Goal: Task Accomplishment & Management: Use online tool/utility

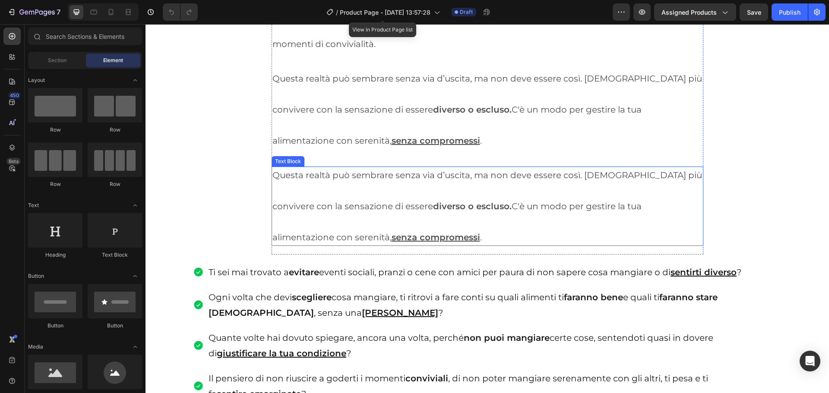
scroll to position [1166, 0]
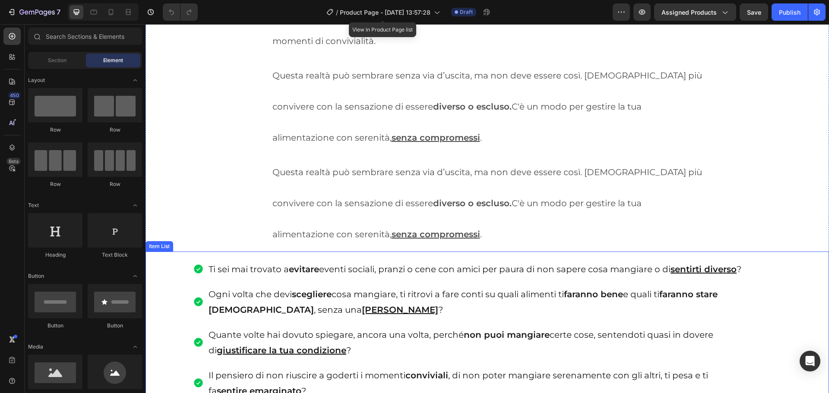
click at [159, 243] on div "Item List" at bounding box center [159, 247] width 24 height 8
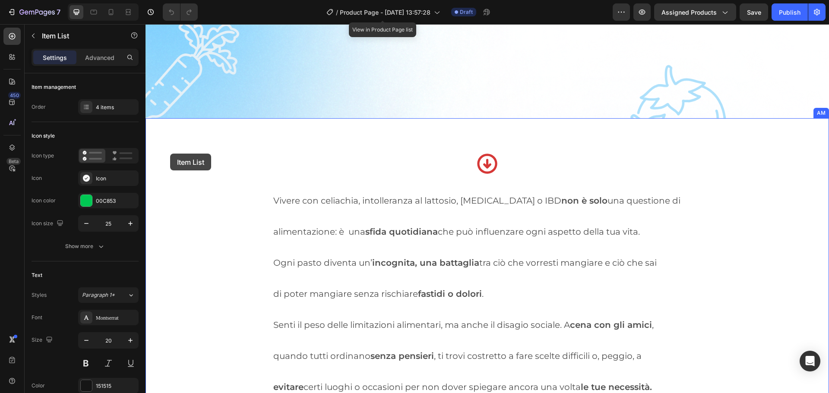
scroll to position [604, 0]
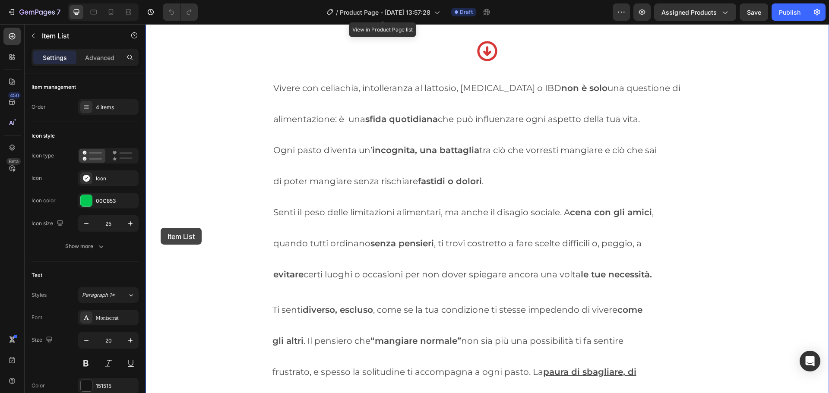
drag, startPoint x: 164, startPoint y: 231, endPoint x: 161, endPoint y: 228, distance: 5.2
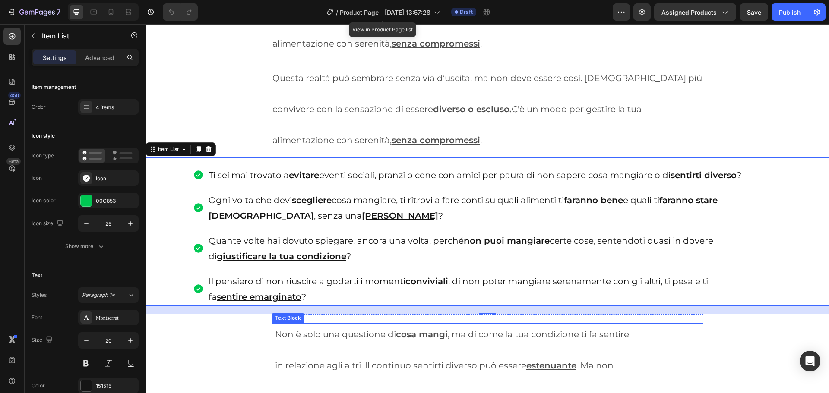
scroll to position [1252, 0]
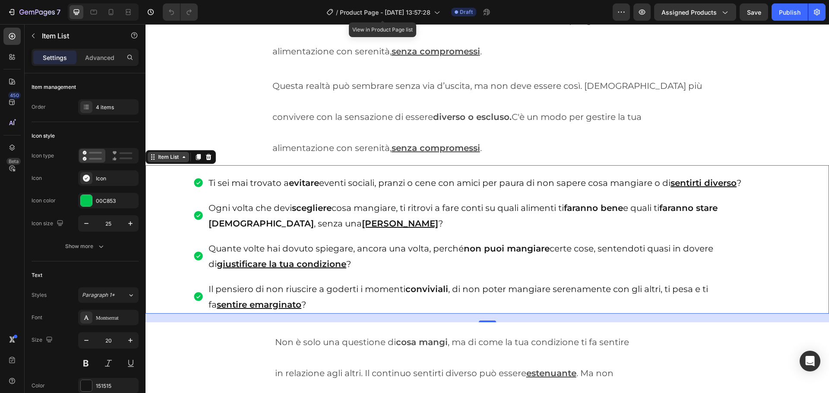
click at [167, 153] on div "Item List" at bounding box center [168, 157] width 24 height 8
click at [164, 153] on div "Item List" at bounding box center [168, 157] width 24 height 8
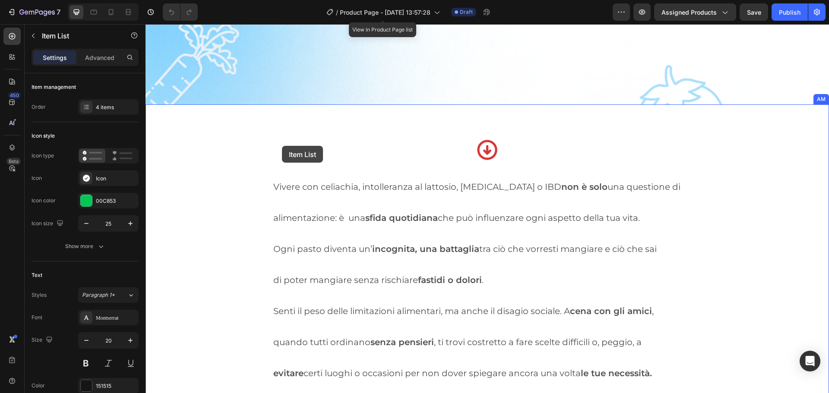
scroll to position [643, 0]
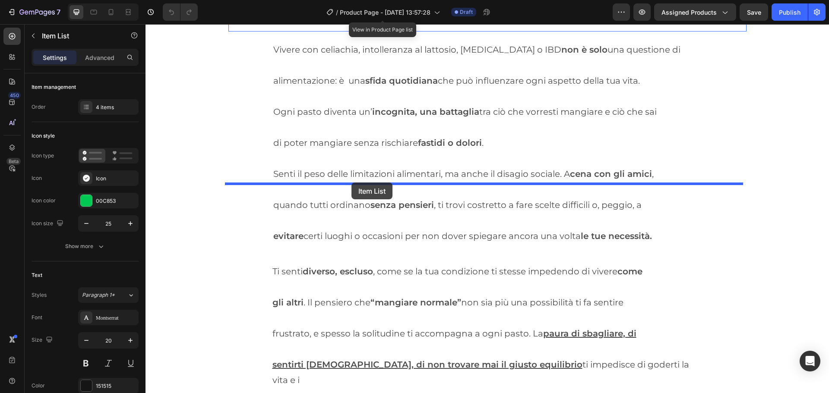
drag, startPoint x: 166, startPoint y: 146, endPoint x: 350, endPoint y: 183, distance: 188.0
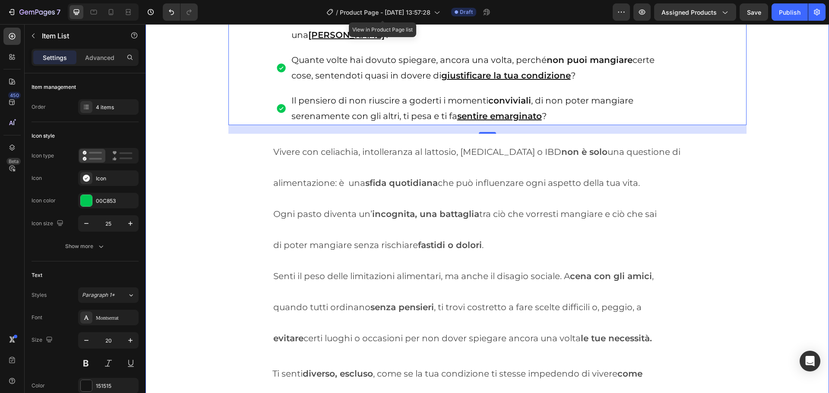
scroll to position [729, 0]
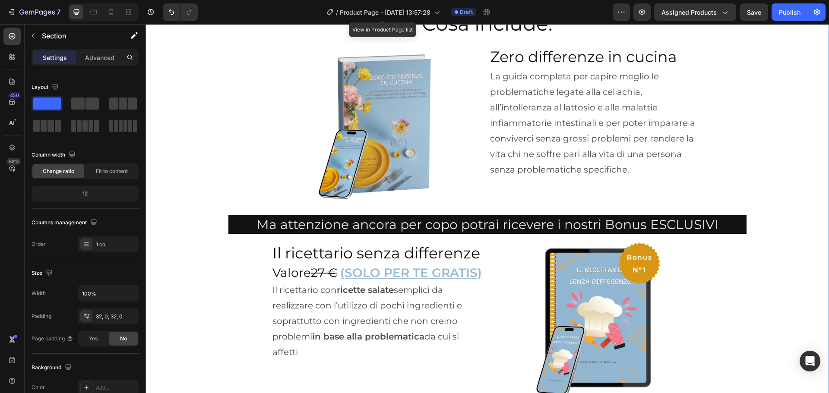
scroll to position [2801, 0]
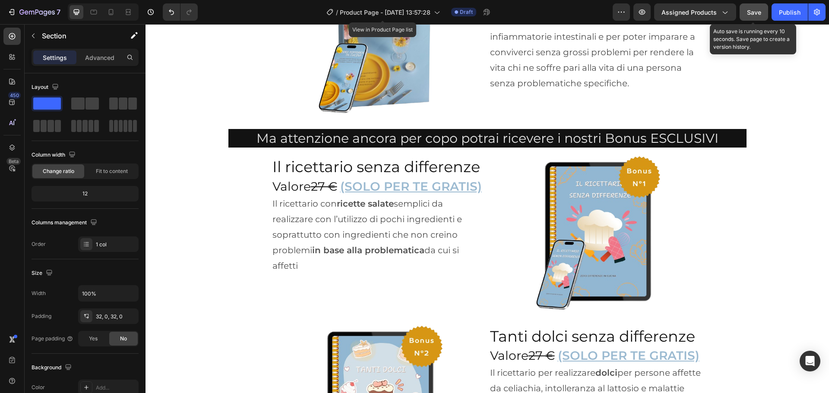
click at [663, 11] on button "Save" at bounding box center [754, 11] width 28 height 17
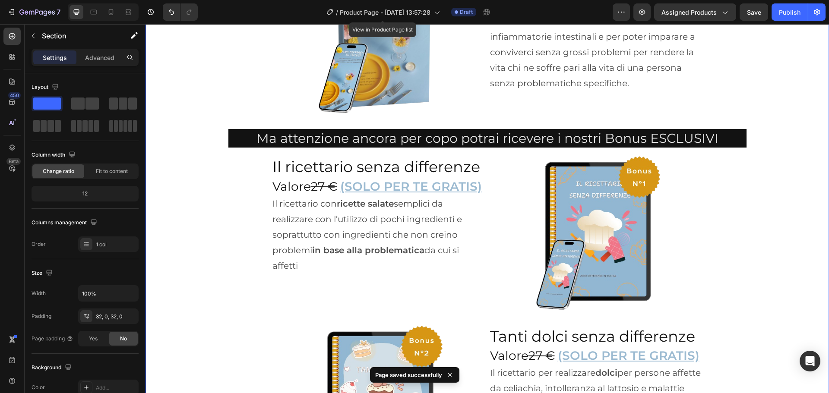
scroll to position [2845, 0]
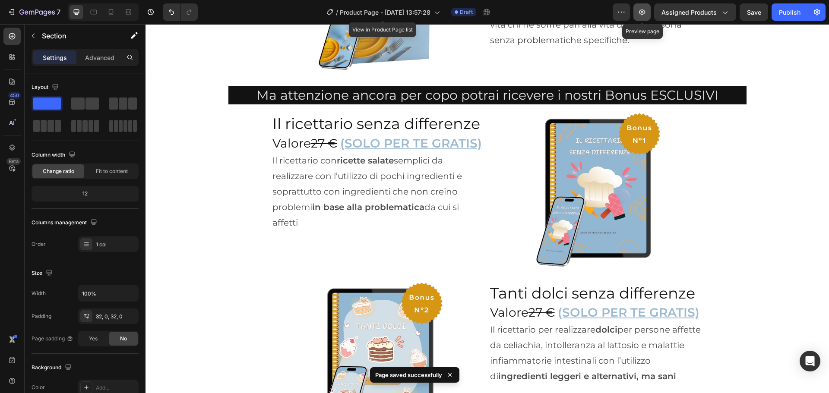
click at [641, 11] on icon "button" at bounding box center [642, 11] width 6 height 5
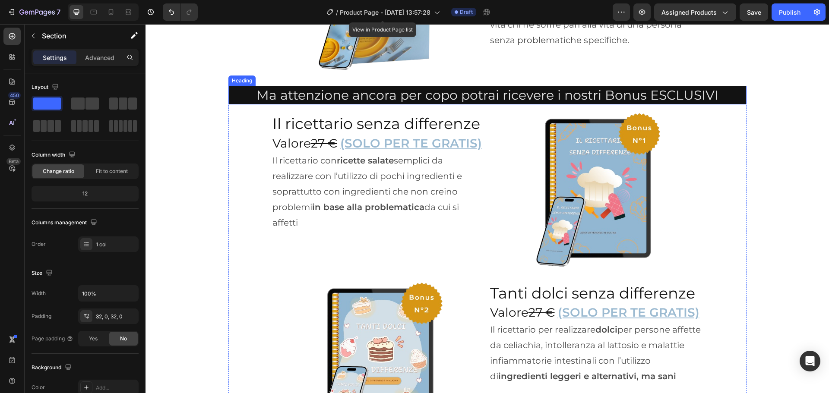
click at [433, 104] on h2 "Ma attenzione ancora per copo potrai ricevere i nostri Bonus ESCLUSIVI" at bounding box center [487, 95] width 518 height 19
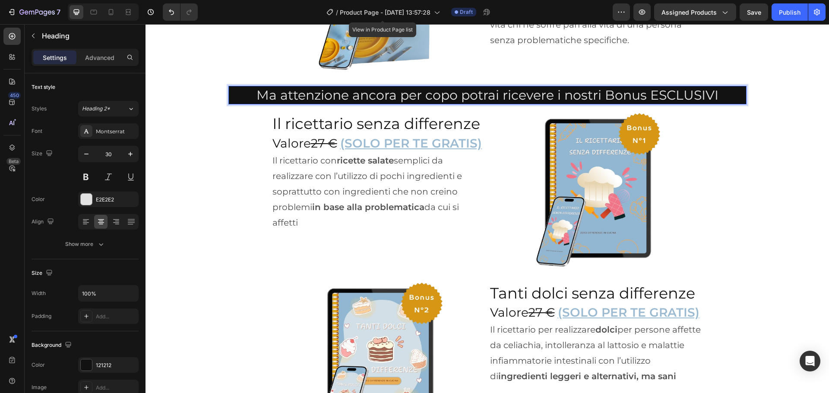
click at [429, 104] on h2 "Ma attenzione ancora per copo potrai ricevere i nostri Bonus ESCLUSIVI" at bounding box center [487, 95] width 518 height 19
click at [429, 104] on p "Ma attenzione ancora per copo potrai ricevere i nostri Bonus ESCLUSIVI" at bounding box center [487, 95] width 516 height 17
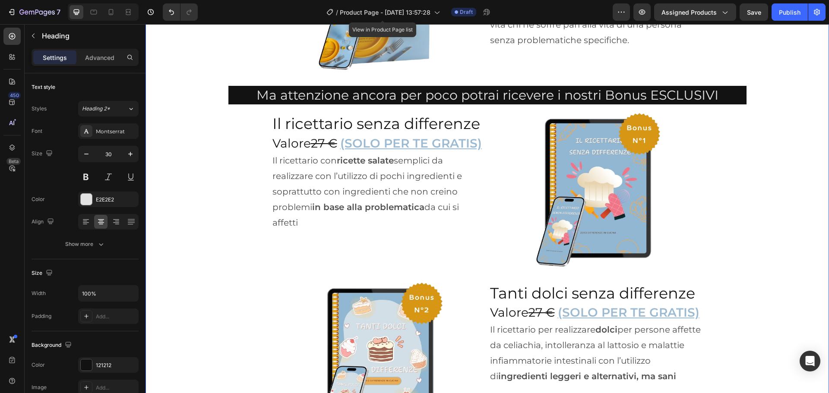
click at [226, 193] on div "Cosa include: Heading Row Image Zero differenze in cucina Heading La guida comp…" at bounding box center [486, 317] width 683 height 874
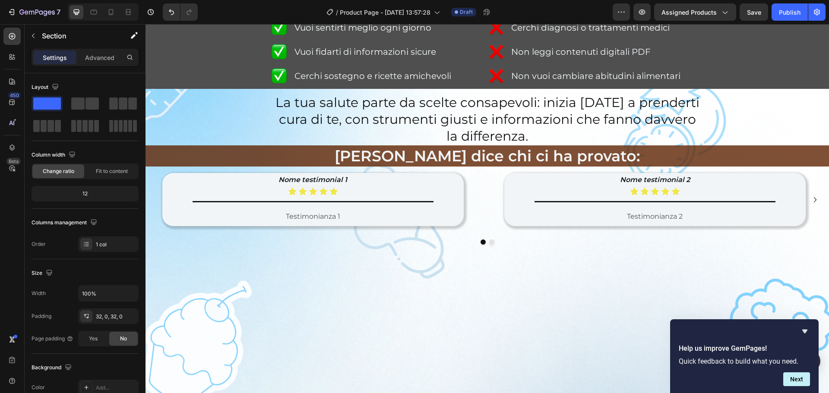
scroll to position [336, 0]
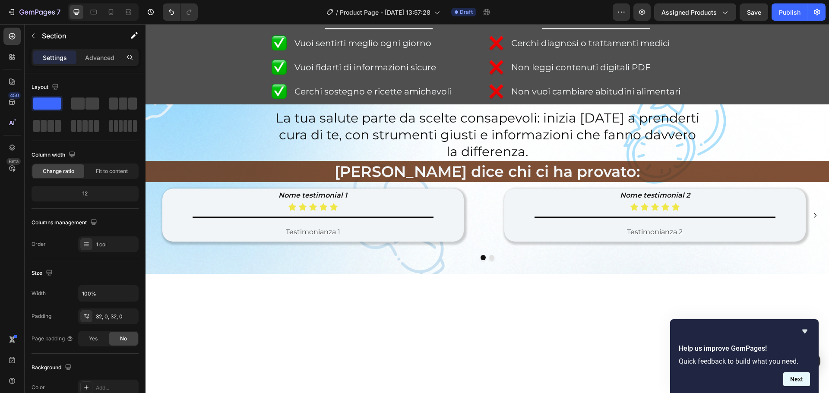
click at [663, 300] on button "Next" at bounding box center [796, 380] width 27 height 14
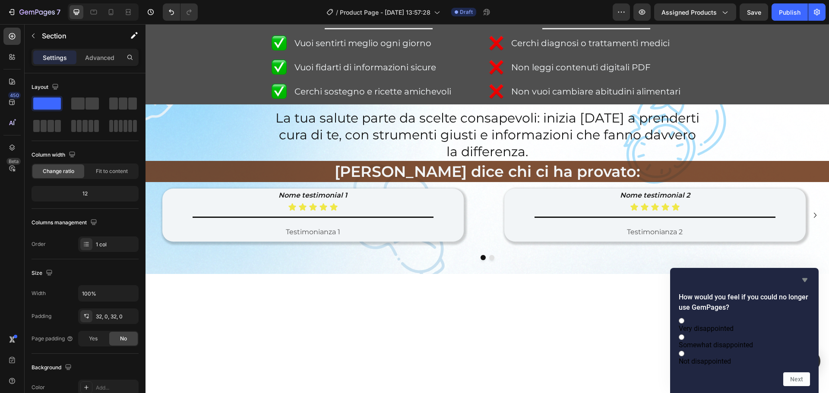
click at [663, 275] on icon "Hide survey" at bounding box center [805, 280] width 10 height 10
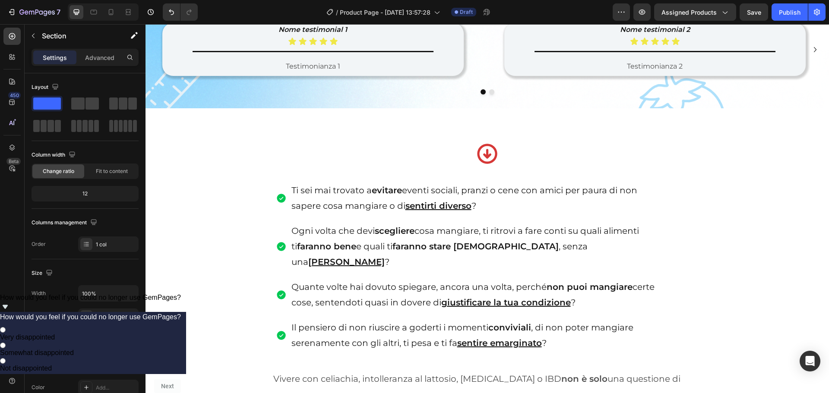
scroll to position [509, 0]
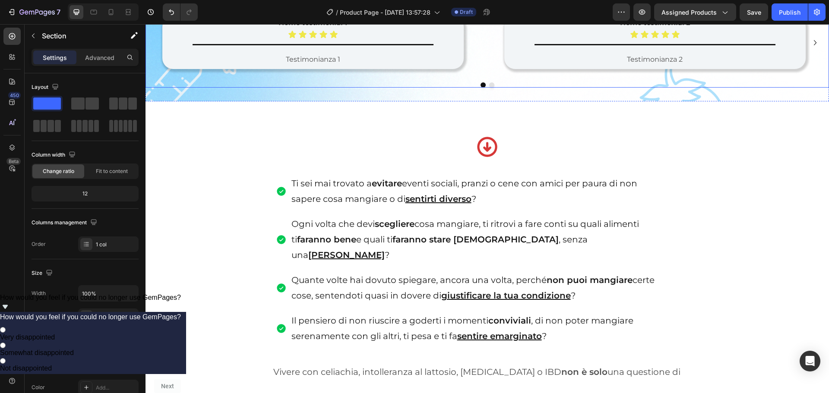
click at [663, 48] on icon "Carousel Next Arrow" at bounding box center [815, 43] width 10 height 10
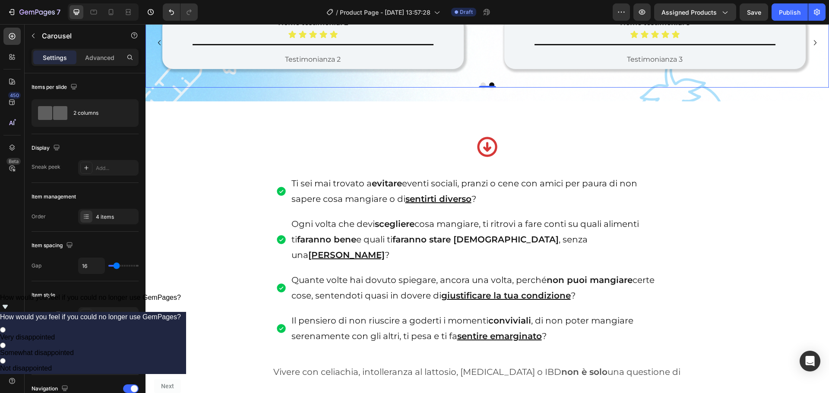
click at [156, 48] on icon "Carousel Back Arrow" at bounding box center [159, 43] width 10 height 10
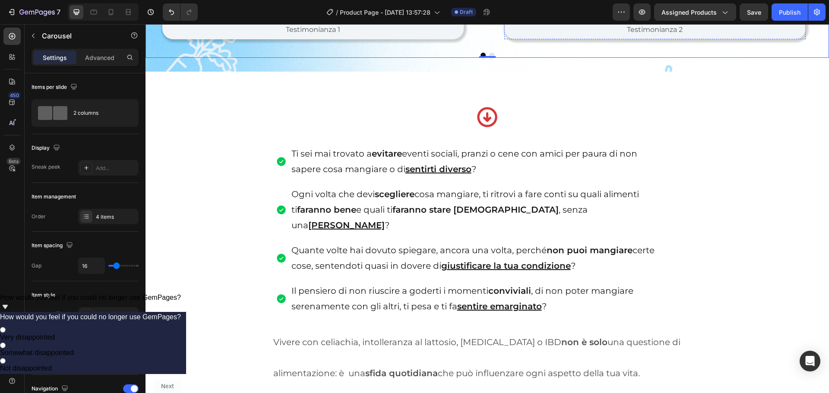
scroll to position [552, 0]
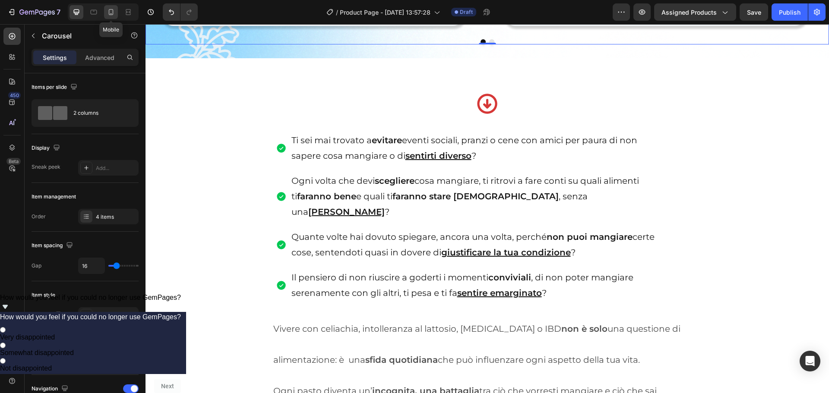
click at [108, 15] on icon at bounding box center [111, 12] width 9 height 9
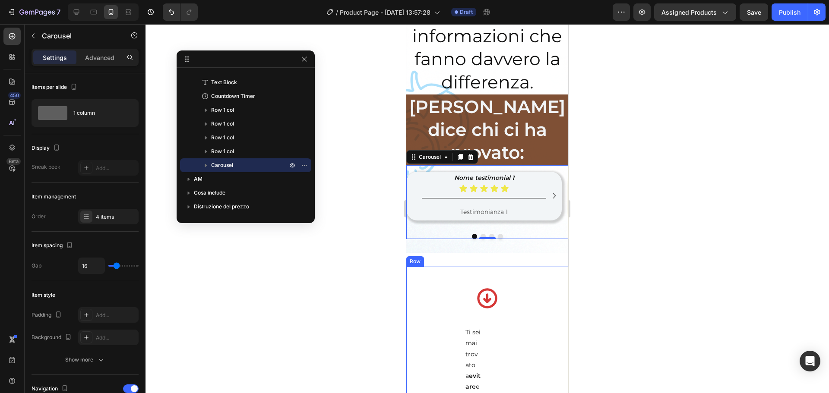
scroll to position [959, 0]
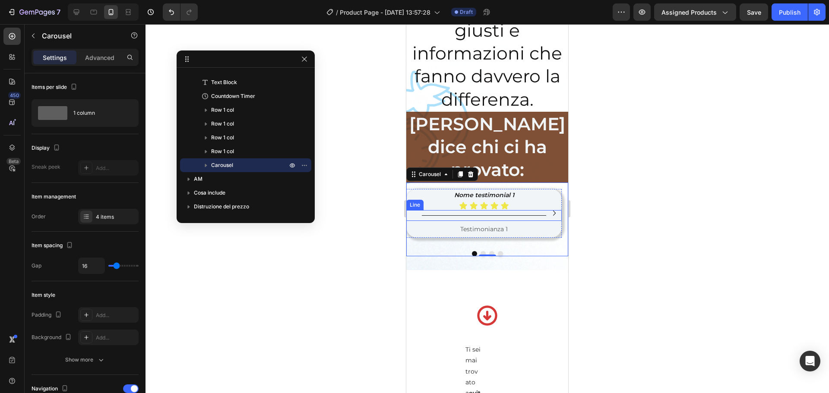
click at [511, 202] on div "Icon Icon Icon Icon Icon" at bounding box center [483, 206] width 155 height 9
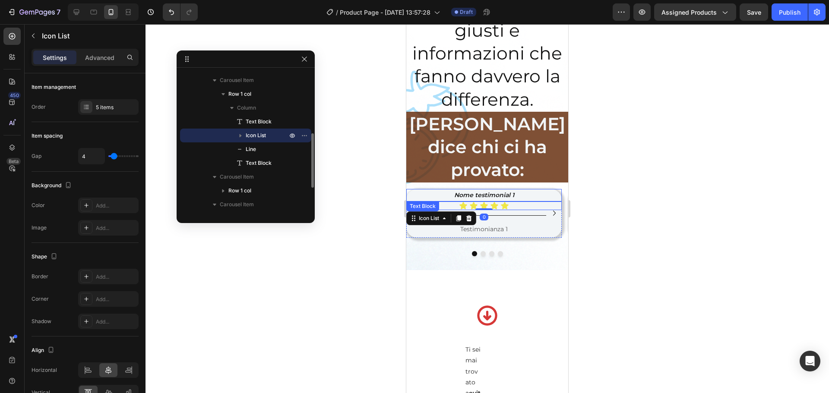
click at [525, 183] on div "Nome testimonial 1 Text Block Icon Icon Icon Icon Icon Icon List 0 Title Line T…" at bounding box center [483, 214] width 155 height 62
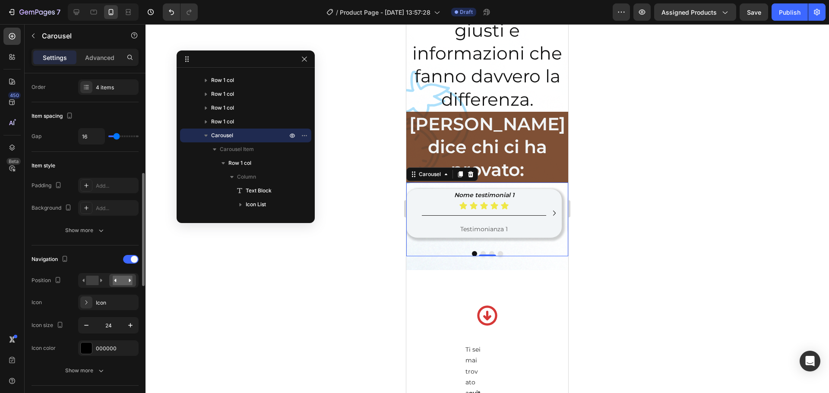
scroll to position [173, 0]
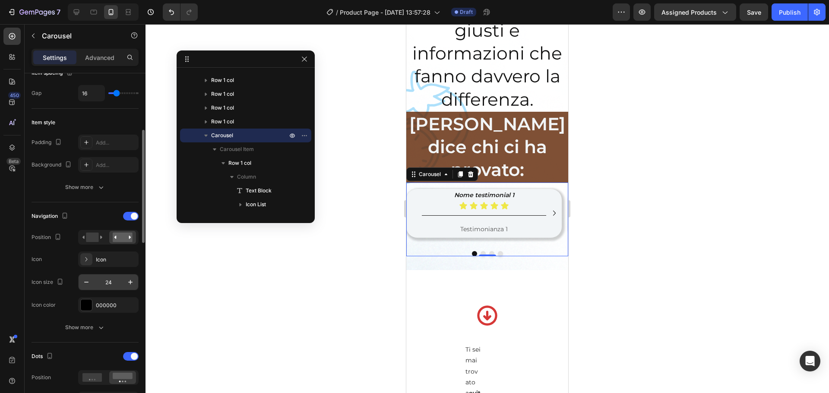
click at [116, 281] on input "24" at bounding box center [108, 283] width 28 height 16
drag, startPoint x: 114, startPoint y: 280, endPoint x: 92, endPoint y: 281, distance: 22.0
click at [92, 281] on div "20" at bounding box center [109, 283] width 60 height 16
type input "24"
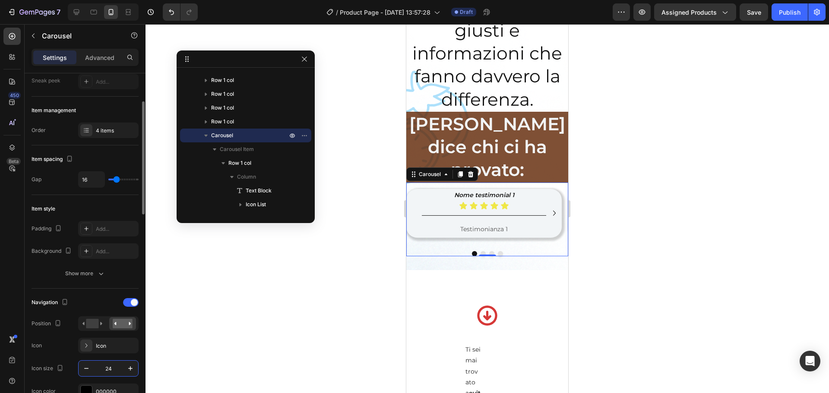
scroll to position [0, 0]
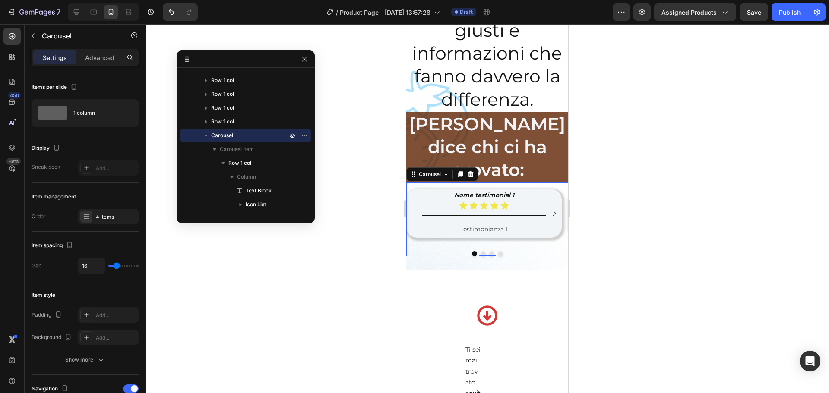
click at [96, 49] on div "Settings Advanced" at bounding box center [85, 57] width 107 height 17
click at [97, 55] on p "Advanced" at bounding box center [99, 57] width 29 height 9
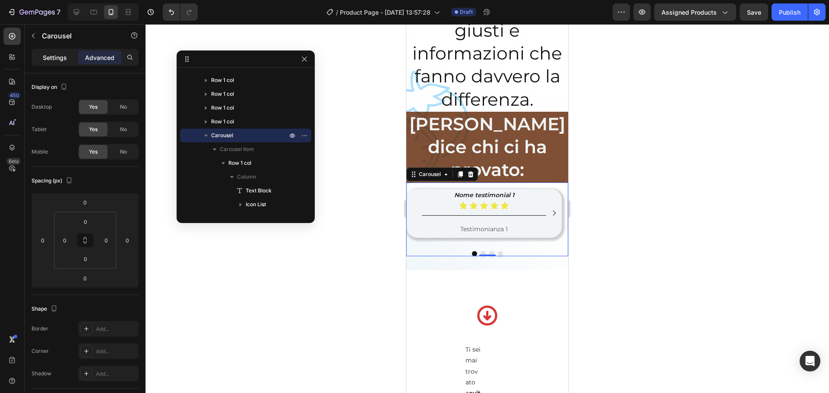
click at [60, 58] on p "Settings" at bounding box center [55, 57] width 24 height 9
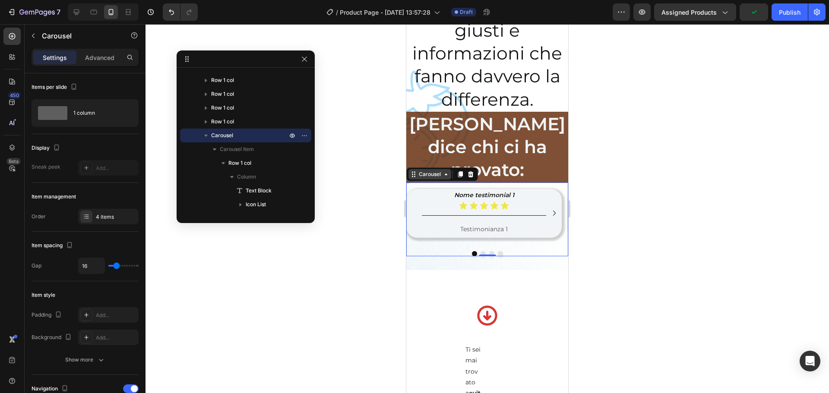
click at [415, 171] on icon at bounding box center [413, 174] width 7 height 7
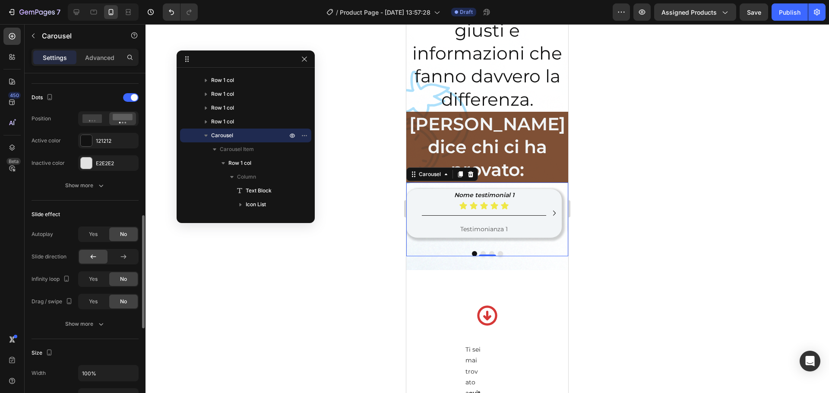
scroll to position [518, 0]
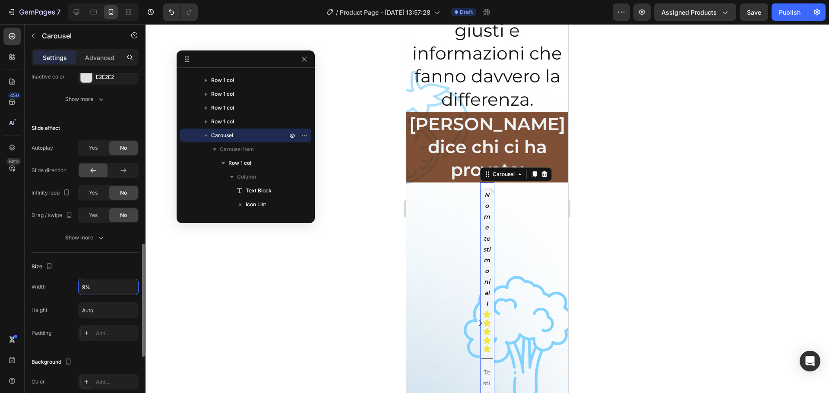
type input "90%"
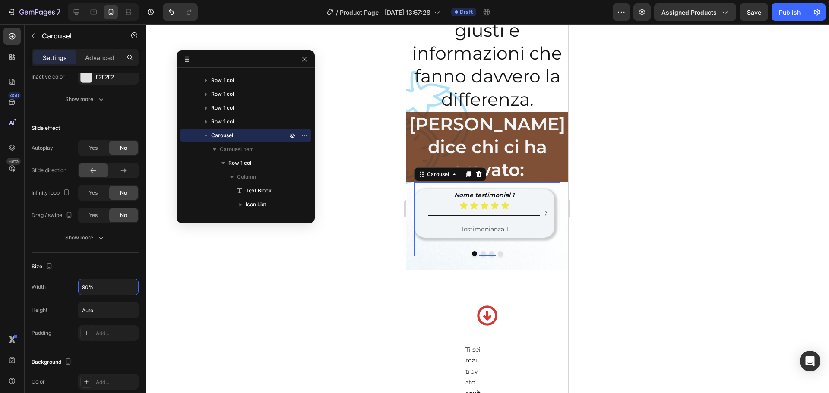
click at [236, 299] on div at bounding box center [486, 208] width 683 height 369
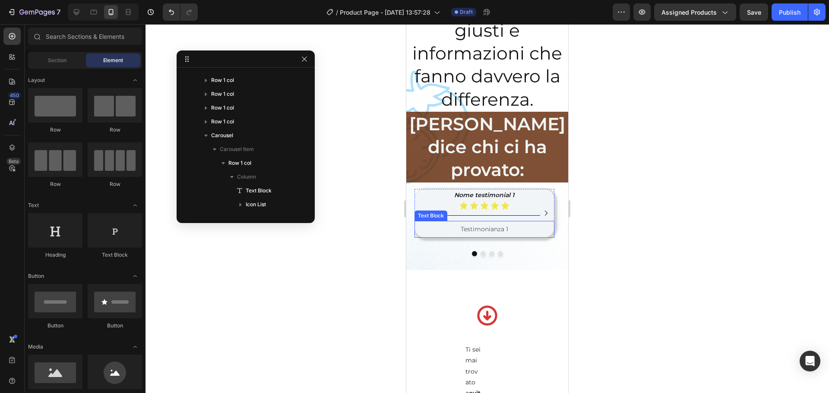
click at [521, 221] on div "Testimonianza 1 Text Block" at bounding box center [484, 229] width 140 height 17
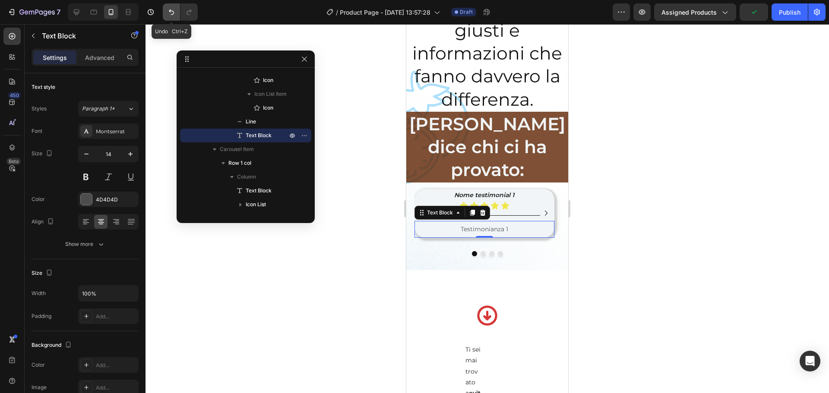
click at [175, 10] on icon "Undo/Redo" at bounding box center [171, 12] width 9 height 9
click at [428, 190] on p "Nome testimonial 1" at bounding box center [483, 195] width 149 height 11
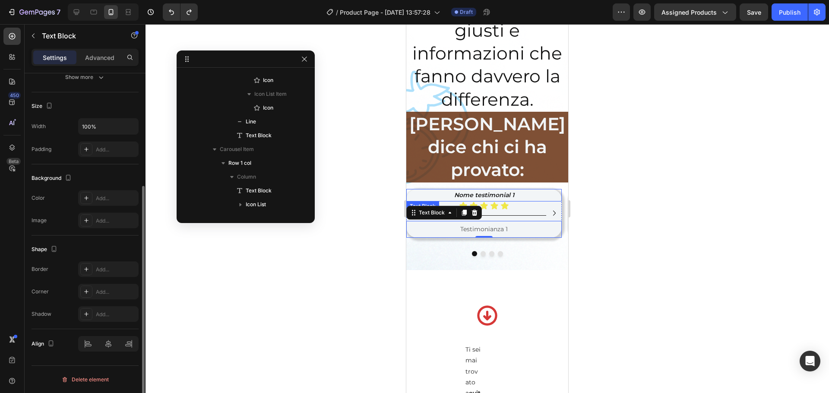
scroll to position [329, 0]
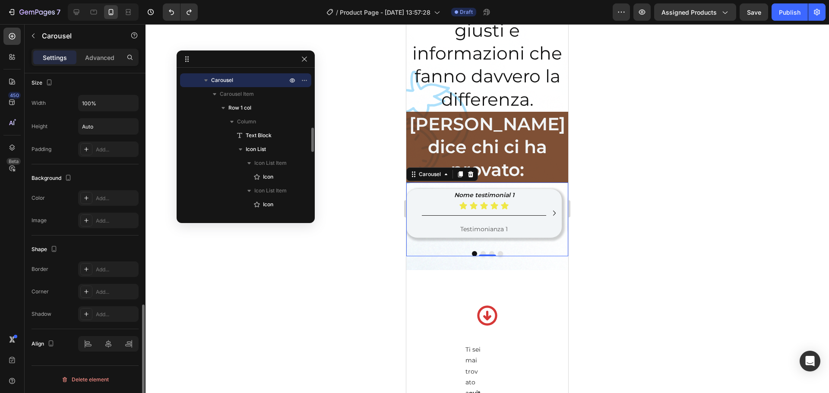
scroll to position [659, 0]
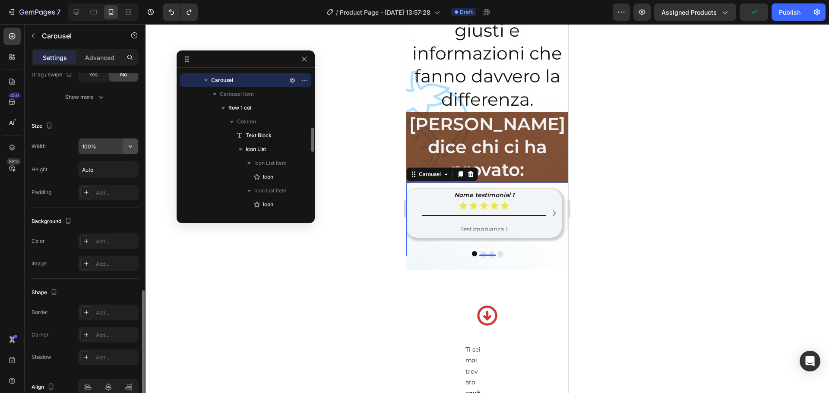
click at [133, 141] on button "button" at bounding box center [131, 147] width 16 height 16
click at [99, 125] on div "Size" at bounding box center [85, 126] width 107 height 14
click at [89, 145] on input "100%" at bounding box center [109, 147] width 60 height 16
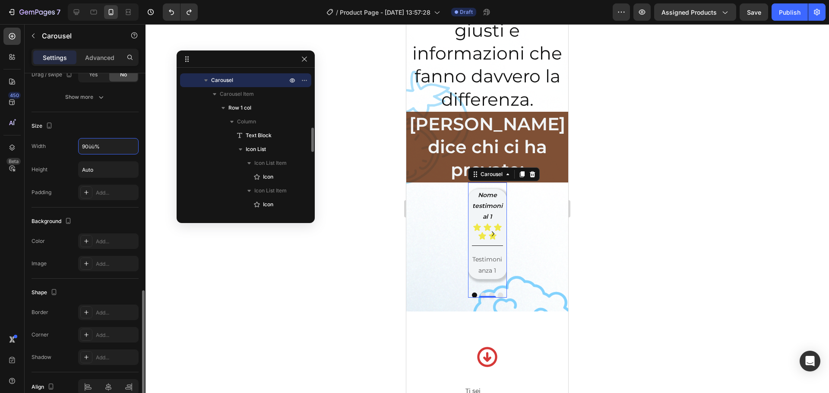
drag, startPoint x: 105, startPoint y: 145, endPoint x: 54, endPoint y: 132, distance: 53.0
click at [54, 132] on div "Size Width 90ùù% Height Auto Padding Add..." at bounding box center [85, 159] width 107 height 95
click at [127, 145] on icon "button" at bounding box center [130, 146] width 9 height 9
click at [125, 170] on span "100%" at bounding box center [124, 168] width 14 height 8
click at [125, 170] on div "Auto" at bounding box center [109, 170] width 60 height 16
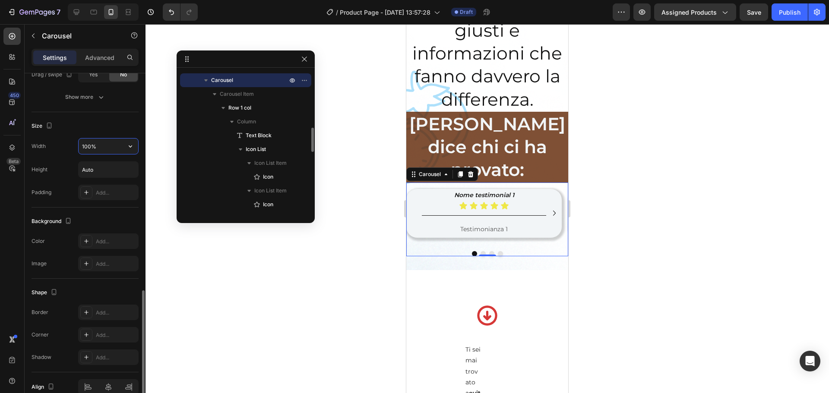
click at [82, 148] on input "100%" at bounding box center [109, 147] width 60 height 16
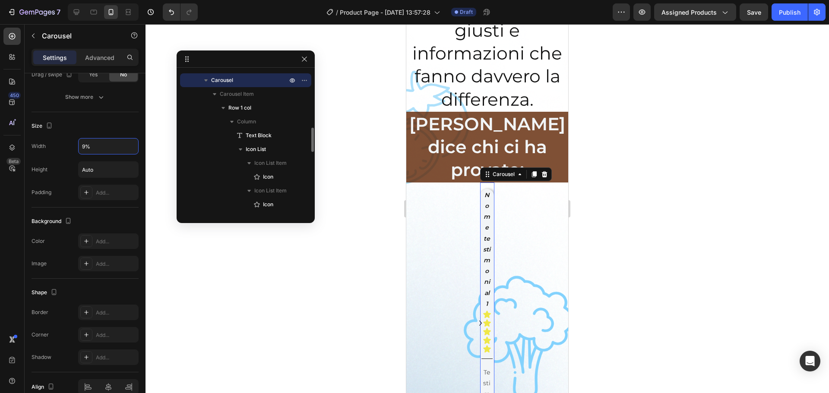
type input "90%"
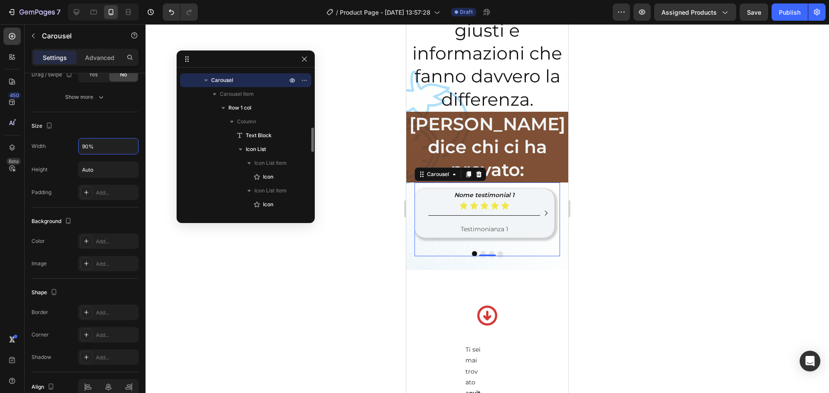
click at [663, 179] on div at bounding box center [486, 208] width 683 height 369
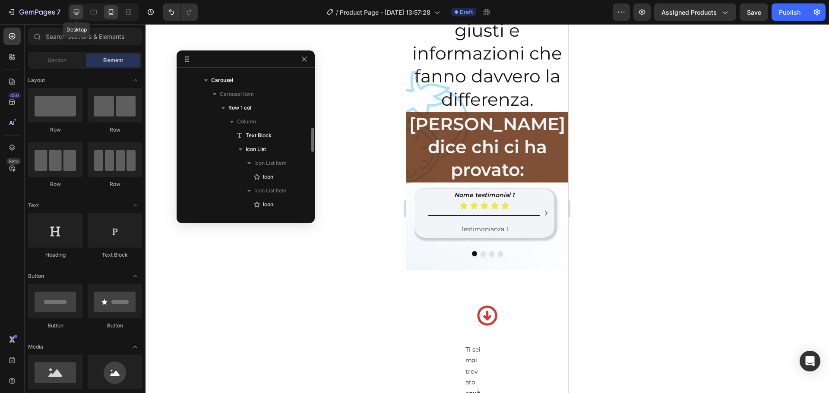
click at [76, 12] on icon at bounding box center [77, 12] width 6 height 6
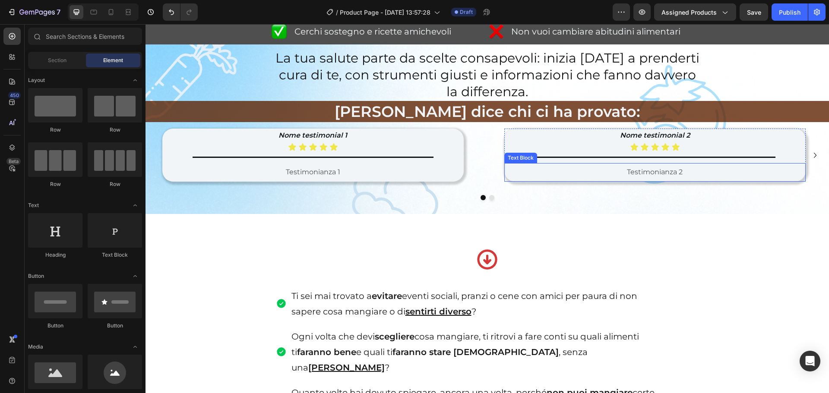
scroll to position [545, 0]
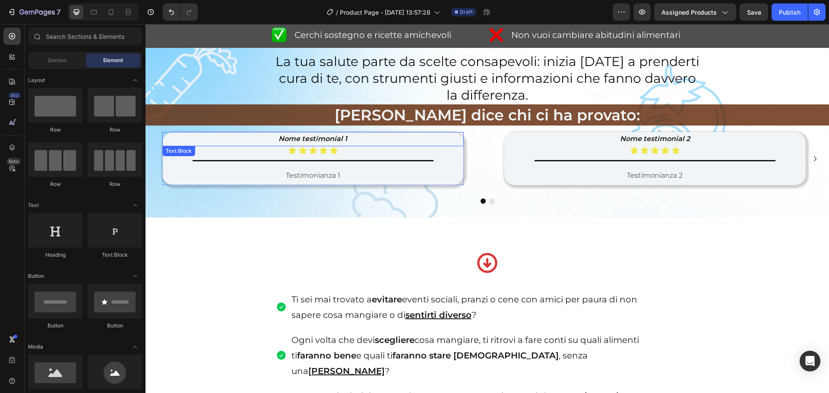
click at [432, 144] on p "Nome testimonial 1" at bounding box center [312, 139] width 295 height 13
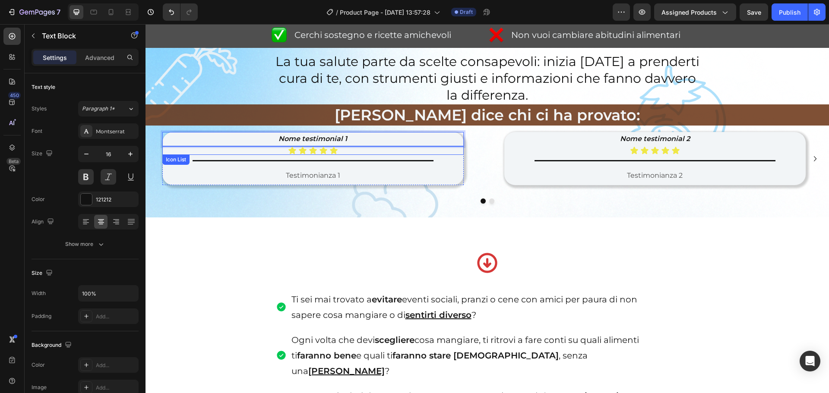
click at [459, 169] on div "Testimonianza 1" at bounding box center [312, 176] width 297 height 14
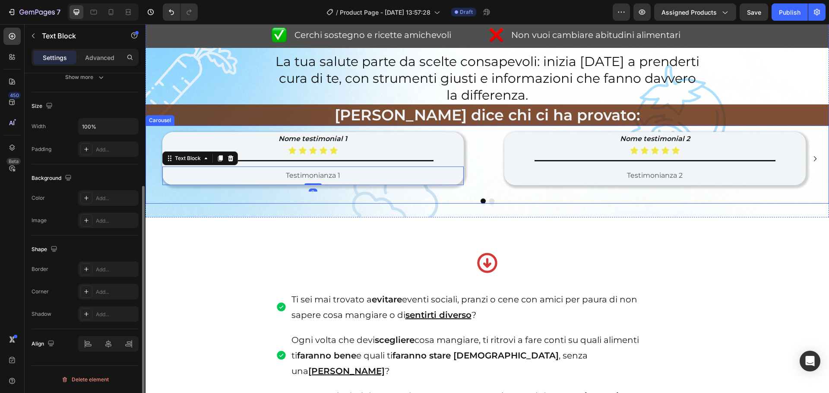
click at [461, 155] on div "Icon Icon Icon Icon Icon" at bounding box center [312, 150] width 301 height 9
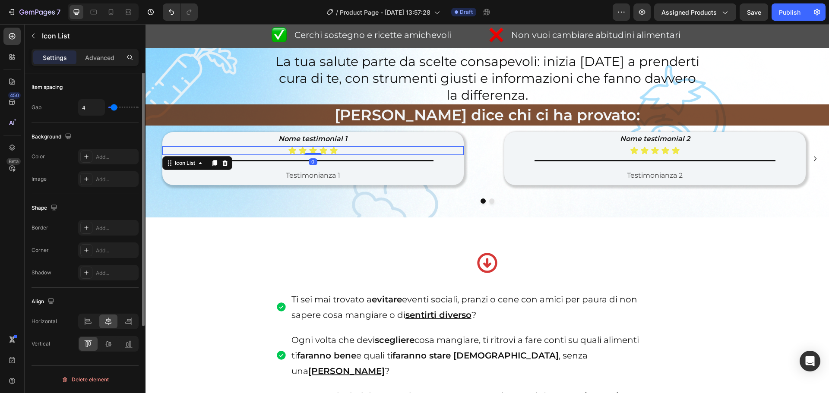
scroll to position [0, 0]
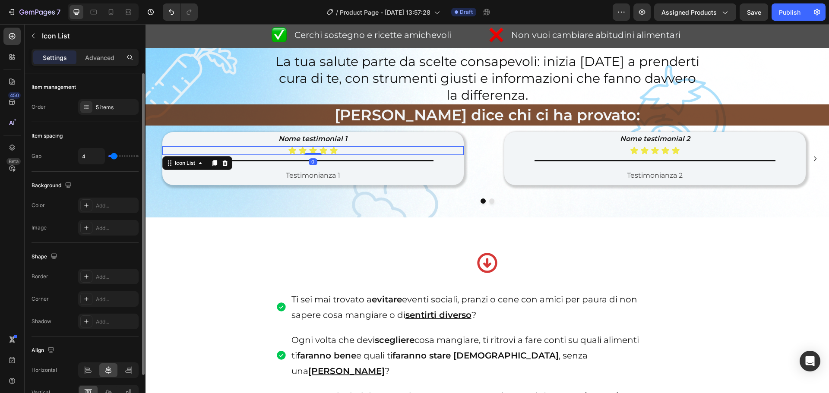
click at [521, 141] on p "Nome testimonial 2" at bounding box center [654, 139] width 295 height 13
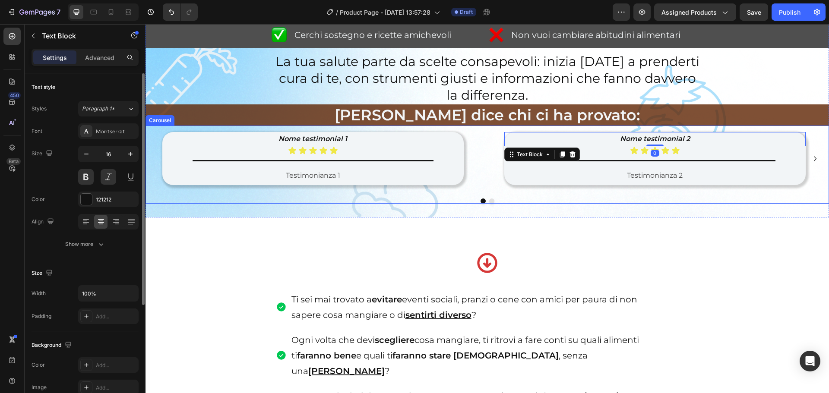
click at [495, 142] on div "Nome testimonial 2 Text Block 0 Icon Icon Icon Icon Icon Icon List Title Line T…" at bounding box center [654, 165] width 335 height 66
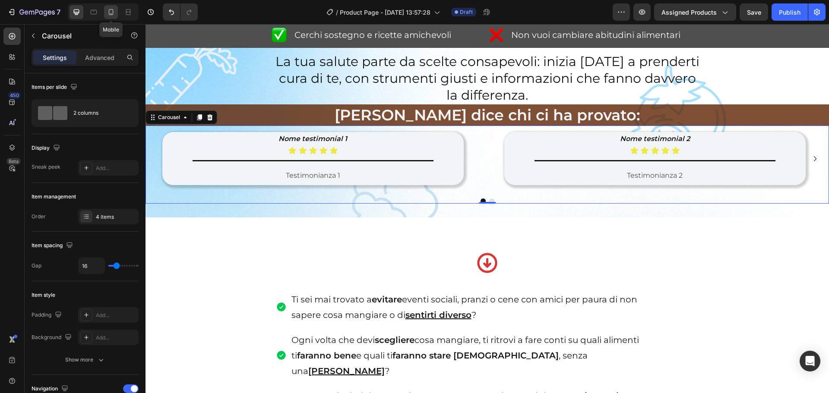
click at [114, 6] on div at bounding box center [111, 12] width 14 height 14
type input "90%"
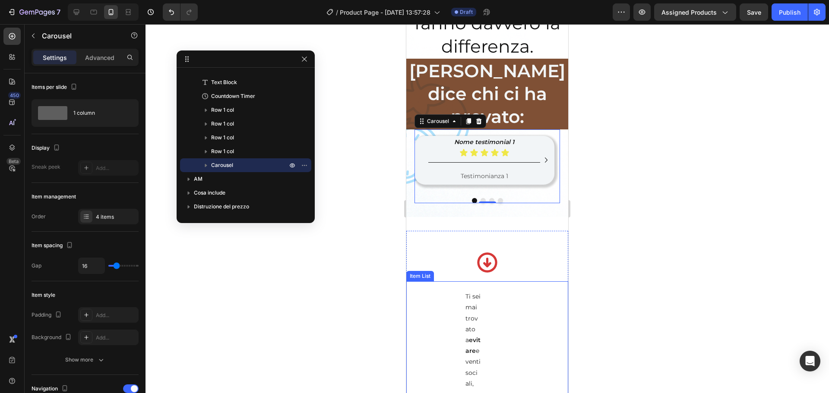
scroll to position [916, 0]
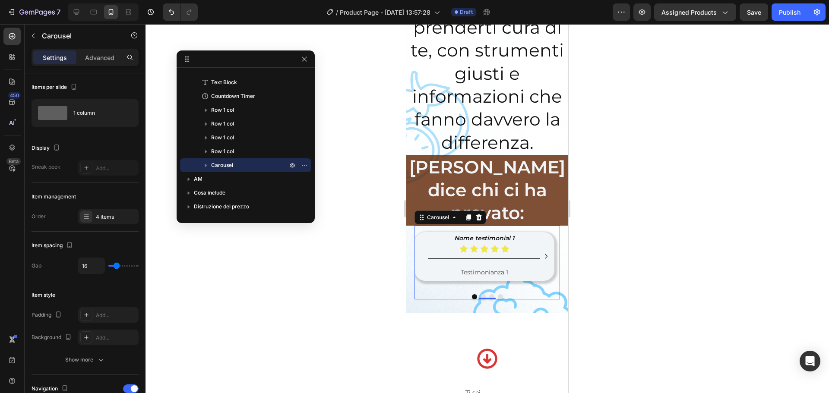
click at [637, 218] on div at bounding box center [486, 208] width 683 height 369
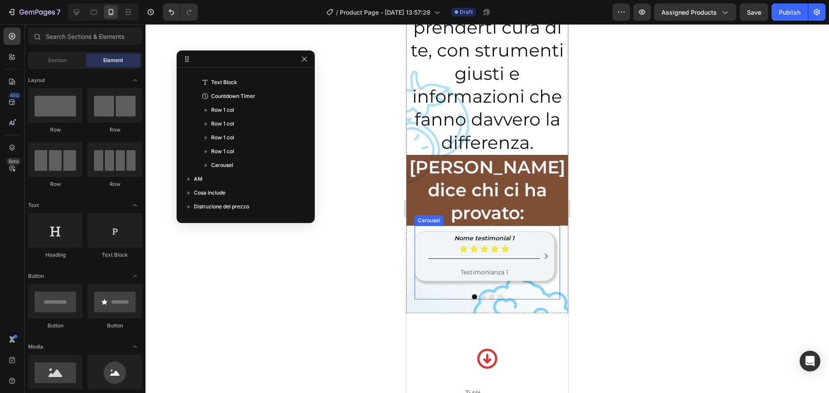
click at [534, 294] on div at bounding box center [487, 296] width 146 height 5
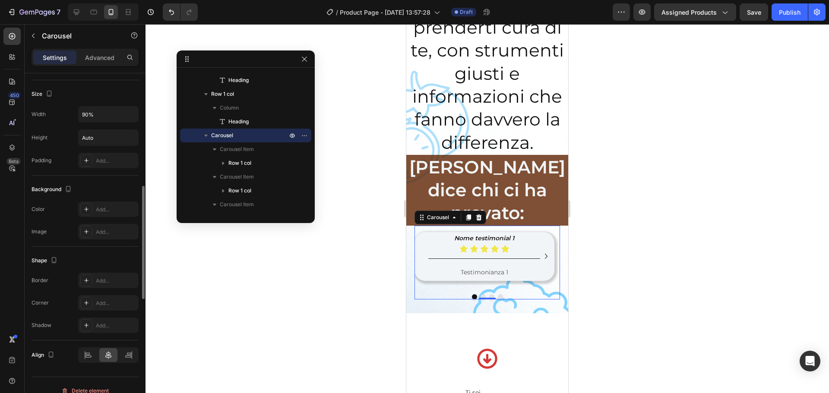
scroll to position [604, 0]
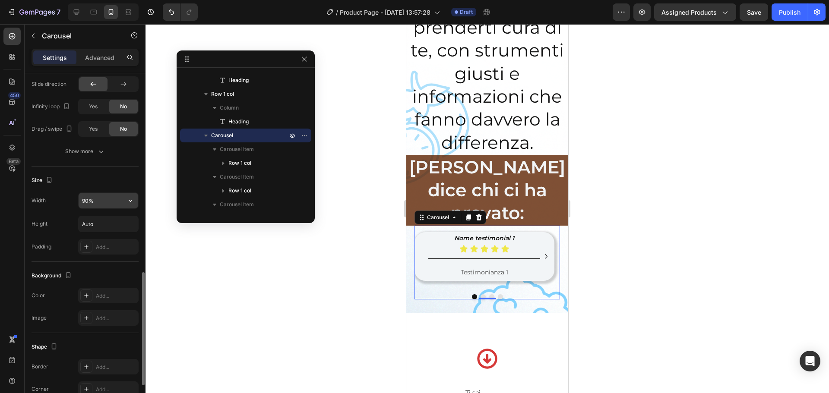
click at [84, 202] on input "90%" at bounding box center [109, 201] width 60 height 16
type input "90%"
click at [596, 217] on div at bounding box center [486, 208] width 683 height 369
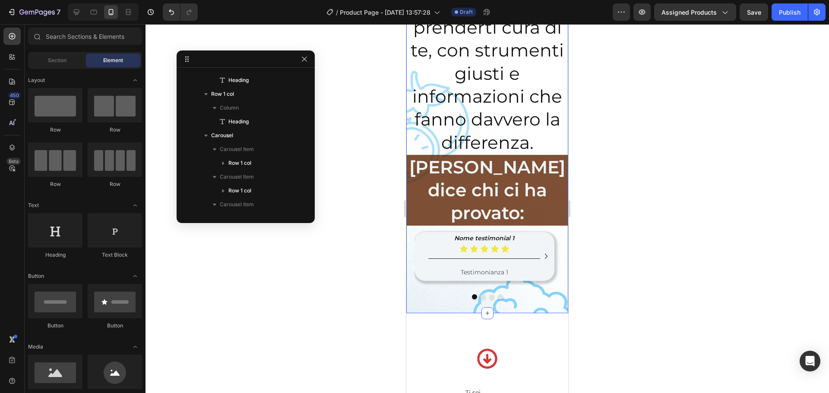
click at [501, 294] on div at bounding box center [487, 296] width 146 height 5
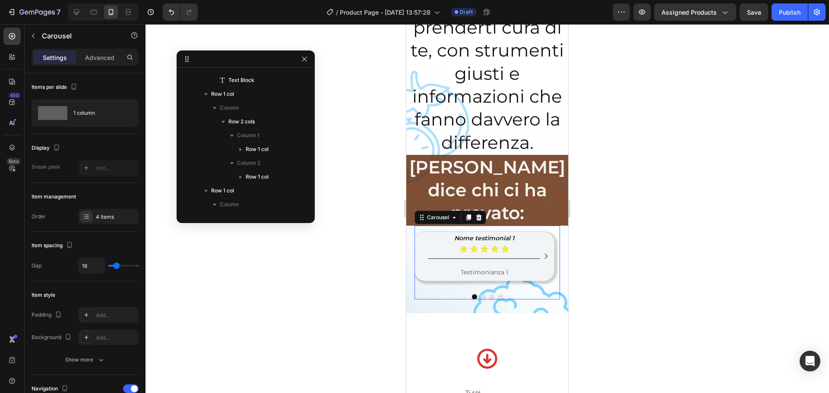
scroll to position [412, 0]
click at [481, 294] on button "Dot" at bounding box center [483, 296] width 5 height 5
click at [489, 294] on button "Dot" at bounding box center [491, 296] width 5 height 5
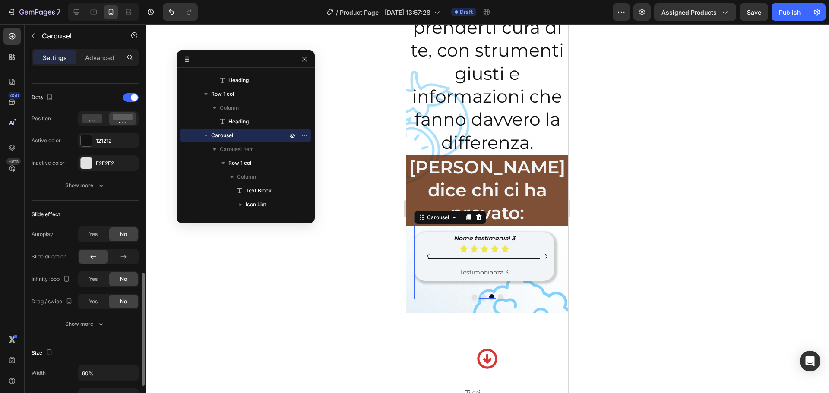
scroll to position [518, 0]
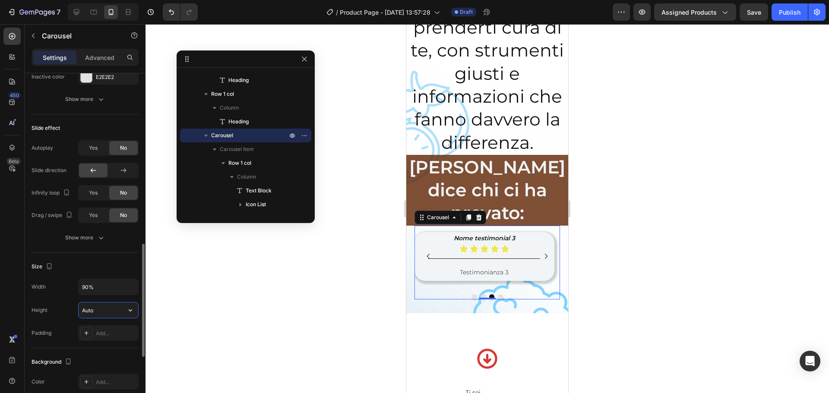
click at [100, 300] on input "Auto" at bounding box center [109, 311] width 60 height 16
click at [132, 300] on icon "button" at bounding box center [130, 310] width 9 height 9
click at [114, 300] on p "Fit content Auto" at bounding box center [106, 333] width 49 height 8
click at [114, 300] on input "Auto" at bounding box center [109, 311] width 60 height 16
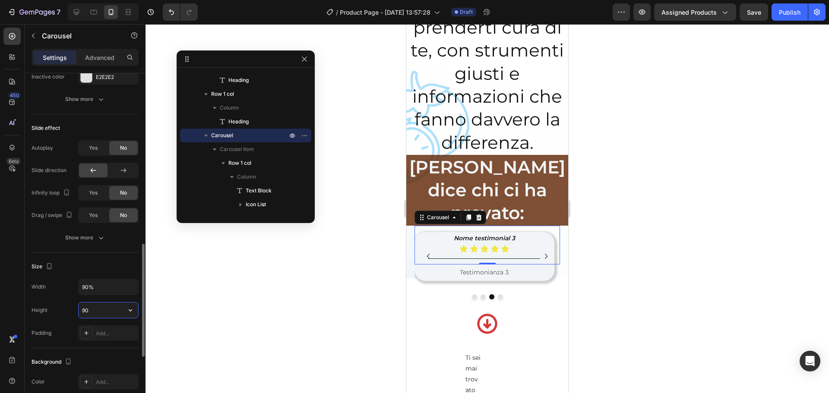
type input "9"
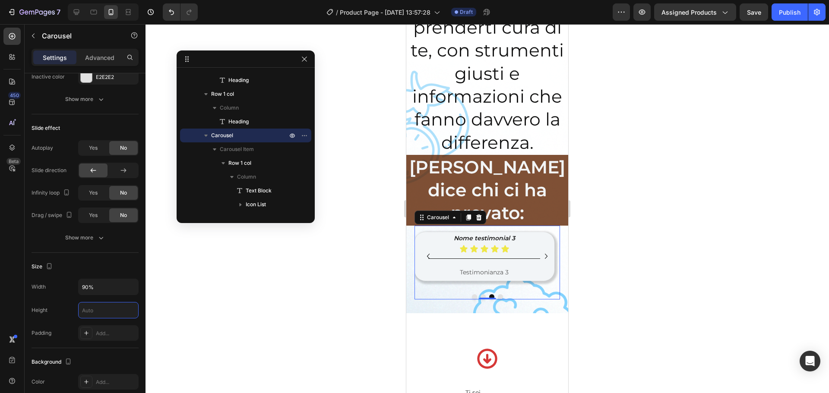
click at [222, 300] on div at bounding box center [486, 208] width 683 height 369
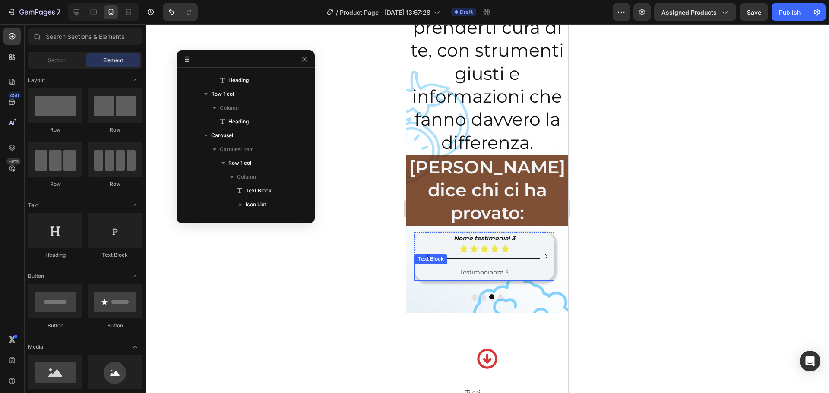
click at [483, 253] on div "Title Line" at bounding box center [484, 258] width 140 height 11
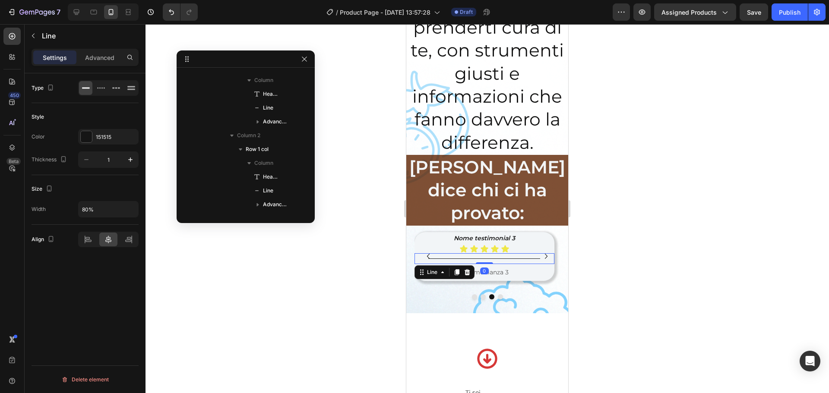
scroll to position [1267, 0]
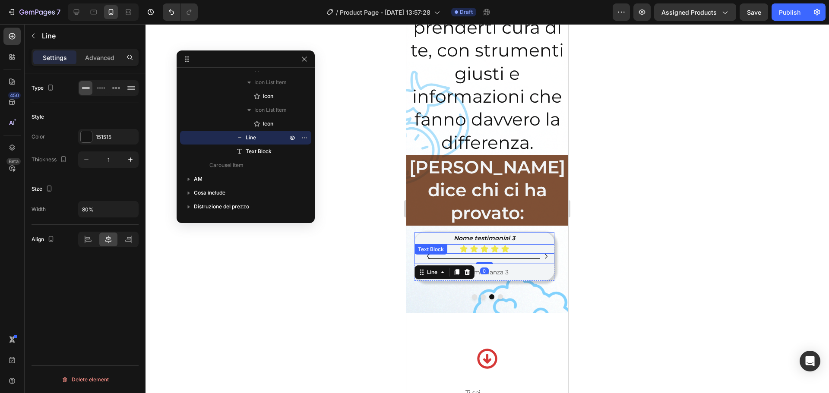
click at [550, 233] on p "Nome testimonial 3" at bounding box center [484, 238] width 134 height 11
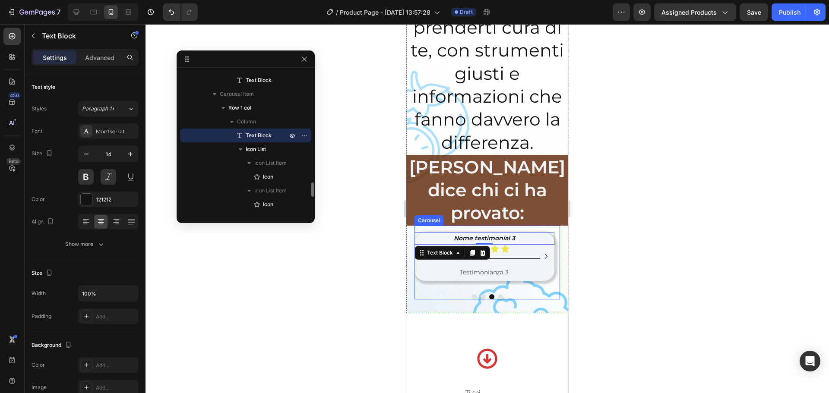
click at [555, 226] on div "Nome testimonial 1 Text Block Icon Icon Icon Icon Icon Icon List Title Line Tes…" at bounding box center [487, 263] width 162 height 74
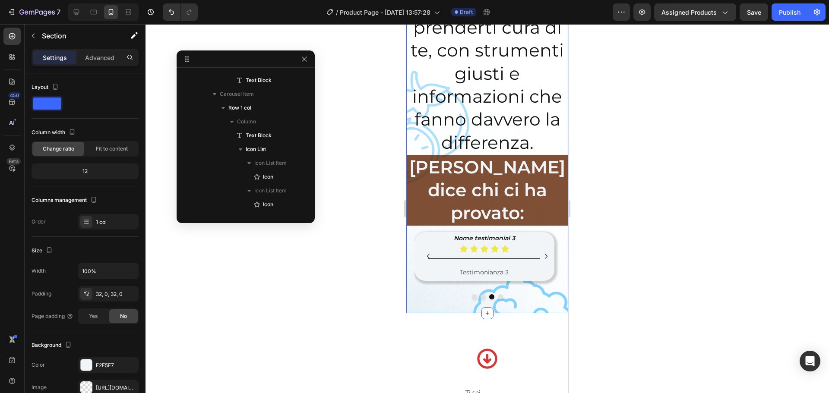
scroll to position [0, 0]
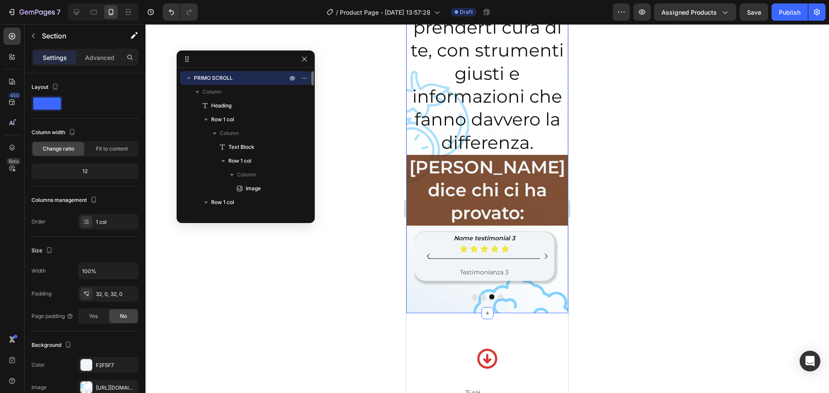
click at [554, 226] on div "Nome testimonial 1 Text Block Icon Icon Icon Icon Icon Icon List Title Line Tes…" at bounding box center [487, 263] width 162 height 74
click at [498, 249] on div "Nome testimonial 1 Text Block Icon Icon Icon Icon Icon Icon List Title Line Tes…" at bounding box center [487, 263] width 146 height 74
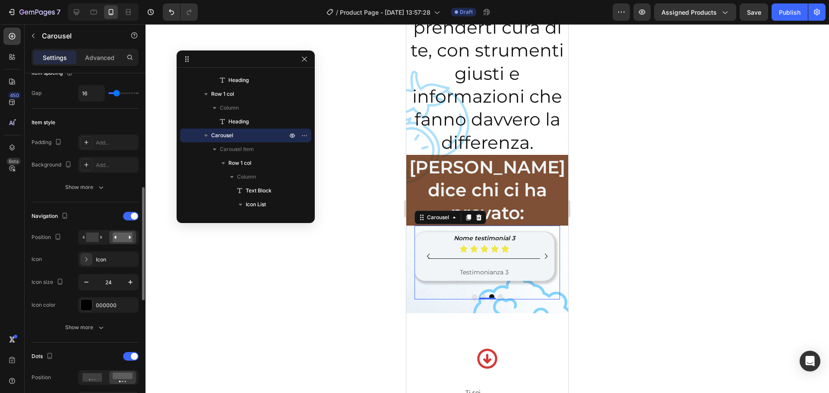
scroll to position [216, 0]
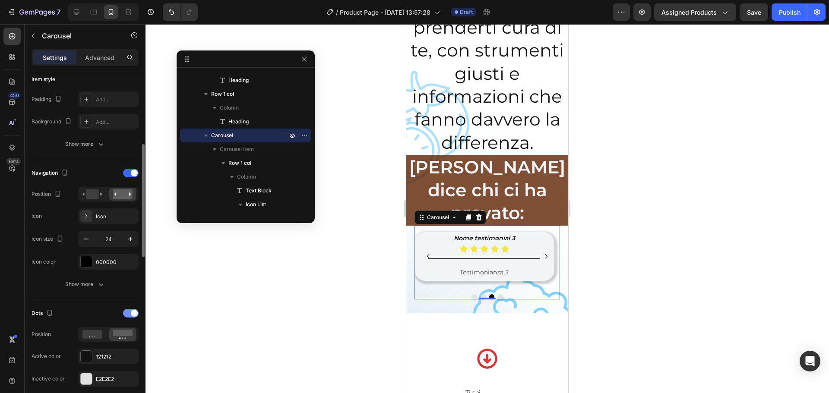
click at [129, 300] on div at bounding box center [131, 313] width 16 height 9
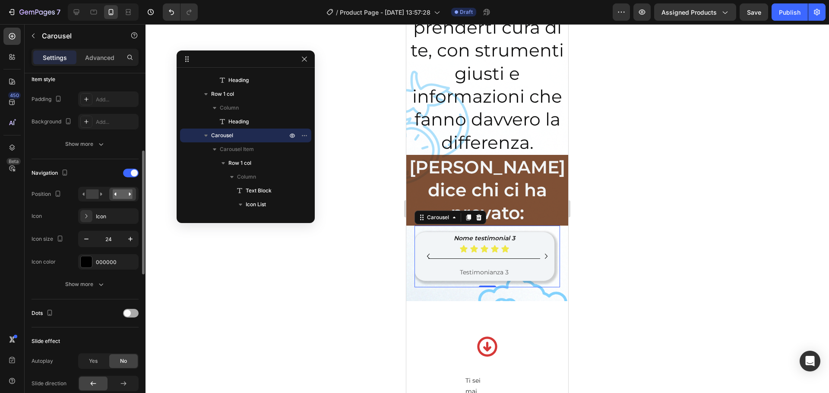
click at [129, 300] on span at bounding box center [127, 313] width 7 height 7
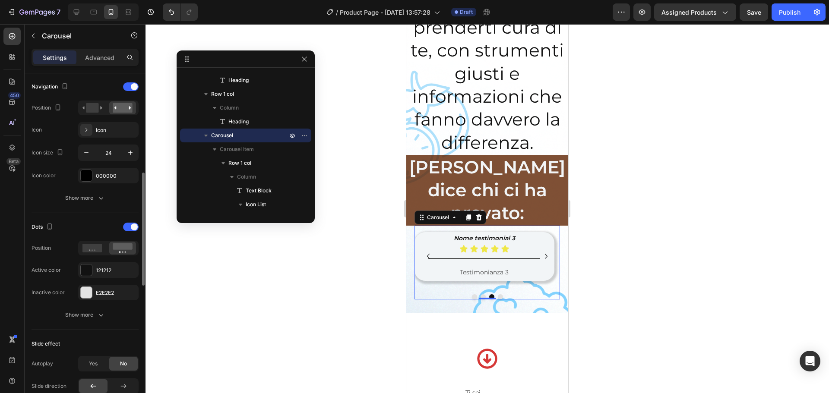
scroll to position [345, 0]
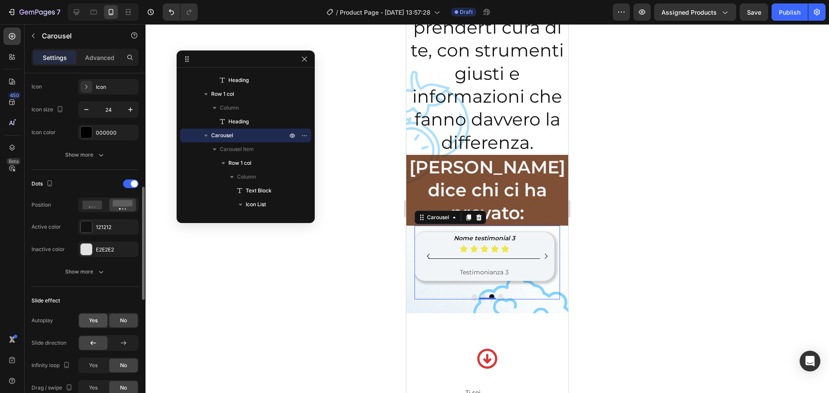
click at [92, 300] on span "Yes" at bounding box center [93, 321] width 9 height 8
click at [115, 300] on div "No" at bounding box center [123, 321] width 28 height 14
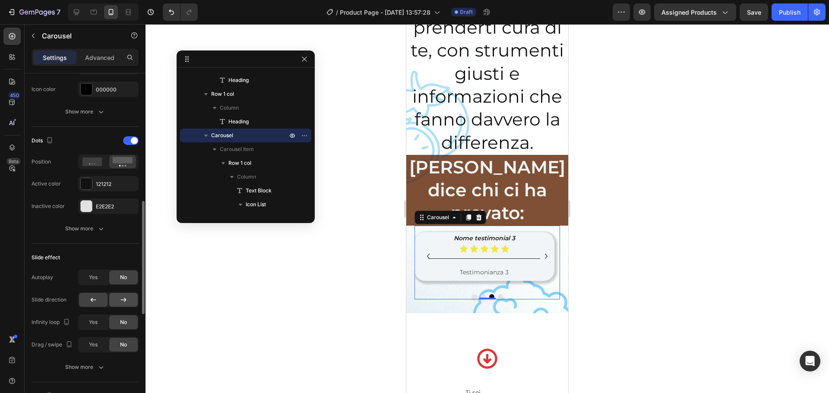
click at [119, 300] on icon at bounding box center [123, 300] width 9 height 9
click at [95, 300] on icon at bounding box center [93, 300] width 9 height 9
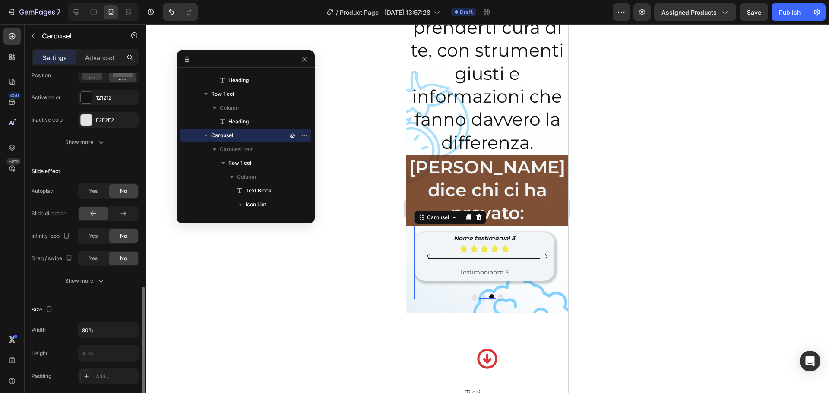
scroll to position [518, 0]
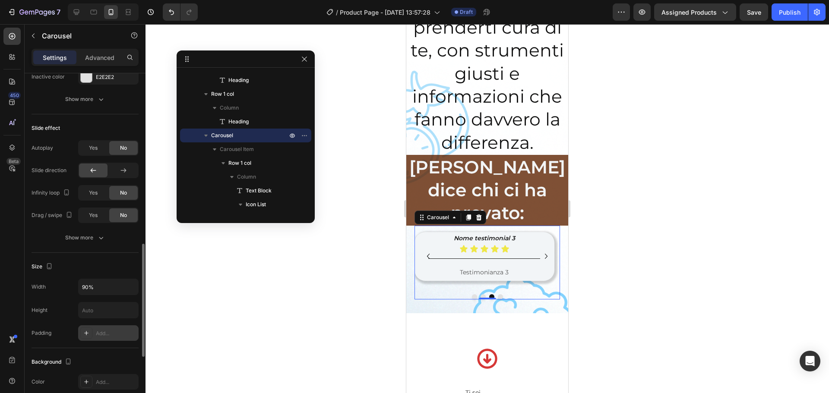
click at [85, 300] on icon at bounding box center [86, 333] width 4 height 4
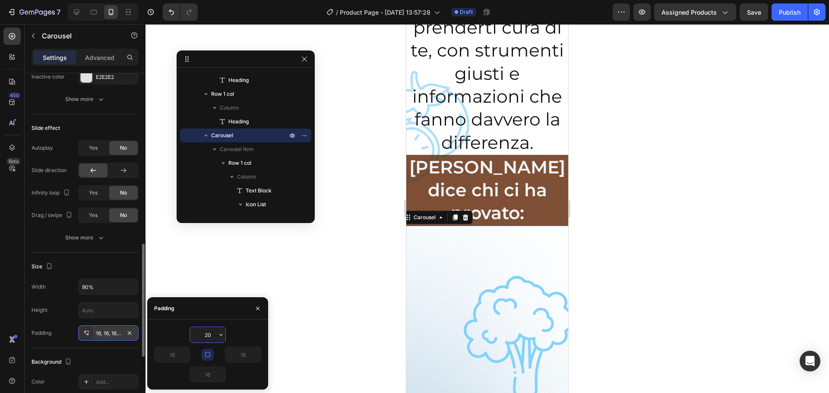
type input "2"
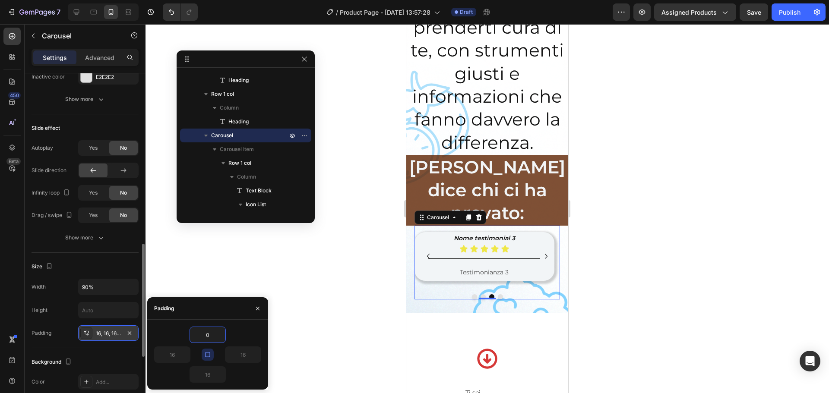
type input "0"
click at [208, 300] on input "0" at bounding box center [207, 335] width 35 height 16
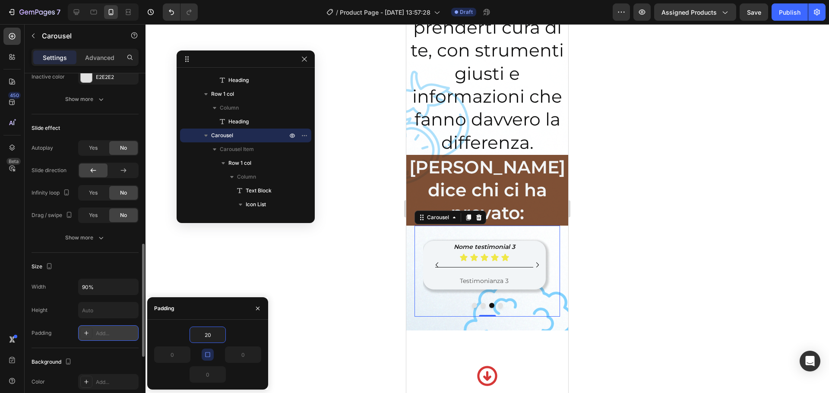
type input "20"
click at [208, 300] on input "20" at bounding box center [207, 335] width 35 height 16
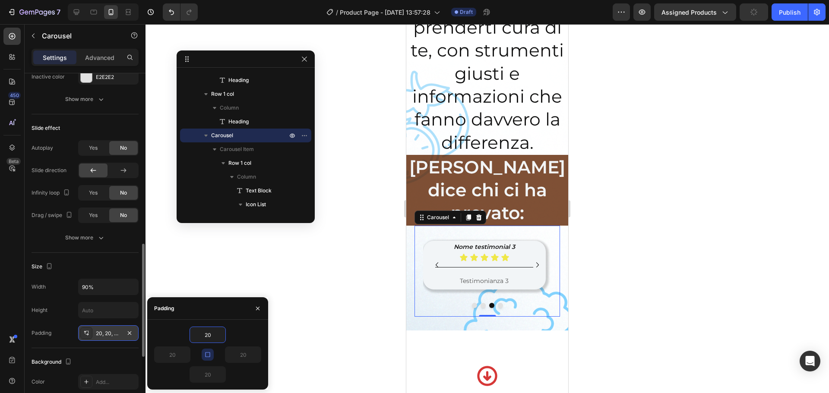
click at [209, 300] on button "button" at bounding box center [208, 355] width 12 height 12
click at [209, 300] on input "20" at bounding box center [207, 335] width 35 height 16
type input "16"
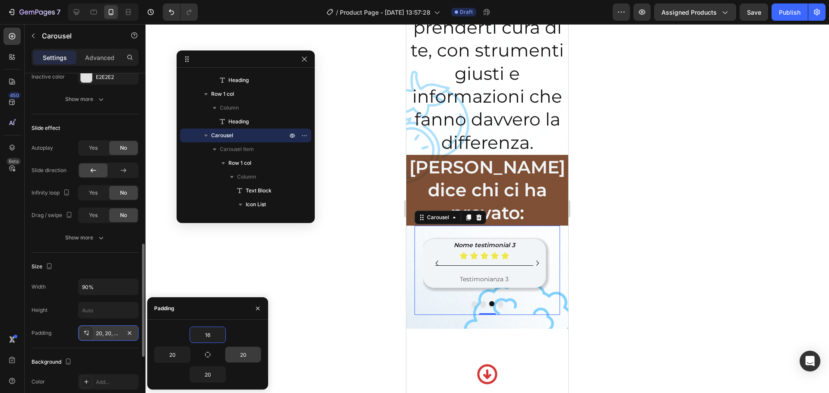
click at [234, 300] on input "20" at bounding box center [242, 355] width 35 height 16
type input "16"
click at [175, 300] on input "20" at bounding box center [172, 355] width 35 height 16
type input "16"
click at [209, 300] on input "20" at bounding box center [207, 375] width 35 height 16
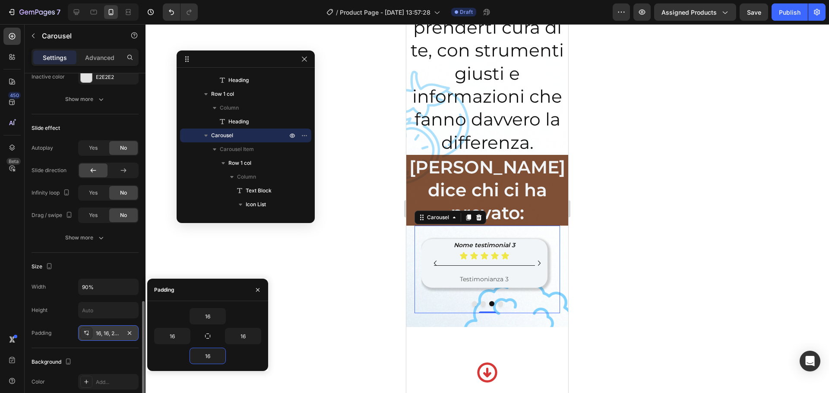
scroll to position [604, 0]
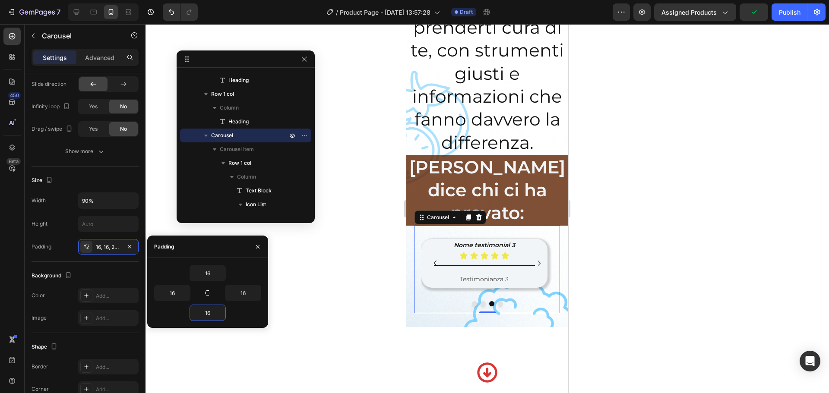
type input "16"
click at [99, 55] on p "Advanced" at bounding box center [99, 57] width 29 height 9
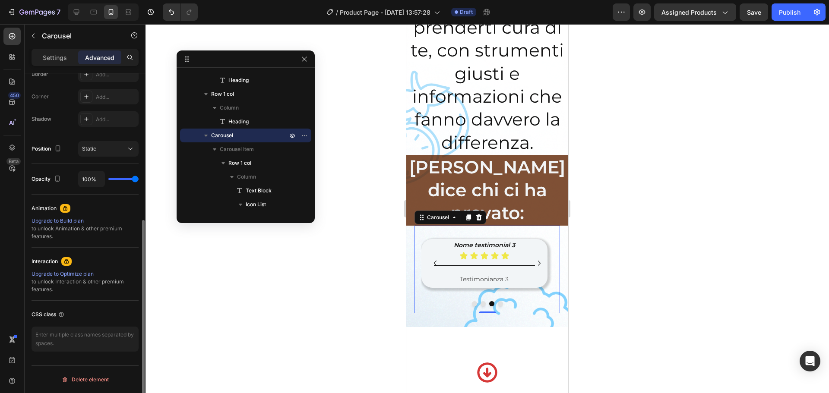
scroll to position [82, 0]
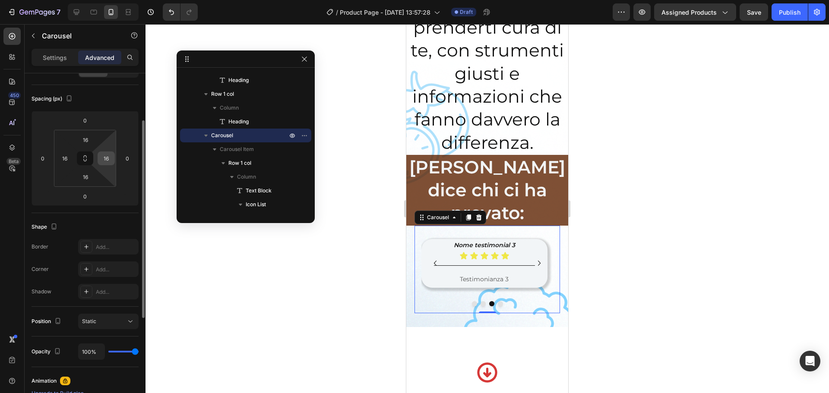
click at [105, 162] on input "16" at bounding box center [106, 158] width 13 height 13
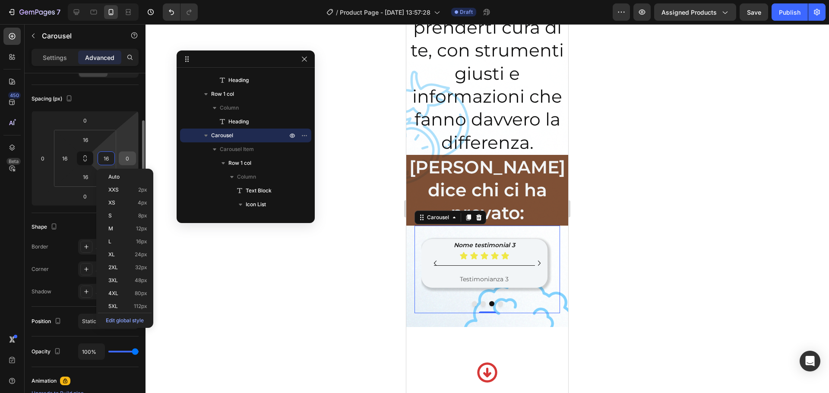
click at [120, 161] on div "0" at bounding box center [127, 159] width 17 height 14
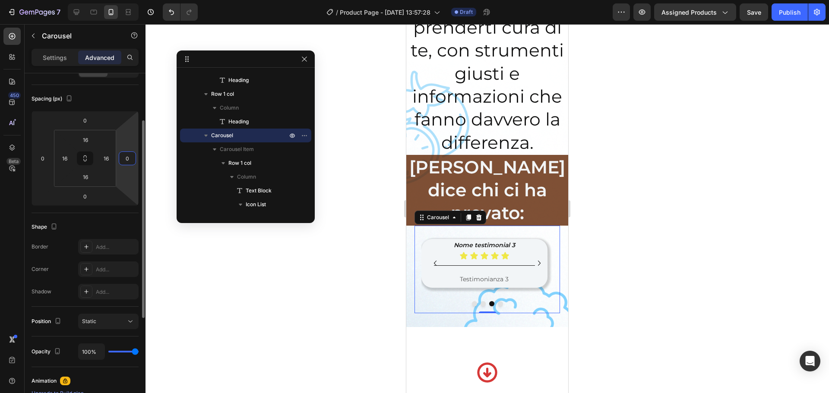
click at [128, 163] on input "0" at bounding box center [127, 158] width 13 height 13
drag, startPoint x: 123, startPoint y: 160, endPoint x: 158, endPoint y: 168, distance: 35.9
click at [158, 0] on div "7 / Product Page - [DATE] 13:57:28 Draft Preview Assigned Products Save Publish…" at bounding box center [414, 0] width 829 height 0
type input "0"
click at [111, 300] on div "Static" at bounding box center [104, 322] width 44 height 8
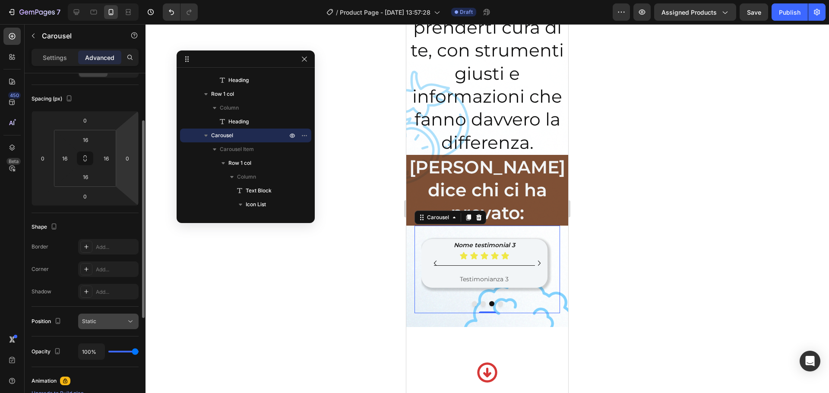
click at [111, 300] on div "Static" at bounding box center [104, 322] width 44 height 8
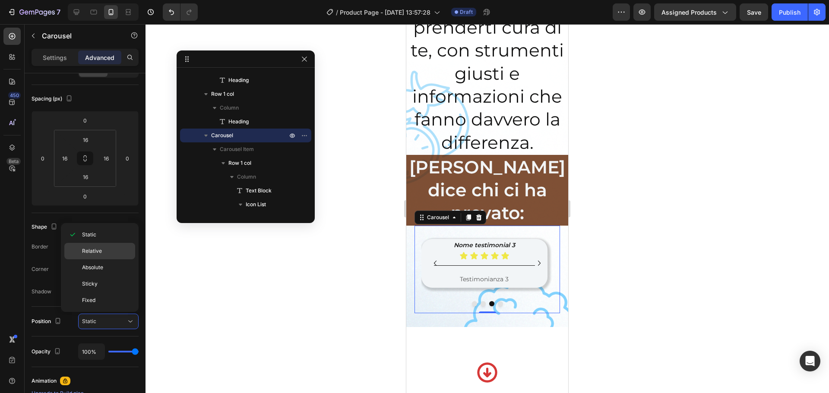
click at [99, 248] on span "Relative" at bounding box center [92, 251] width 20 height 8
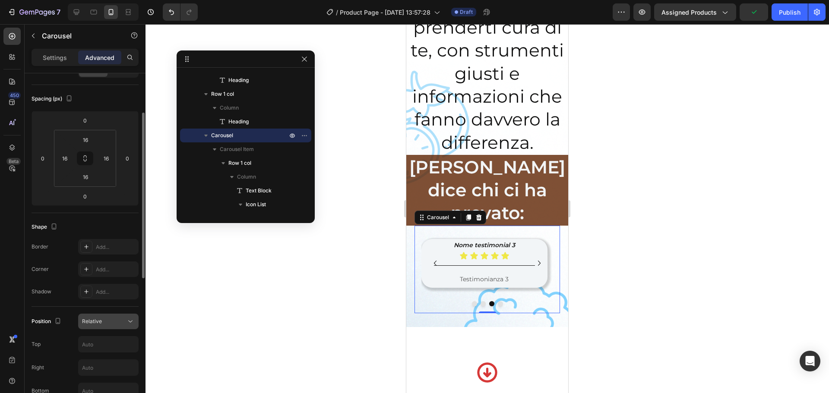
click at [105, 300] on div "Relative" at bounding box center [104, 322] width 44 height 8
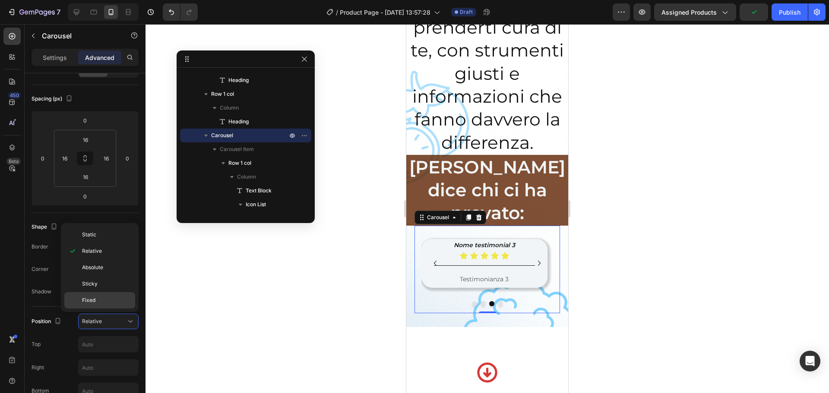
click at [99, 300] on p "Fixed" at bounding box center [106, 301] width 49 height 8
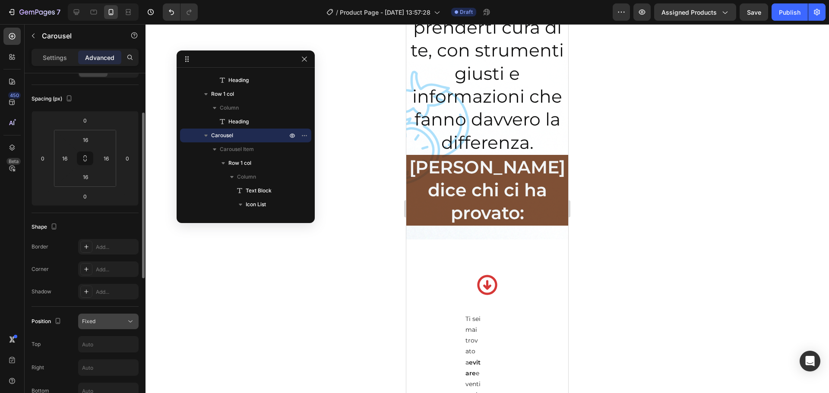
click at [101, 300] on button "Fixed" at bounding box center [108, 322] width 60 height 16
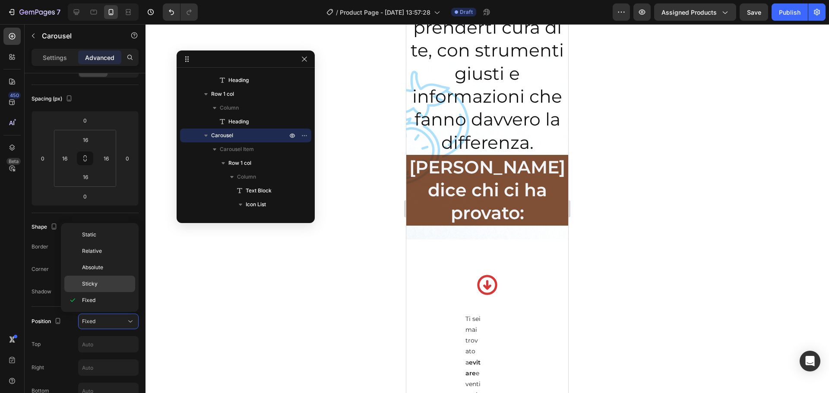
click at [100, 284] on p "Sticky" at bounding box center [106, 284] width 49 height 8
type input "0"
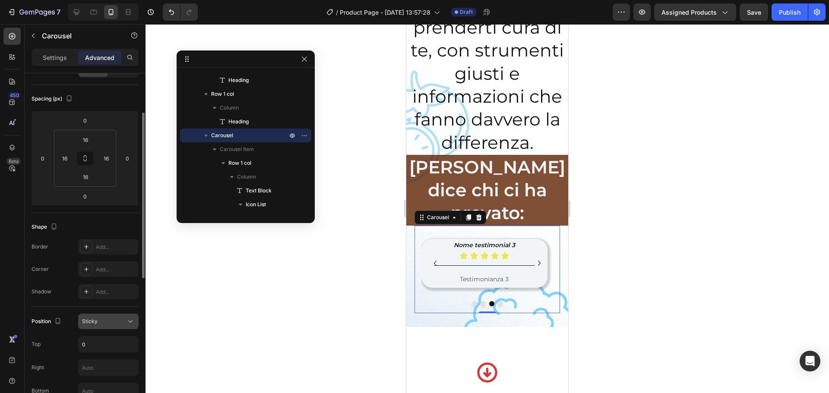
click at [102, 300] on div "Sticky" at bounding box center [104, 322] width 44 height 8
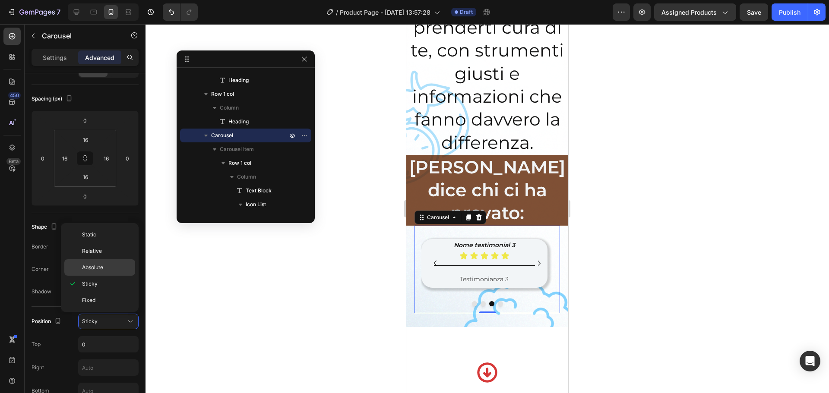
click at [94, 271] on span "Absolute" at bounding box center [92, 268] width 21 height 8
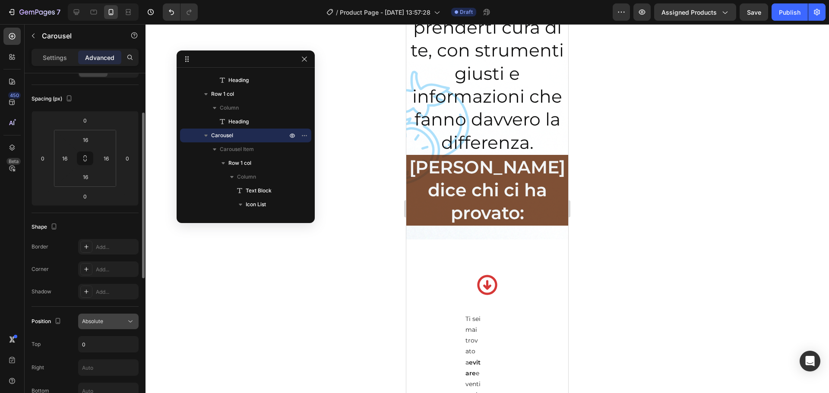
click at [104, 300] on div "Absolute" at bounding box center [104, 322] width 44 height 8
click at [103, 300] on span "Absolute" at bounding box center [92, 321] width 21 height 6
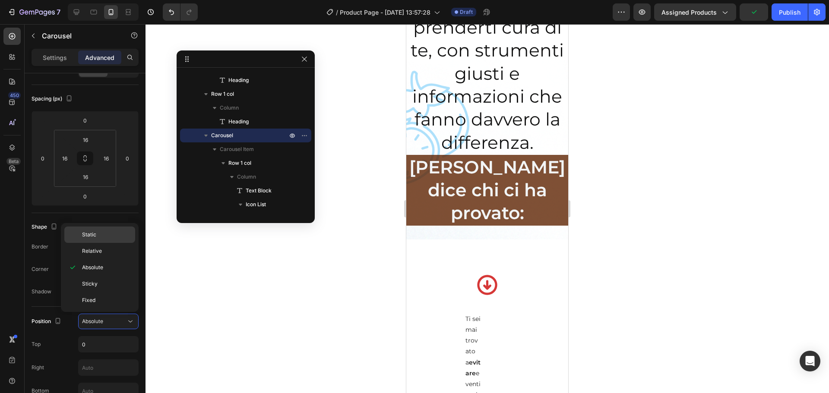
click at [92, 237] on span "Static" at bounding box center [89, 235] width 14 height 8
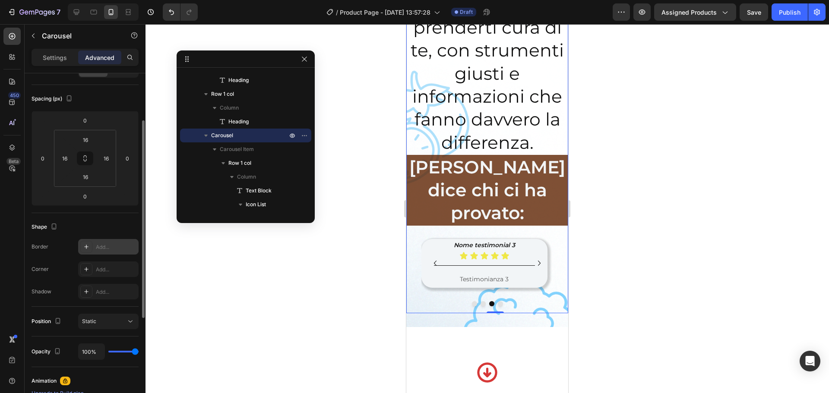
click at [84, 250] on icon at bounding box center [86, 246] width 7 height 7
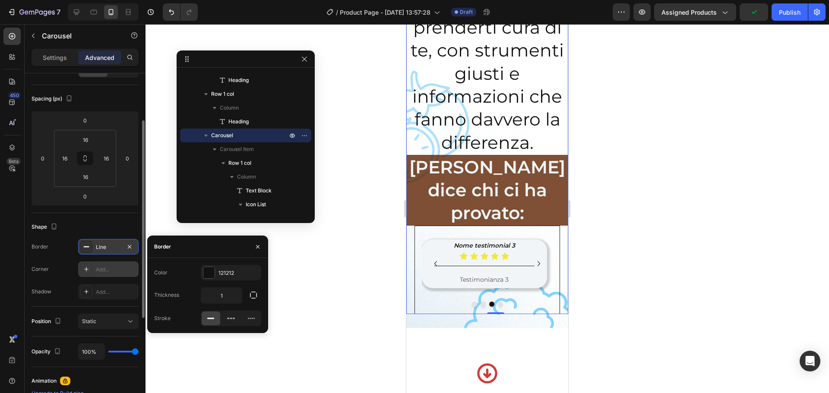
click at [85, 267] on icon at bounding box center [86, 269] width 7 height 7
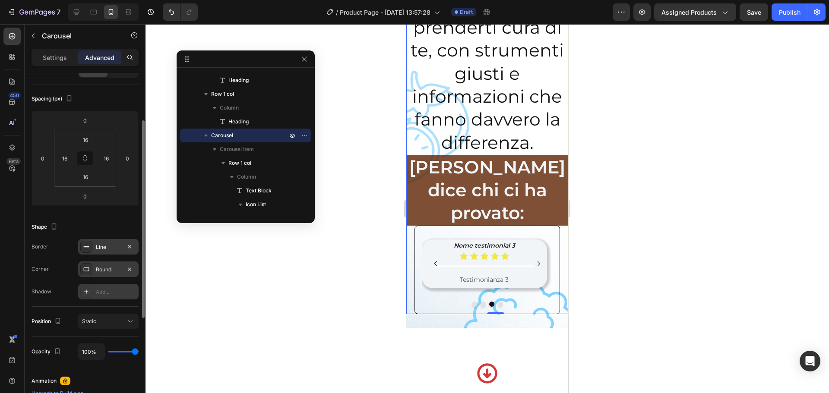
click at [86, 290] on icon at bounding box center [86, 291] width 7 height 7
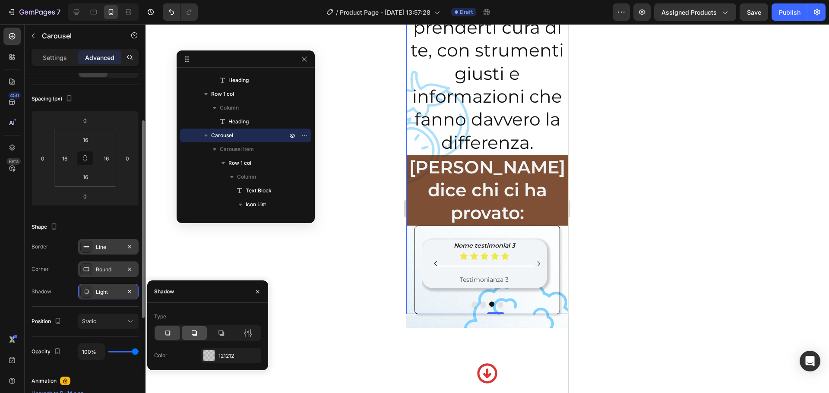
click at [199, 300] on div at bounding box center [194, 333] width 25 height 14
click at [222, 300] on icon at bounding box center [221, 334] width 6 height 6
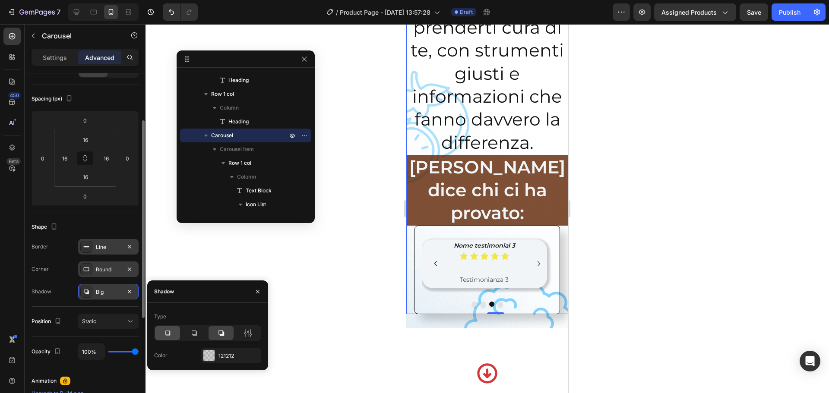
click at [170, 300] on div at bounding box center [167, 333] width 25 height 14
click at [319, 300] on div at bounding box center [486, 208] width 683 height 369
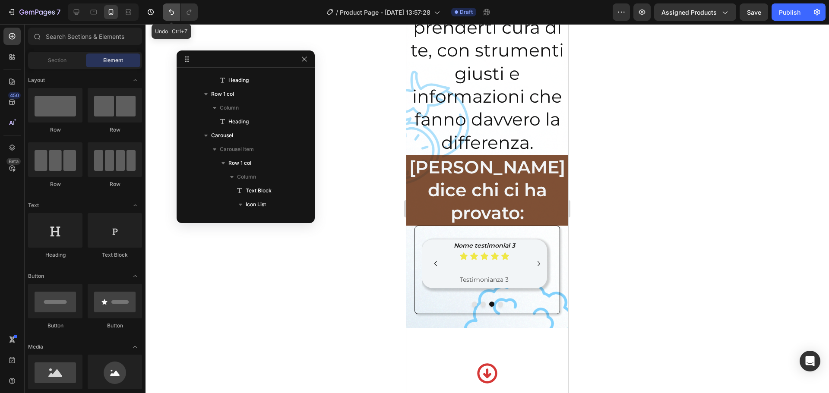
click at [172, 15] on icon "Undo/Redo" at bounding box center [171, 12] width 5 height 6
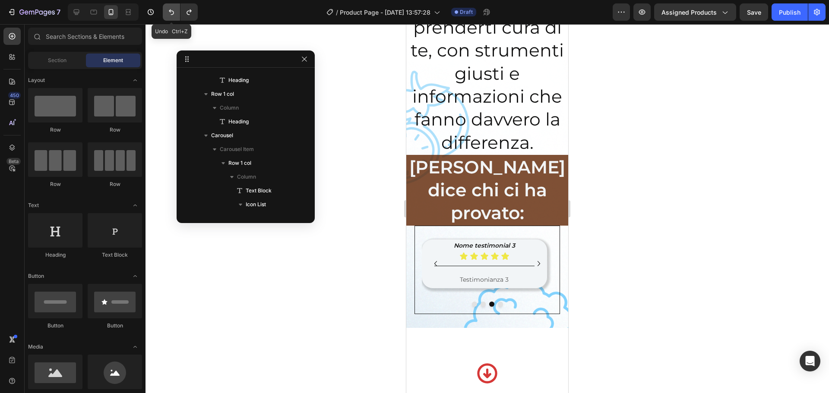
click at [172, 15] on icon "Undo/Redo" at bounding box center [171, 12] width 5 height 6
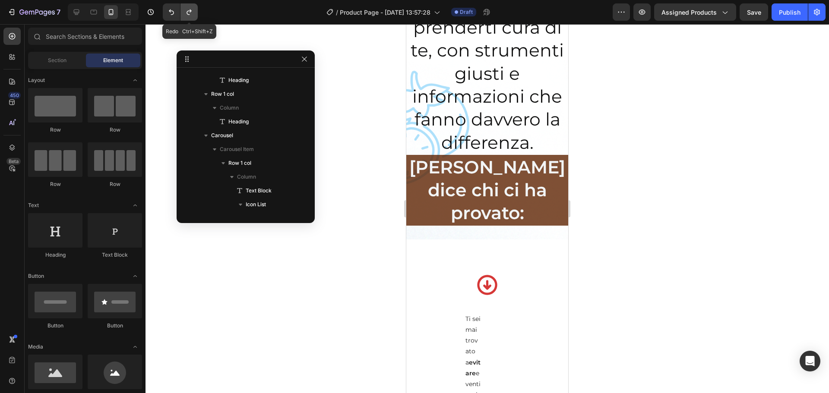
click at [191, 19] on button "Undo/Redo" at bounding box center [188, 11] width 17 height 17
click at [186, 15] on icon "Undo/Redo" at bounding box center [189, 12] width 9 height 9
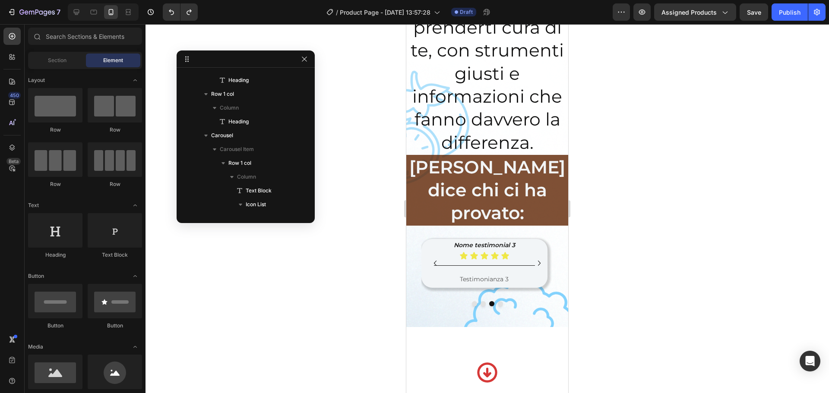
click at [652, 171] on div at bounding box center [486, 208] width 683 height 369
click at [424, 274] on p "Testimonianza 3" at bounding box center [484, 279] width 120 height 11
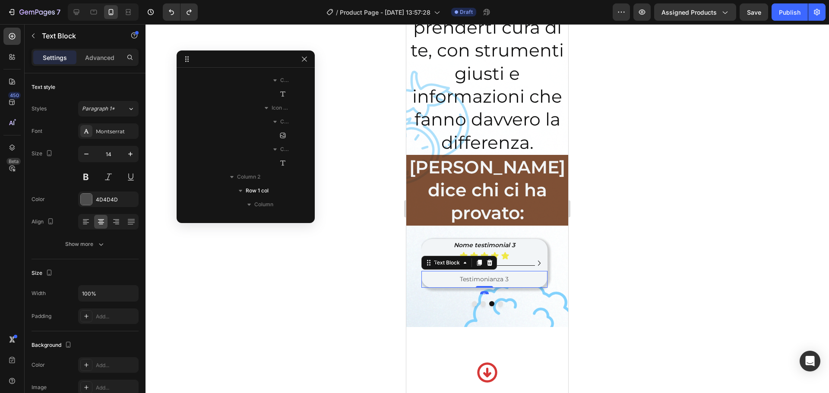
scroll to position [1681, 0]
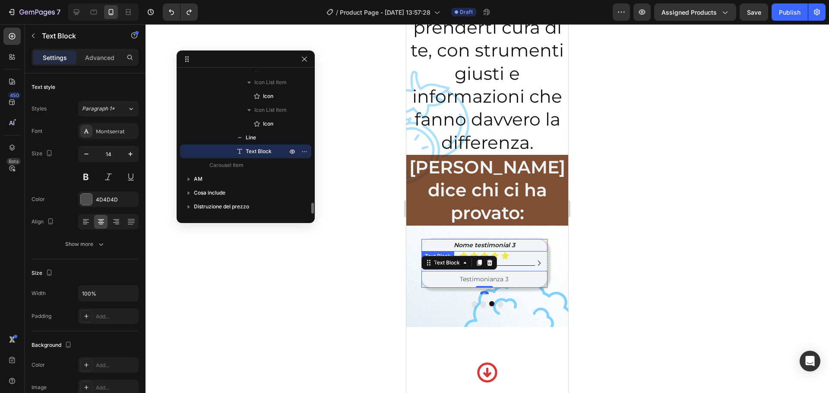
click at [432, 239] on div "Nome testimonial 3" at bounding box center [485, 245] width 122 height 13
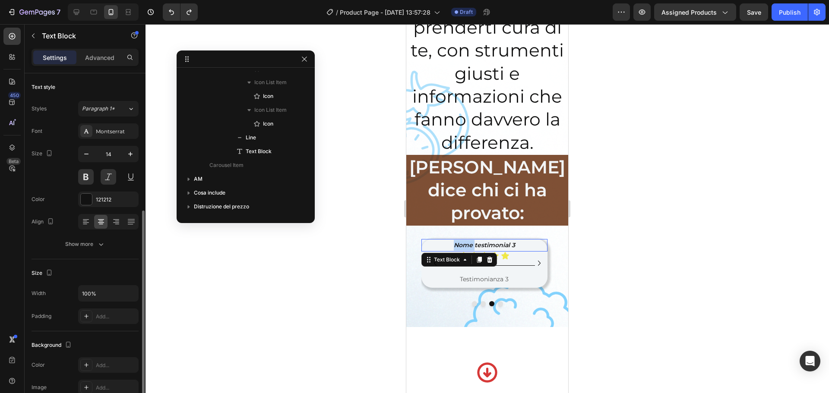
scroll to position [82, 0]
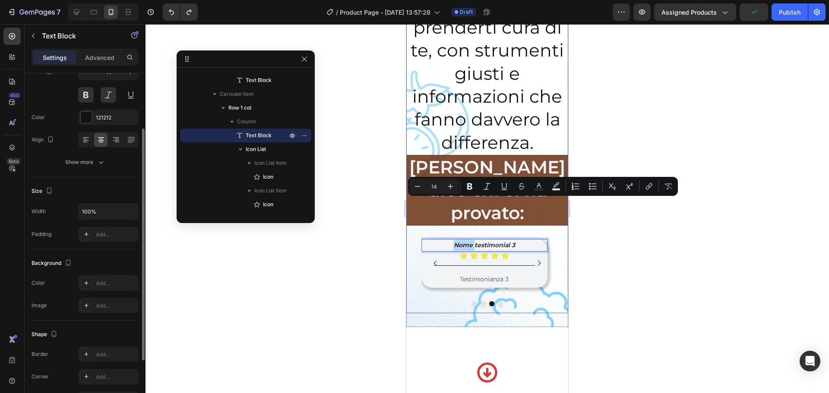
click at [428, 256] on button "Carousel Back Arrow" at bounding box center [435, 263] width 14 height 14
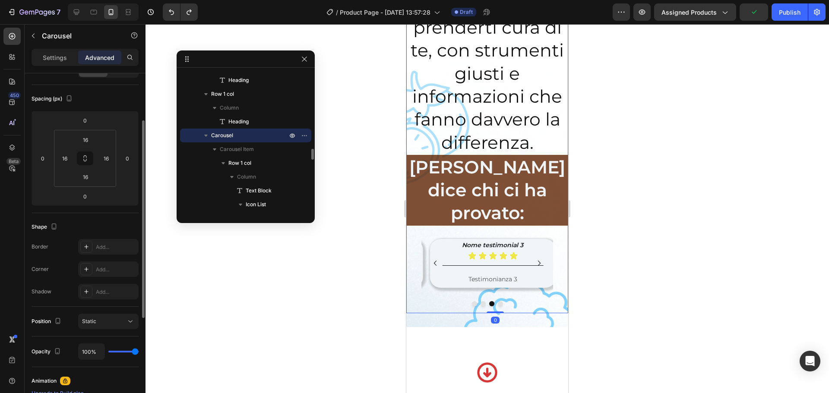
scroll to position [0, 0]
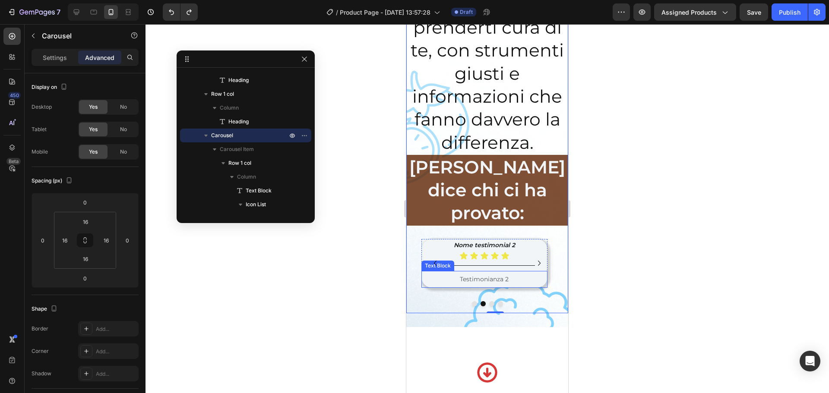
click at [433, 274] on p "Testimonianza 2" at bounding box center [484, 279] width 120 height 11
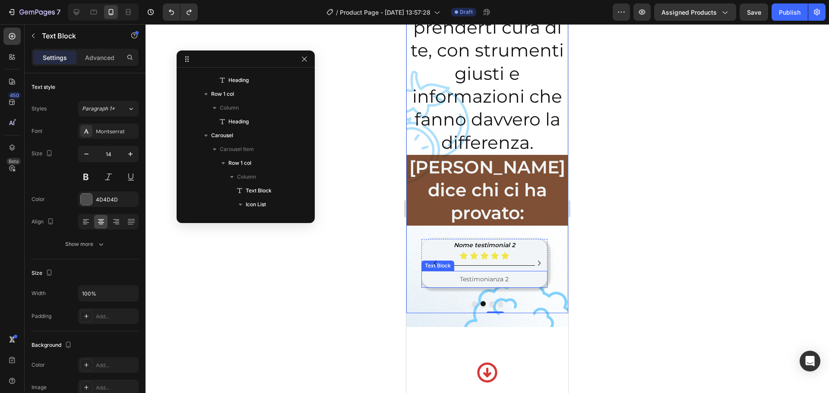
scroll to position [1462, 0]
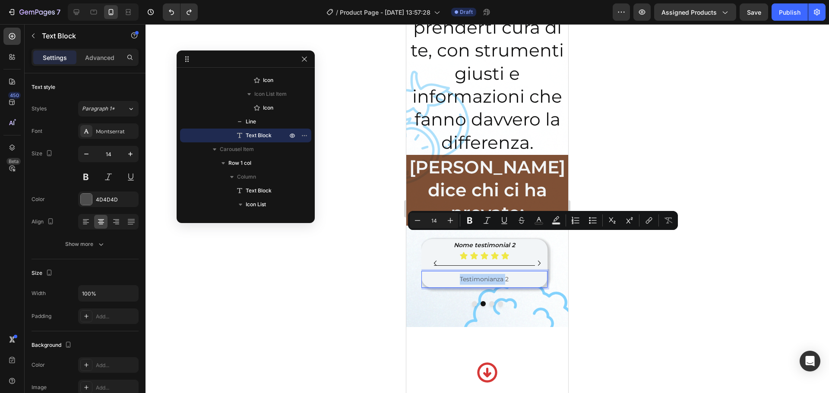
click at [432, 274] on p "Testimonianza 2" at bounding box center [484, 279] width 120 height 11
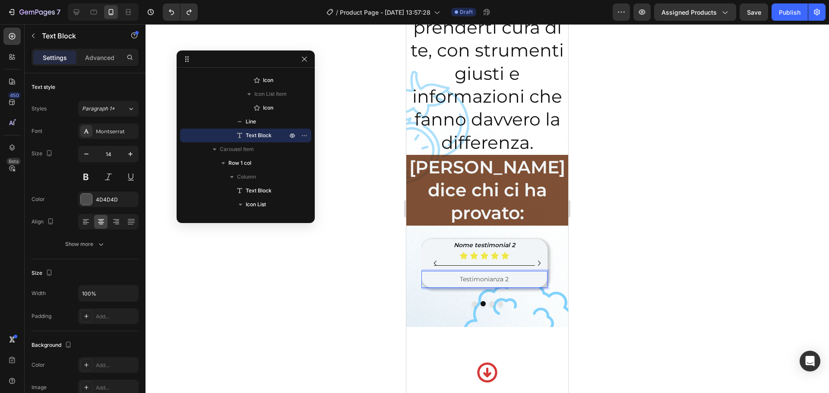
click at [430, 274] on p "Testimonianza 2" at bounding box center [484, 279] width 120 height 11
click at [430, 260] on div "Title Line" at bounding box center [484, 265] width 126 height 11
click at [430, 260] on div "Title Line 0" at bounding box center [484, 265] width 126 height 11
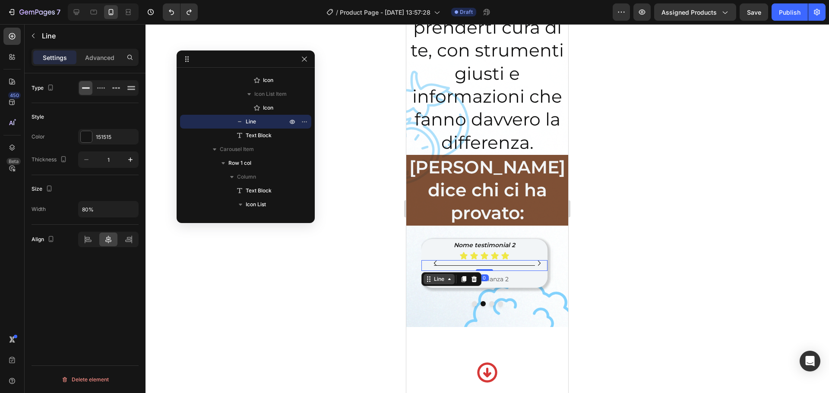
click at [433, 275] on div "Line" at bounding box center [439, 279] width 14 height 8
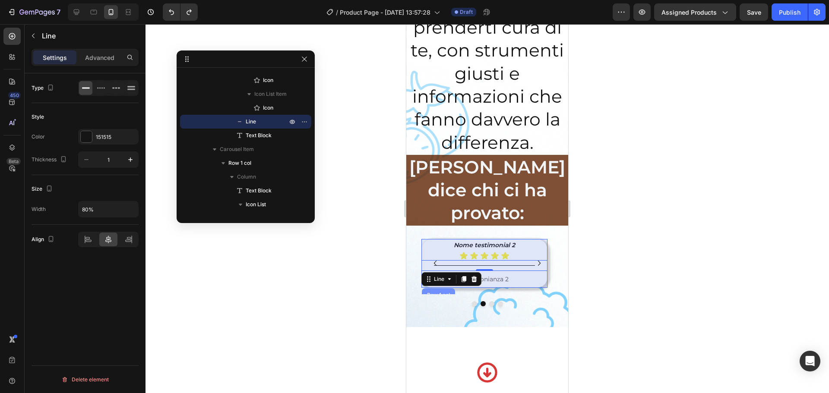
click at [433, 293] on div "Row 1 col" at bounding box center [438, 295] width 26 height 5
click at [433, 272] on div "Line Row 1 col Carousel Section" at bounding box center [451, 279] width 60 height 14
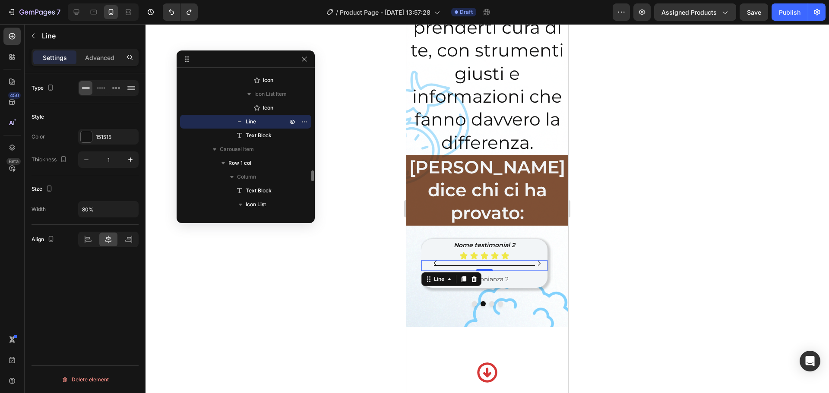
scroll to position [1448, 0]
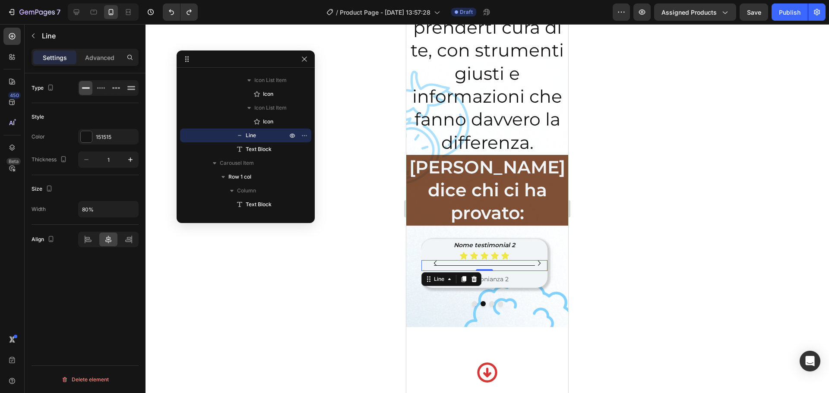
click at [469, 240] on p "Nome testimonial 2" at bounding box center [484, 245] width 120 height 11
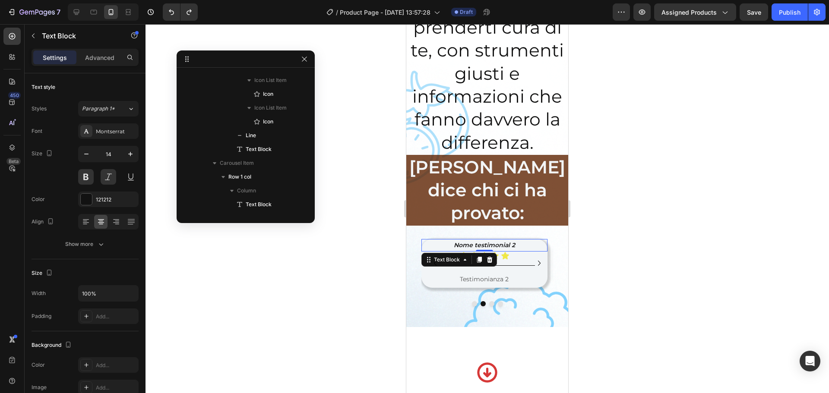
scroll to position [1283, 0]
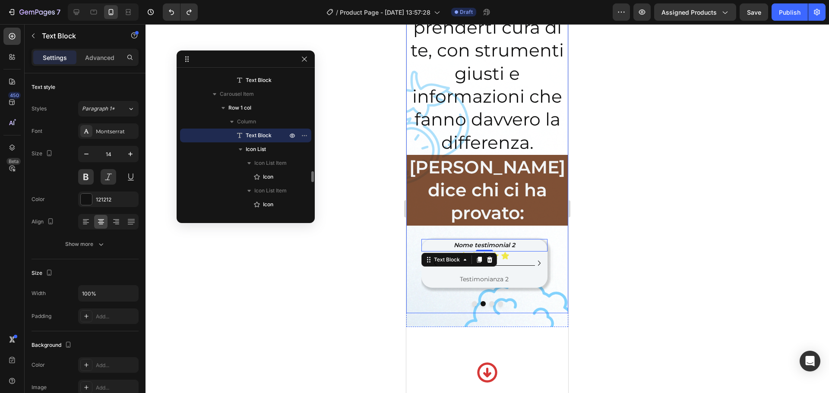
click at [441, 256] on button "Carousel Back Arrow" at bounding box center [435, 263] width 14 height 14
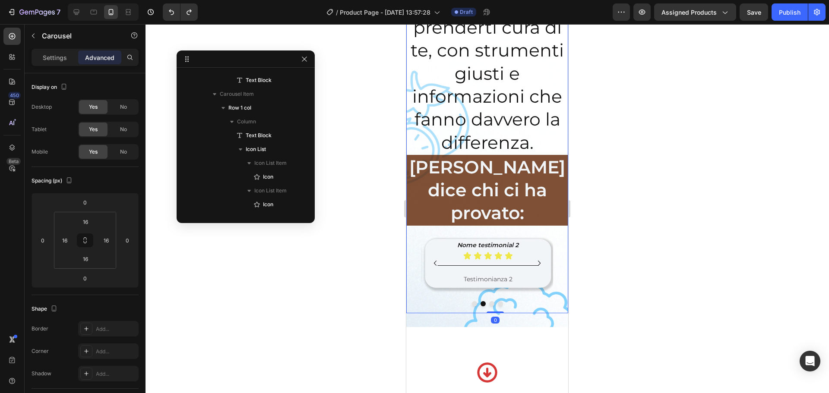
scroll to position [993, 0]
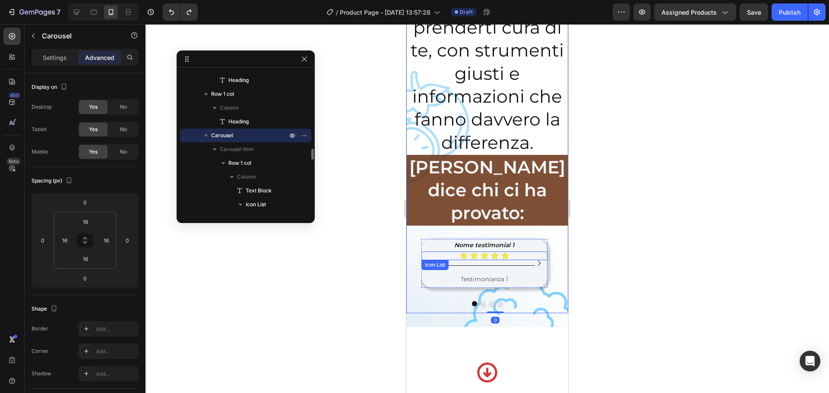
click at [458, 240] on p "Nome testimonial 1" at bounding box center [484, 245] width 120 height 11
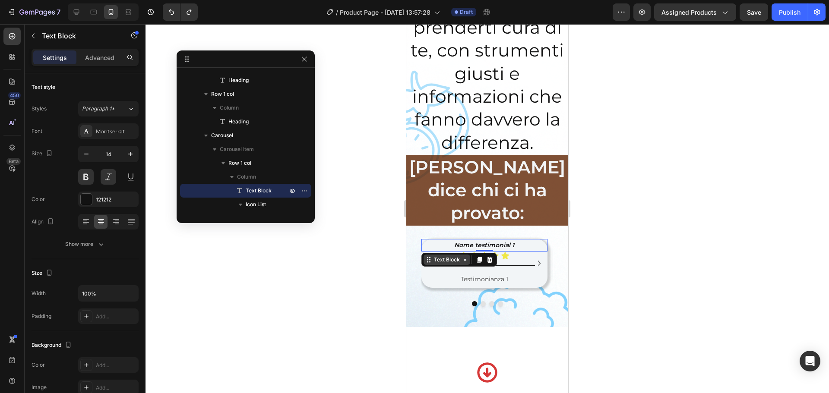
click at [455, 256] on div "Text Block" at bounding box center [446, 260] width 29 height 8
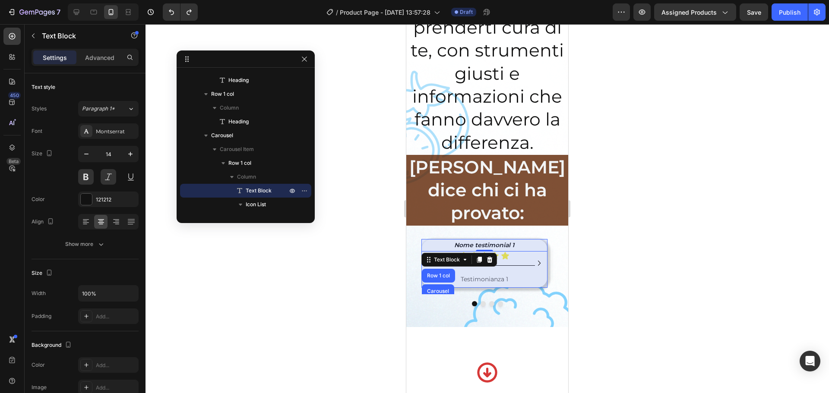
click at [439, 273] on div "Row 1 col" at bounding box center [438, 275] width 26 height 5
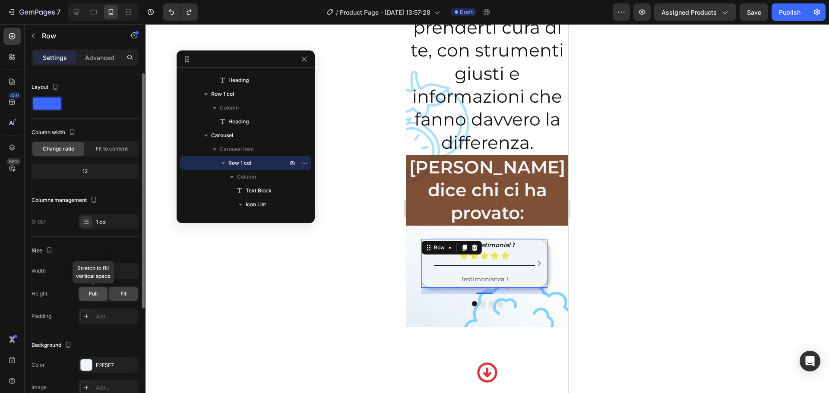
click at [92, 295] on span "Full" at bounding box center [93, 294] width 9 height 8
click at [121, 294] on span "Fit" at bounding box center [123, 294] width 6 height 8
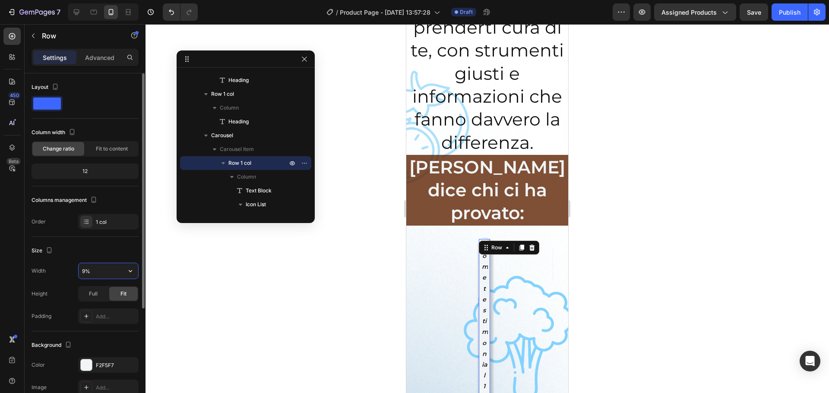
type input "90%"
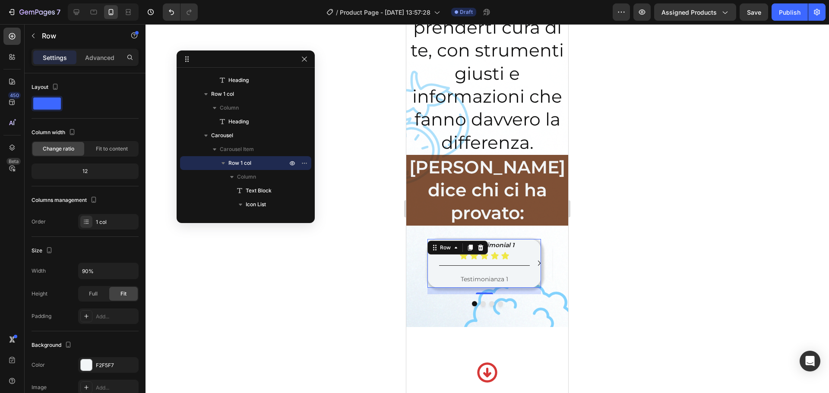
click at [663, 190] on div at bounding box center [486, 208] width 683 height 369
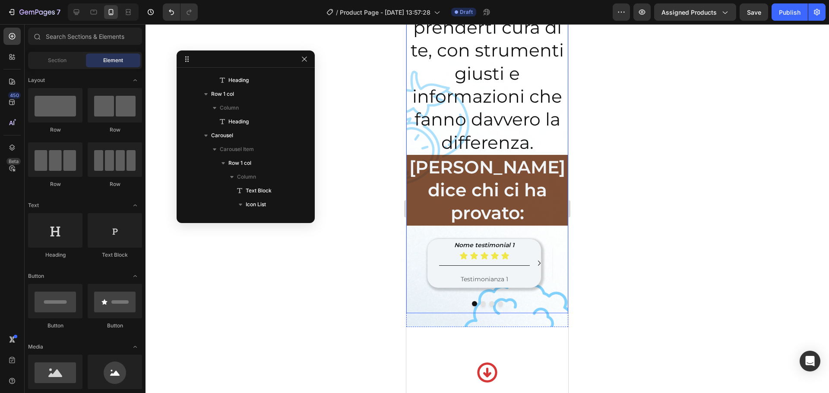
click at [419, 226] on div "Nome testimonial 1 Text Block Icon Icon Icon Icon Icon Icon List Title Line Tes…" at bounding box center [487, 270] width 146 height 88
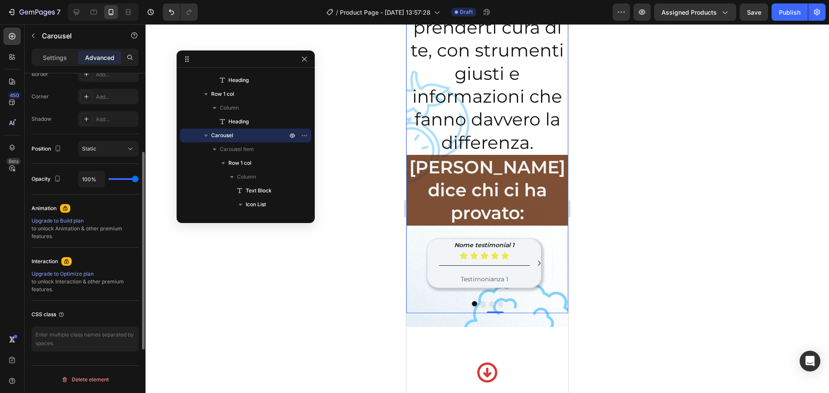
scroll to position [125, 0]
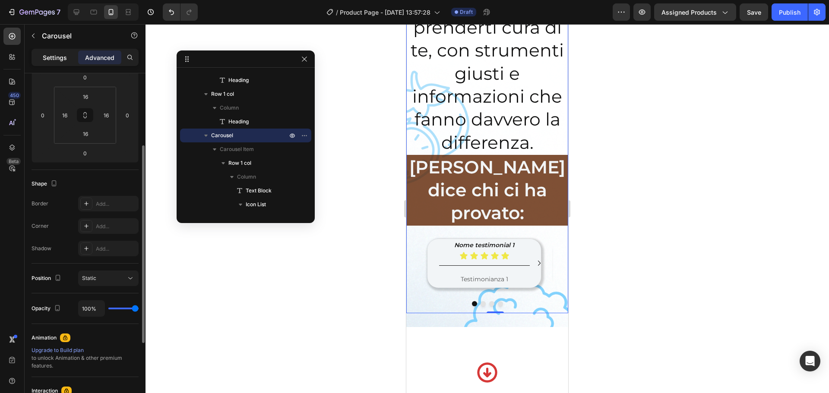
click at [61, 60] on p "Settings" at bounding box center [55, 57] width 24 height 9
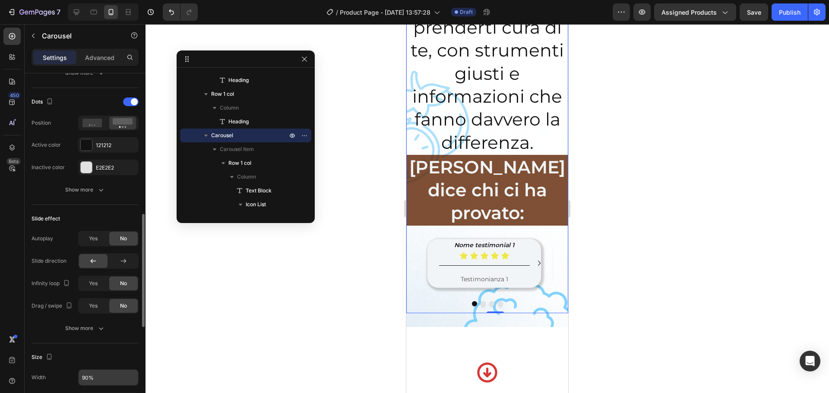
scroll to position [557, 0]
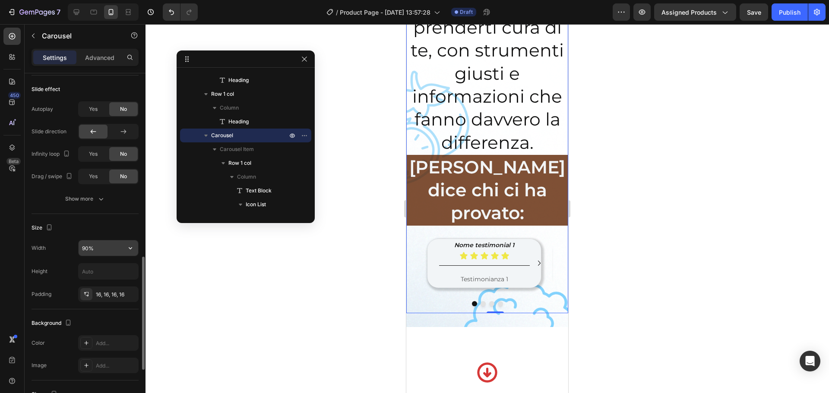
click at [88, 252] on input "90%" at bounding box center [109, 248] width 60 height 16
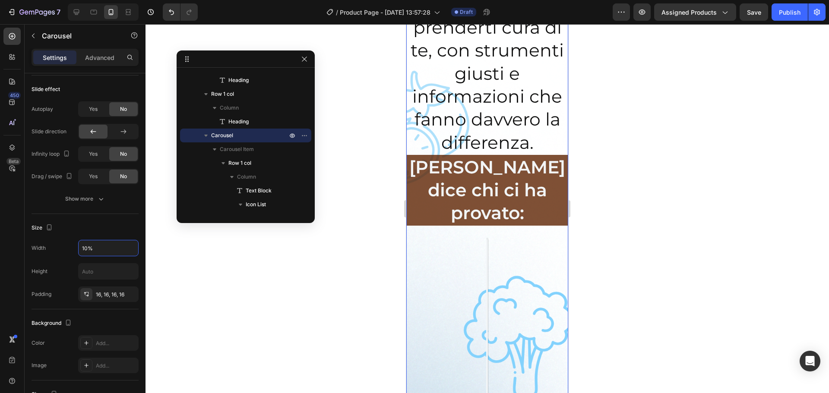
type input "100%"
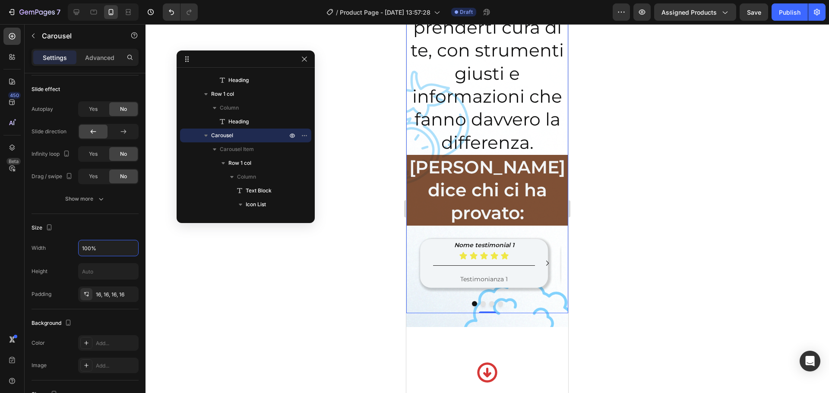
click at [663, 174] on div at bounding box center [486, 208] width 683 height 369
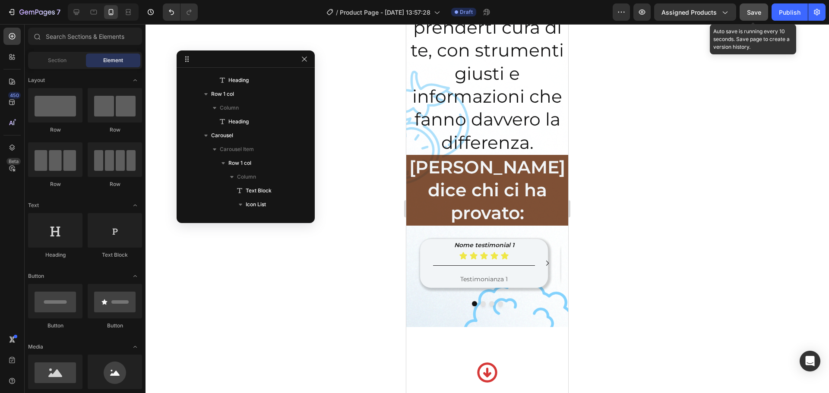
click at [663, 6] on button "Save" at bounding box center [754, 11] width 28 height 17
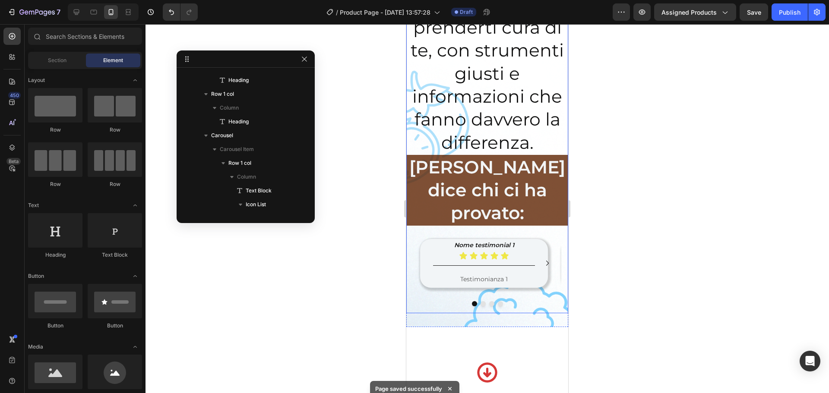
click at [544, 258] on icon "Carousel Next Arrow" at bounding box center [547, 263] width 10 height 10
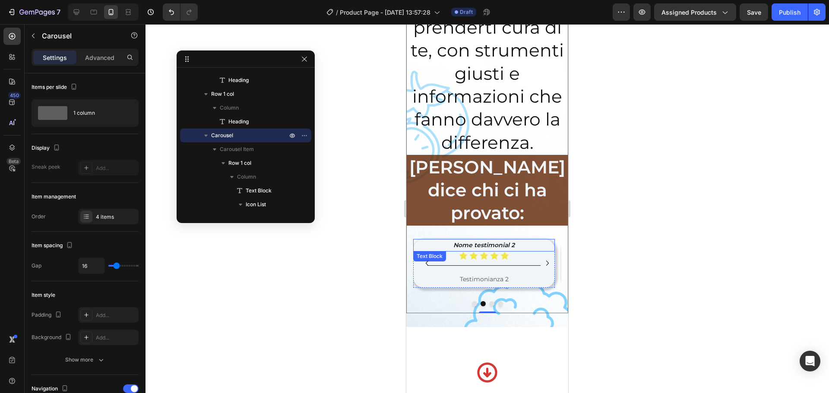
click at [487, 239] on div "Nome testimonial 2" at bounding box center [483, 245] width 137 height 13
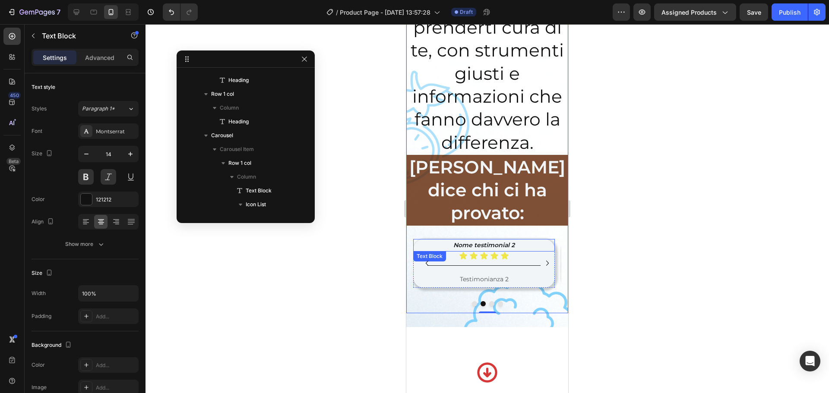
scroll to position [1283, 0]
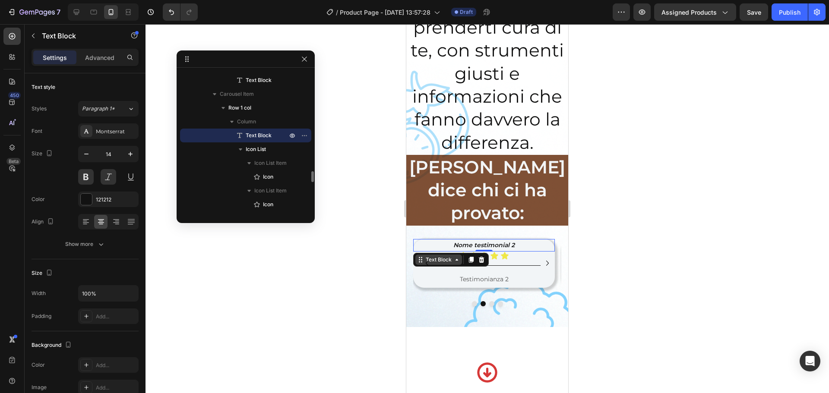
click at [447, 255] on div "Text Block" at bounding box center [438, 260] width 47 height 10
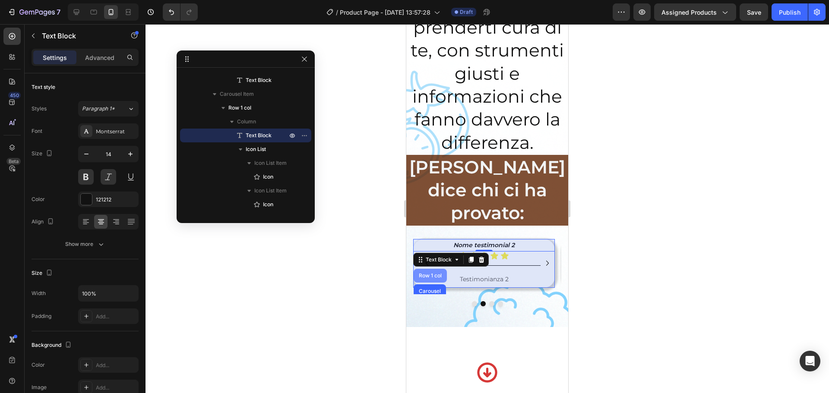
click at [432, 273] on div "Row 1 col" at bounding box center [430, 275] width 26 height 5
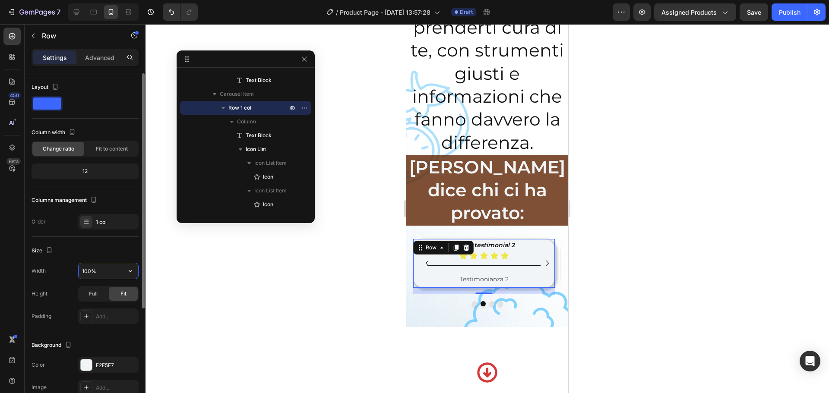
click at [87, 269] on input "100%" at bounding box center [109, 271] width 60 height 16
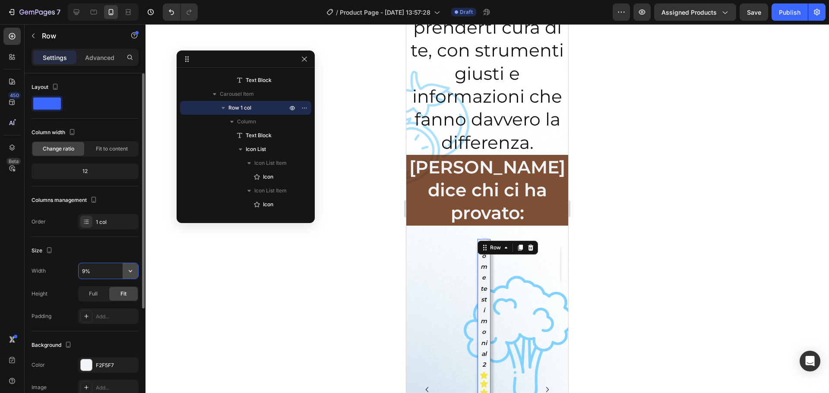
type input "90%"
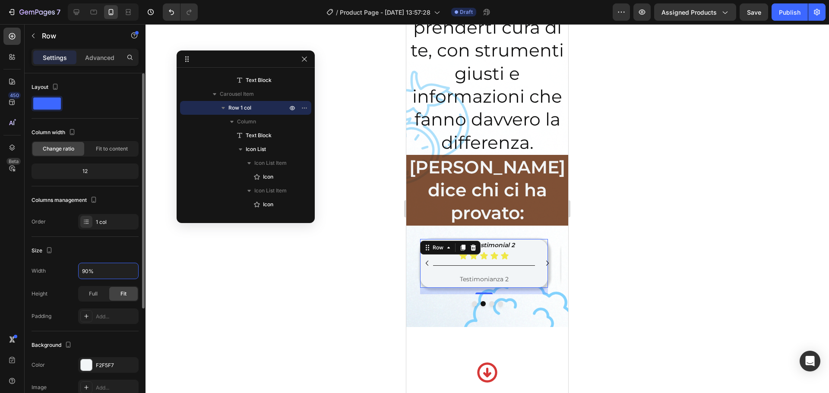
click at [646, 209] on div at bounding box center [486, 208] width 683 height 369
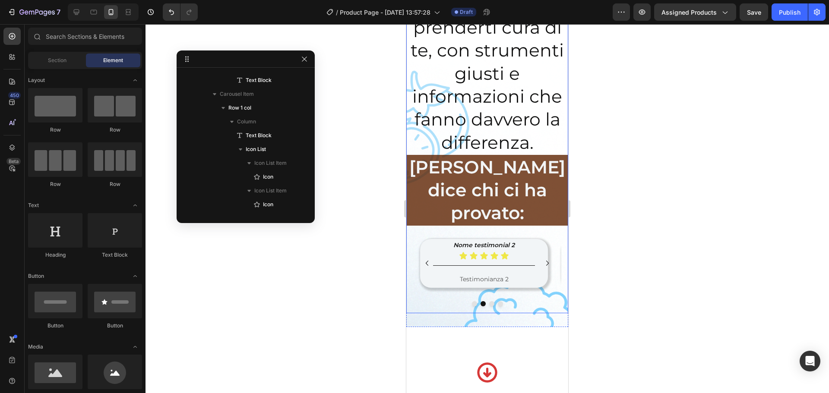
click at [542, 258] on icon "Carousel Next Arrow" at bounding box center [547, 263] width 10 height 10
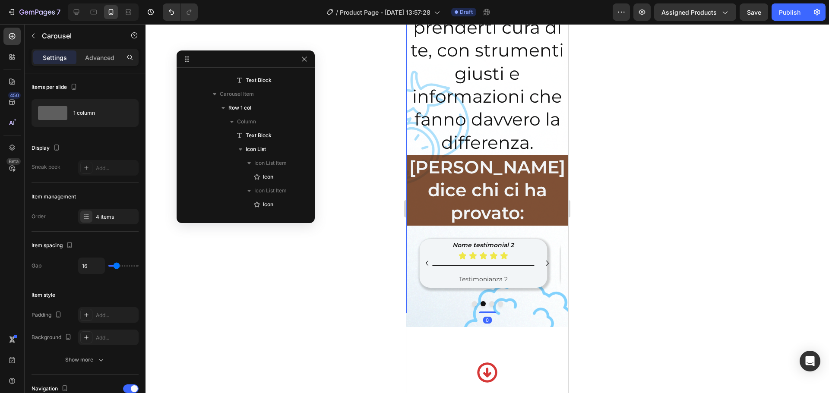
scroll to position [993, 0]
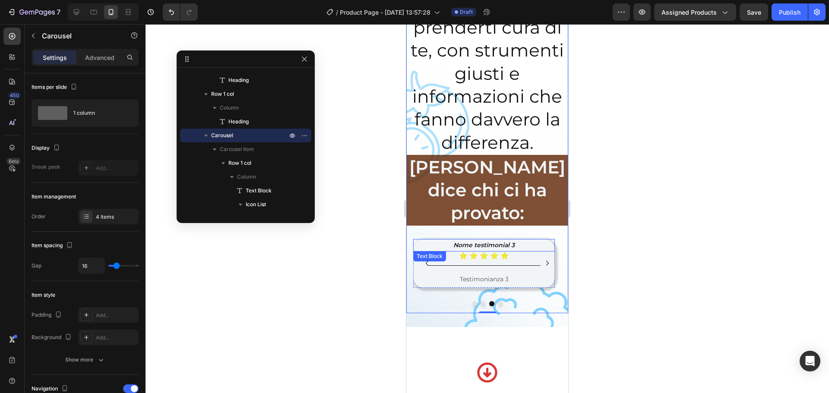
click at [515, 240] on p "Nome testimonial 3" at bounding box center [484, 245] width 136 height 11
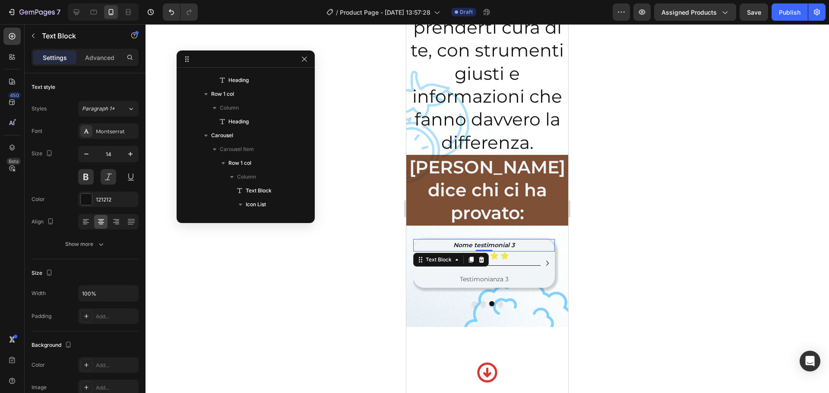
scroll to position [1518, 0]
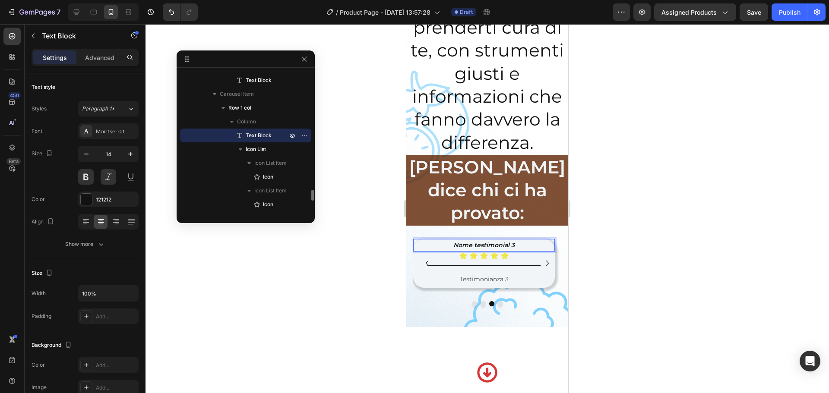
click at [515, 240] on p "Nome testimonial 3" at bounding box center [484, 245] width 136 height 11
click at [460, 240] on p "Nome testimonial 3" at bounding box center [484, 245] width 136 height 11
click at [452, 240] on p "Nome testimonial 3" at bounding box center [484, 245] width 136 height 11
click at [455, 260] on div "Title Line" at bounding box center [484, 265] width 142 height 11
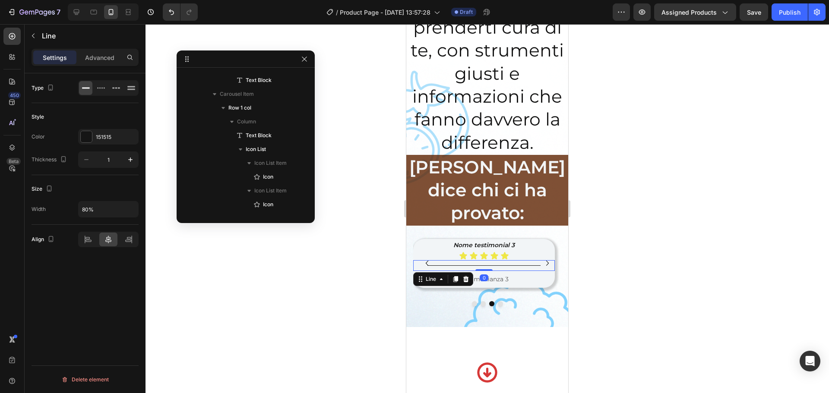
scroll to position [1681, 0]
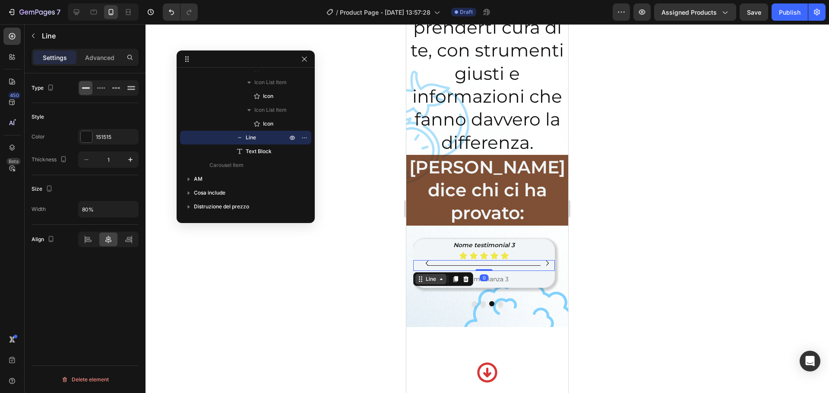
click at [441, 276] on icon at bounding box center [441, 279] width 7 height 7
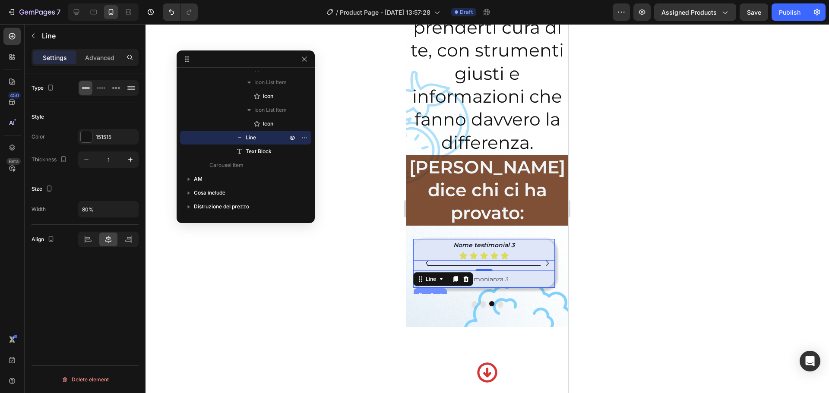
click at [437, 288] on div "Row 1 col" at bounding box center [430, 295] width 33 height 14
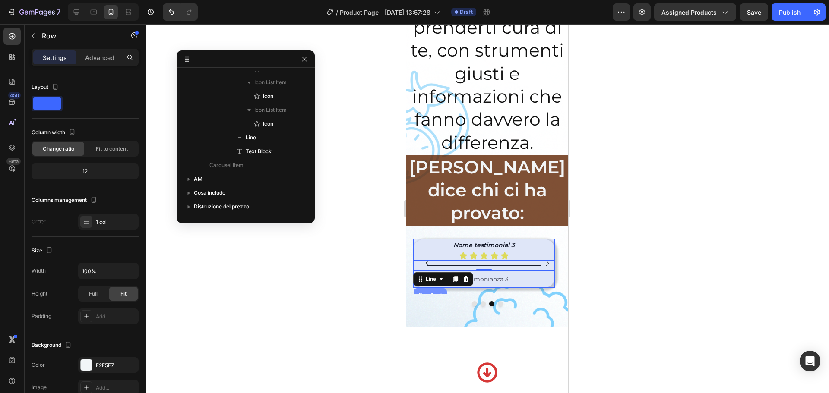
scroll to position [1490, 0]
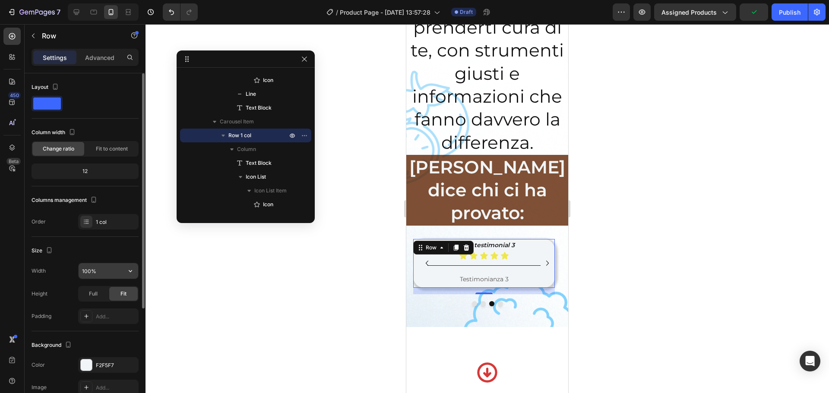
click at [89, 268] on input "100%" at bounding box center [109, 271] width 60 height 16
type input "90%"
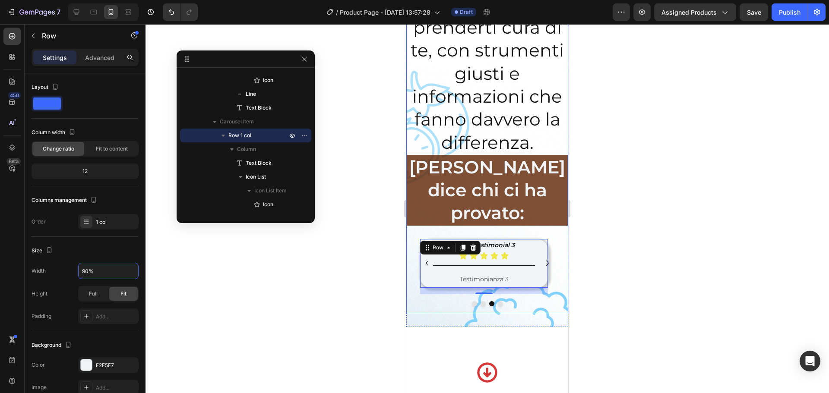
click at [542, 258] on icon "Carousel Next Arrow" at bounding box center [547, 263] width 10 height 10
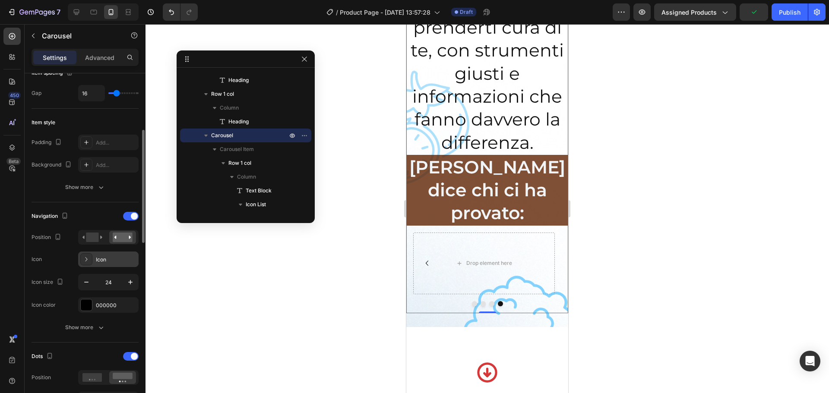
scroll to position [0, 0]
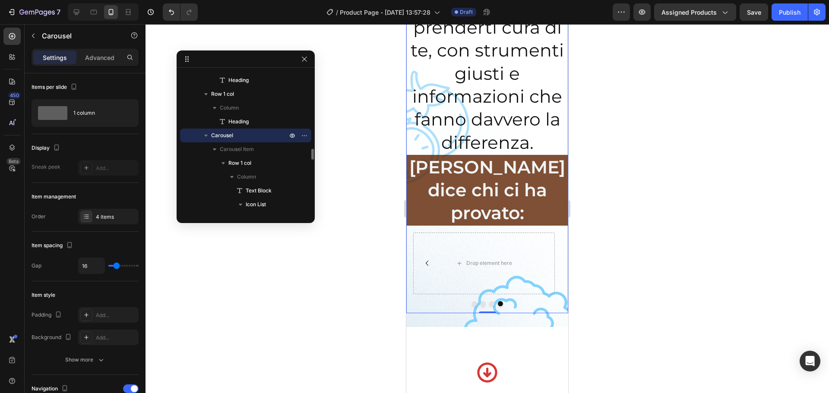
click at [206, 133] on icon "button" at bounding box center [206, 135] width 9 height 9
click at [301, 135] on icon "button" at bounding box center [304, 135] width 7 height 7
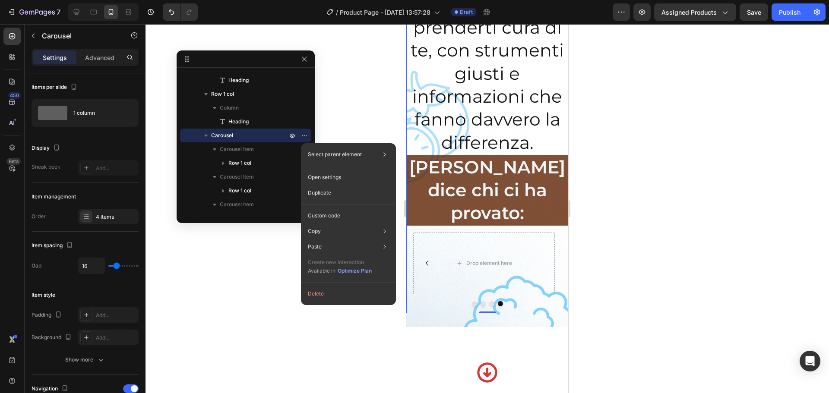
click at [346, 109] on div at bounding box center [486, 208] width 683 height 369
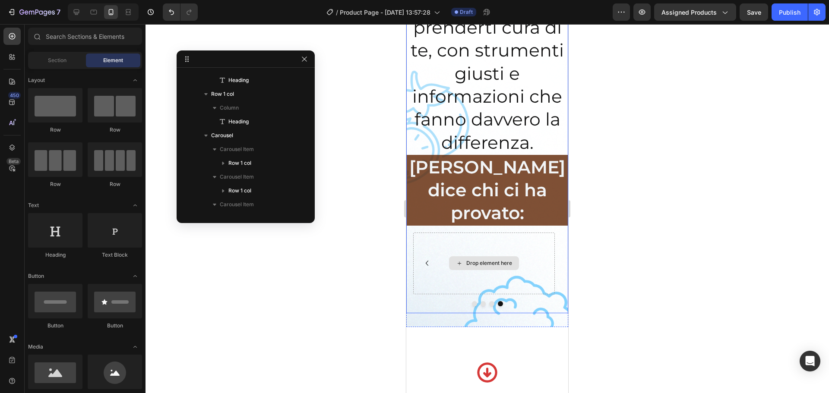
click at [432, 238] on div "Drop element here" at bounding box center [484, 264] width 142 height 62
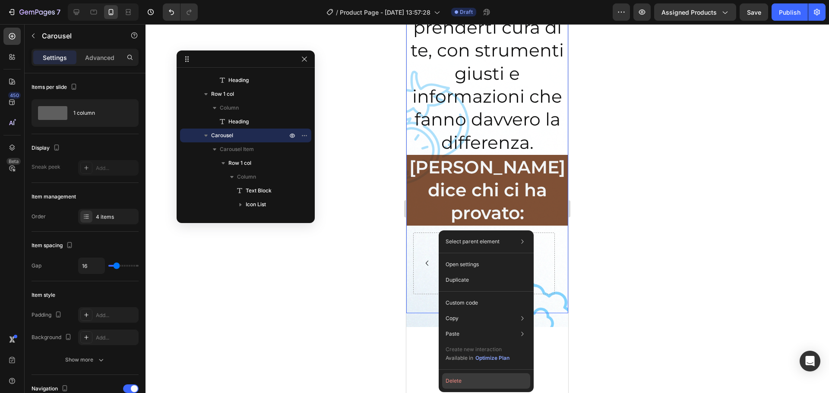
click at [462, 300] on button "Delete" at bounding box center [486, 381] width 88 height 16
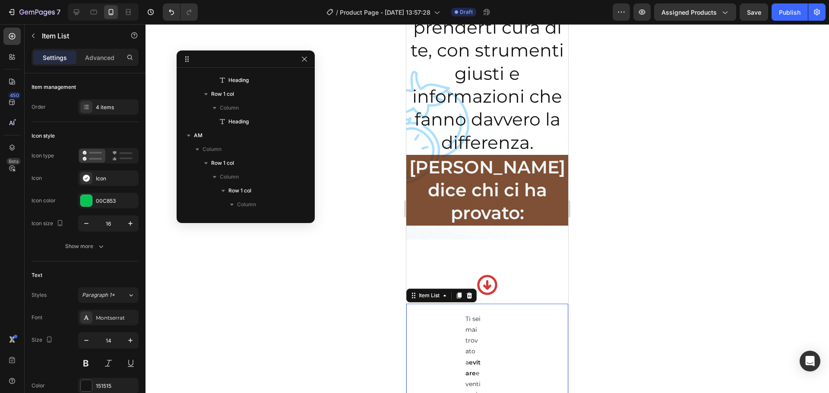
scroll to position [1117, 0]
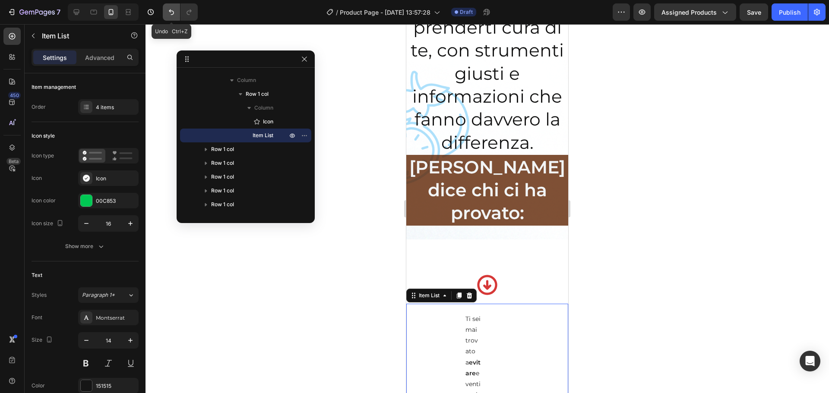
click at [171, 11] on icon "Undo/Redo" at bounding box center [171, 12] width 5 height 6
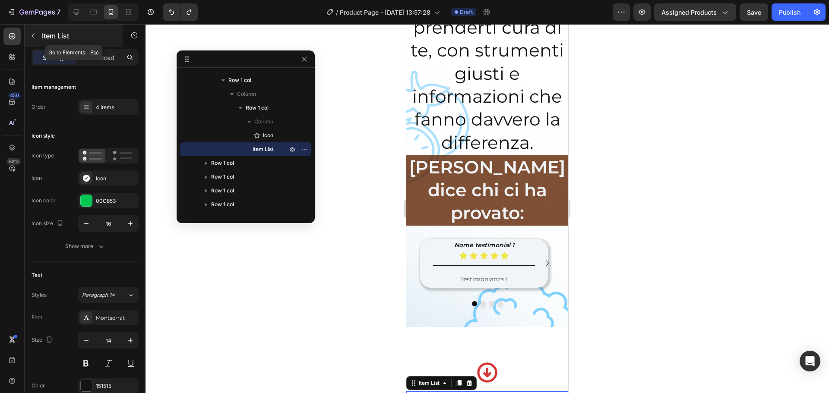
click at [47, 32] on p "Item List" at bounding box center [78, 36] width 73 height 10
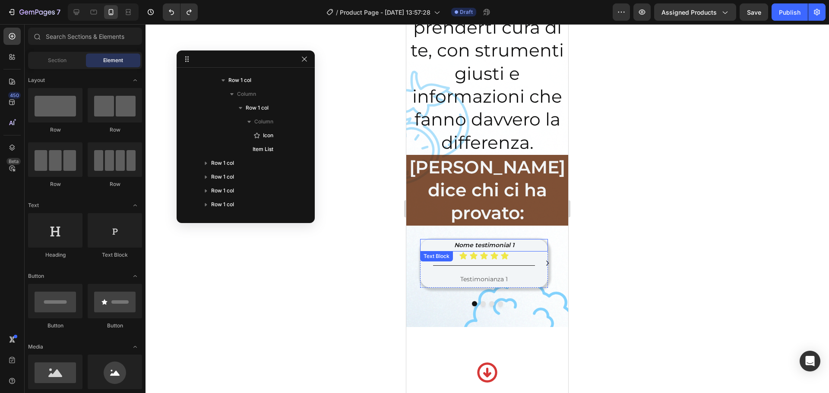
click at [464, 239] on div "Nome testimonial 1" at bounding box center [483, 245] width 123 height 13
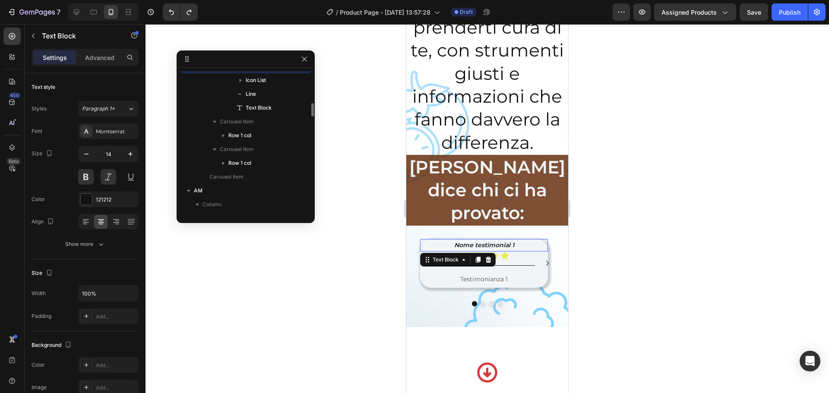
scroll to position [1048, 0]
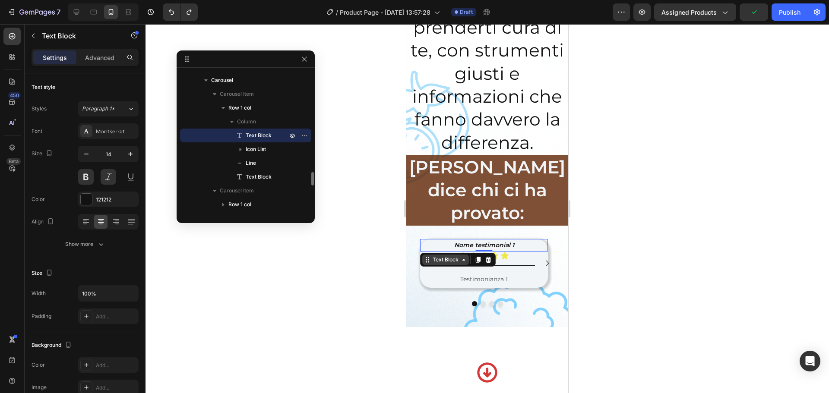
click at [458, 256] on div "Text Block" at bounding box center [445, 260] width 29 height 8
click at [458, 253] on div "Text Block" at bounding box center [458, 260] width 76 height 14
click at [461, 256] on icon at bounding box center [463, 259] width 7 height 7
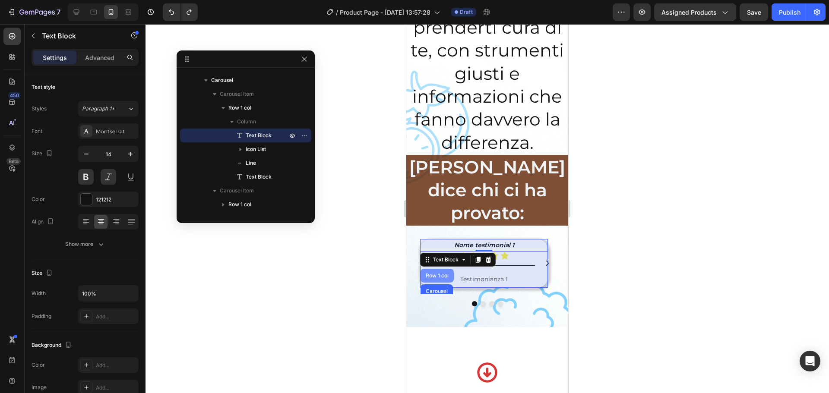
click at [443, 273] on div "Row 1 col" at bounding box center [437, 275] width 26 height 5
click at [443, 253] on div "Text Block Row 1 col Carousel Section" at bounding box center [458, 260] width 76 height 14
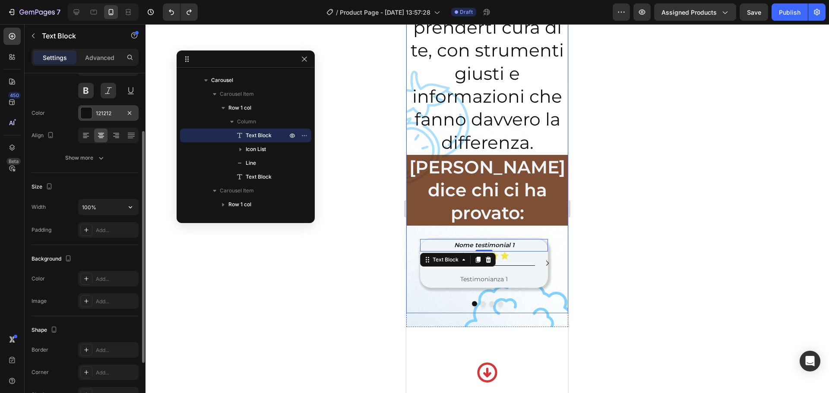
scroll to position [167, 0]
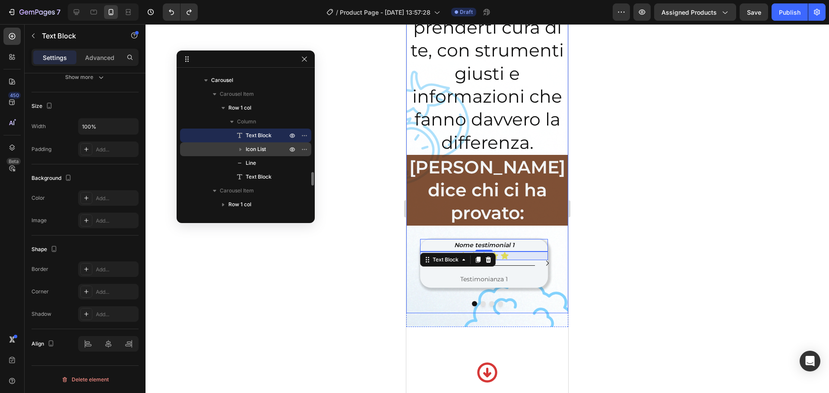
click at [239, 149] on icon "button" at bounding box center [240, 149] width 9 height 9
click at [257, 148] on span "Icon List" at bounding box center [256, 149] width 20 height 9
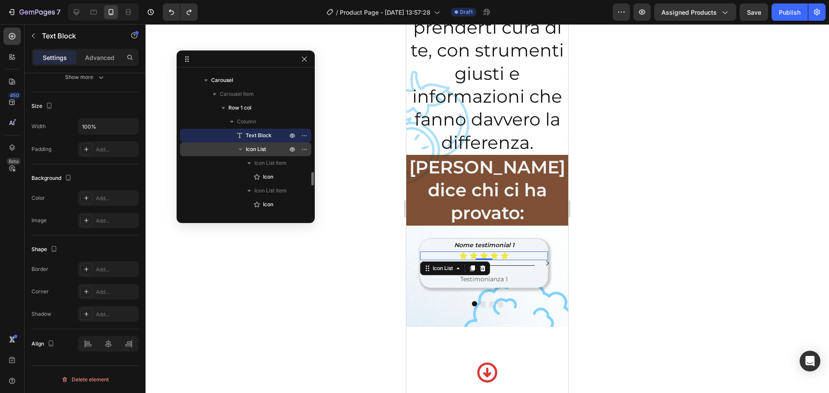
scroll to position [0, 0]
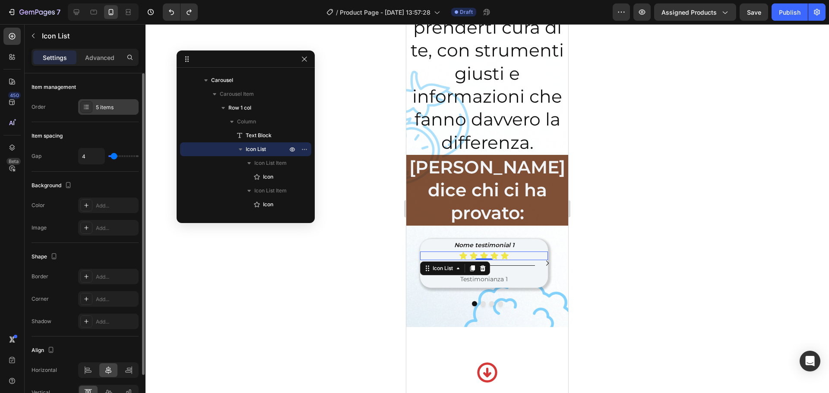
click at [98, 106] on div "5 items" at bounding box center [116, 108] width 41 height 8
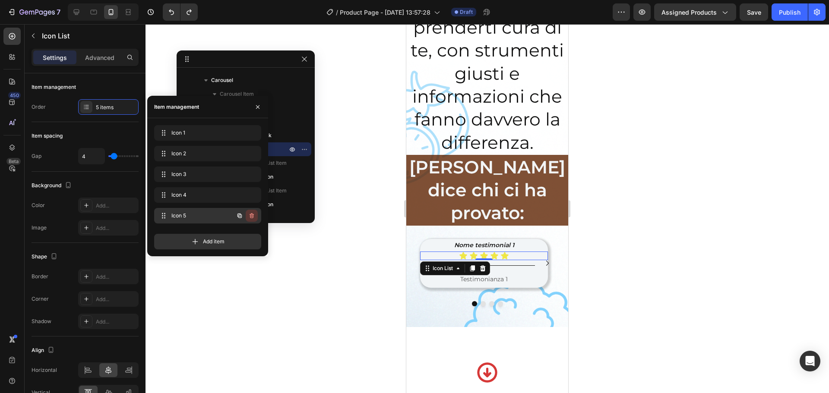
click at [254, 214] on icon "button" at bounding box center [251, 215] width 7 height 7
click at [251, 213] on div "Delete" at bounding box center [246, 216] width 16 height 8
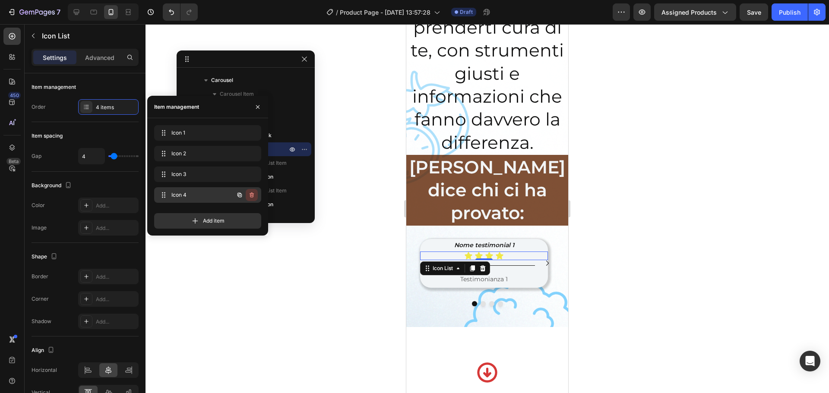
click at [249, 196] on icon "button" at bounding box center [251, 195] width 7 height 7
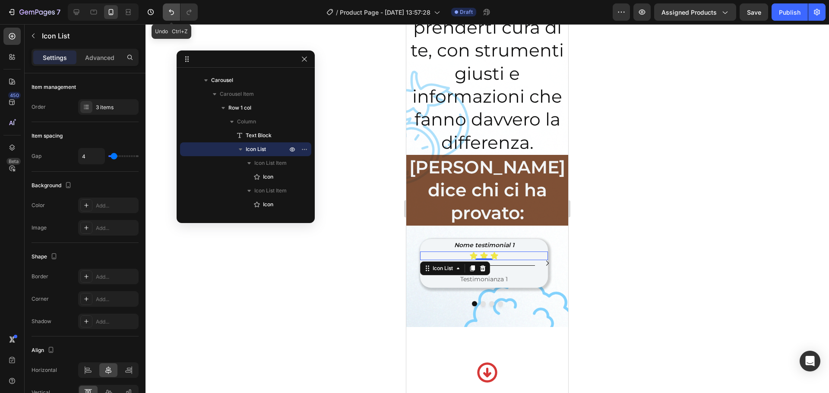
click at [172, 12] on icon "Undo/Redo" at bounding box center [171, 12] width 9 height 9
click at [35, 35] on icon "button" at bounding box center [33, 35] width 7 height 7
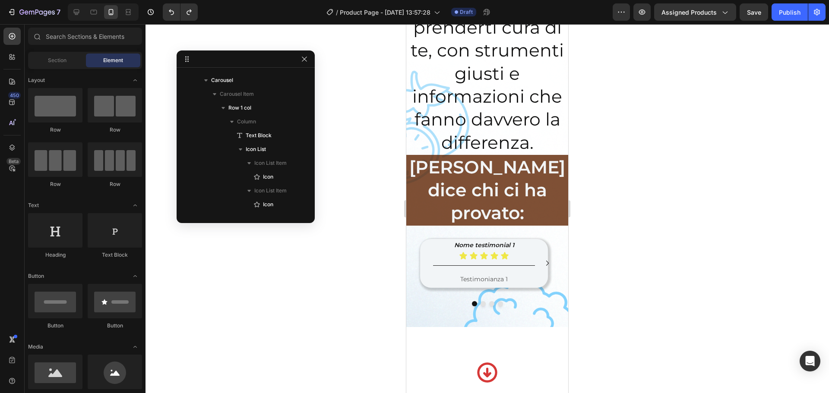
scroll to position [86, 0]
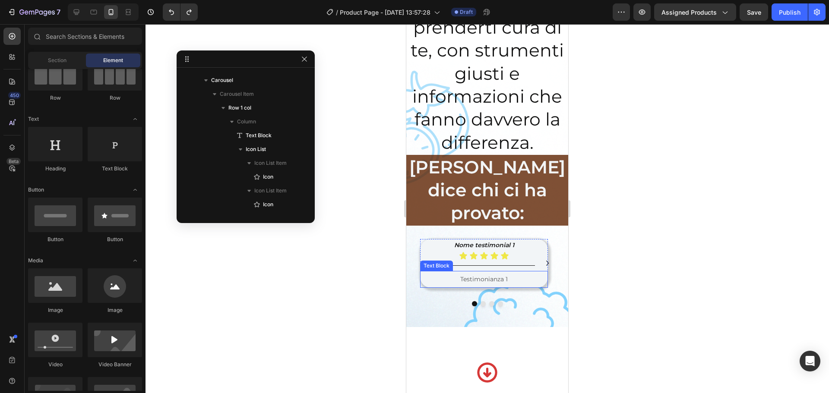
click at [442, 274] on p "Testimonianza 1" at bounding box center [483, 279] width 121 height 11
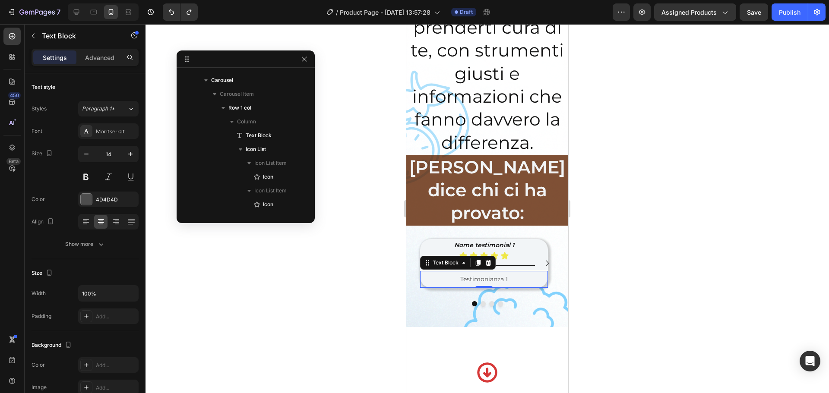
scroll to position [1227, 0]
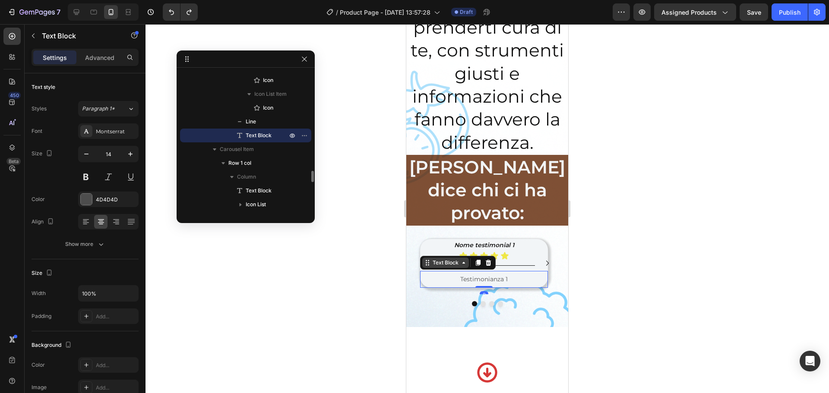
click at [449, 259] on div "Text Block" at bounding box center [445, 263] width 29 height 8
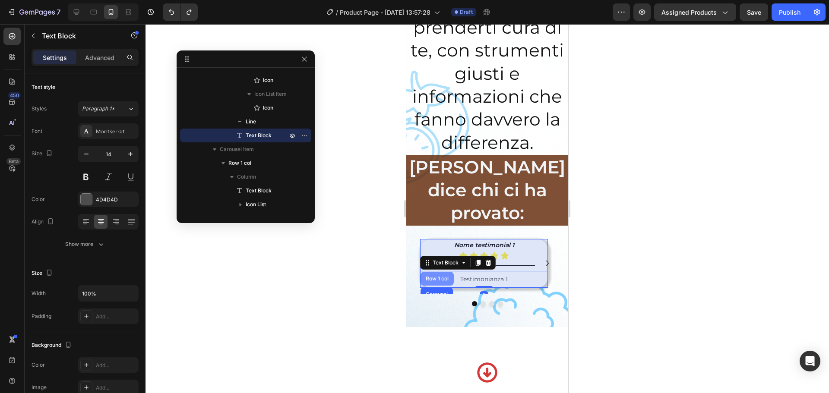
click at [444, 272] on div "Row 1 col" at bounding box center [437, 279] width 33 height 14
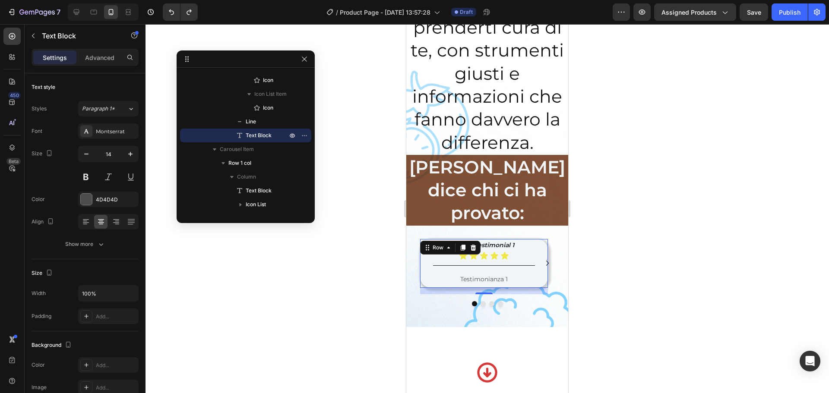
scroll to position [1020, 0]
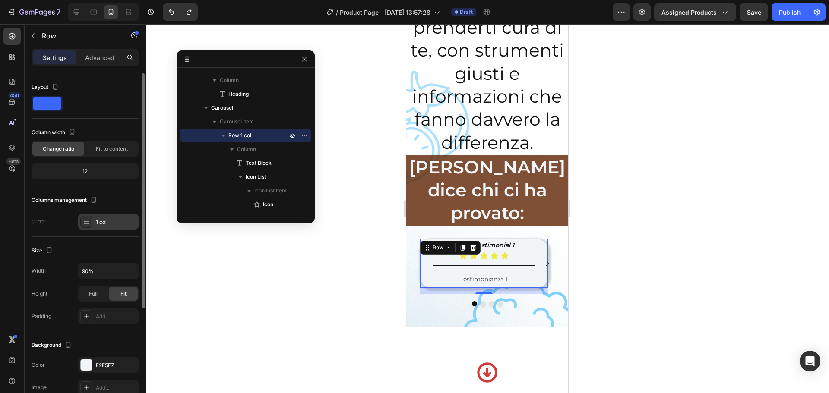
click at [109, 224] on div "1 col" at bounding box center [116, 222] width 41 height 8
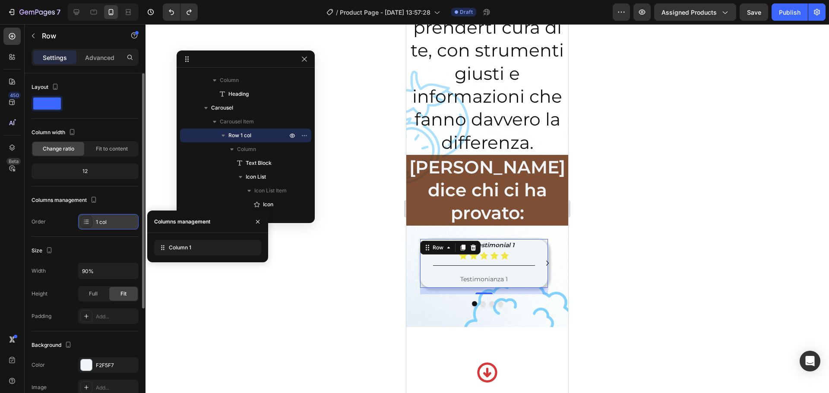
click at [109, 224] on div "1 col" at bounding box center [116, 222] width 41 height 8
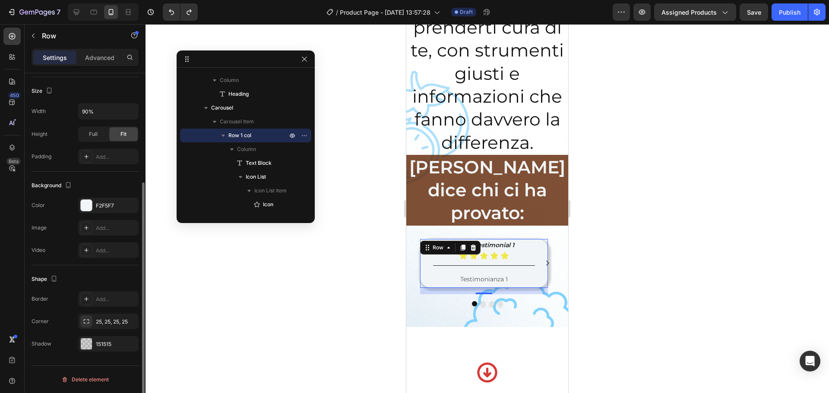
scroll to position [0, 0]
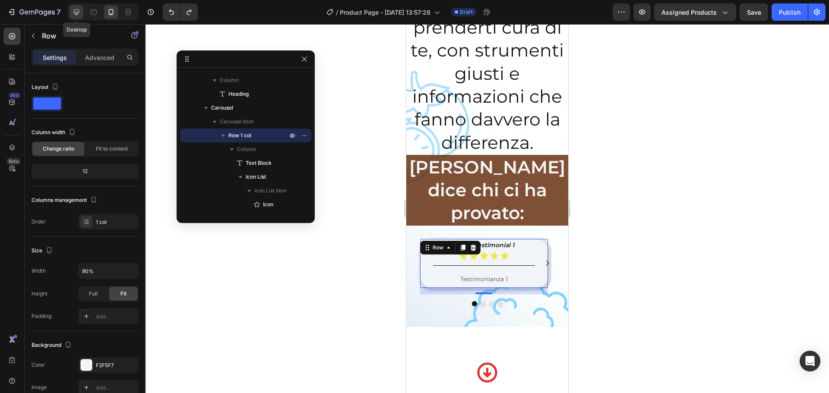
click at [71, 8] on div at bounding box center [77, 12] width 14 height 14
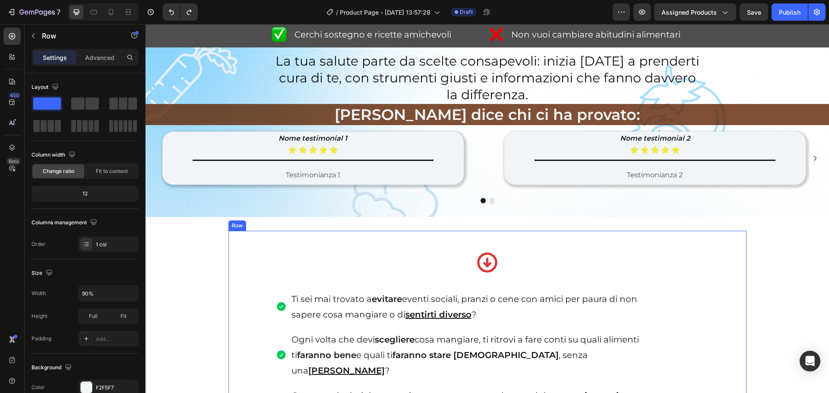
scroll to position [545, 0]
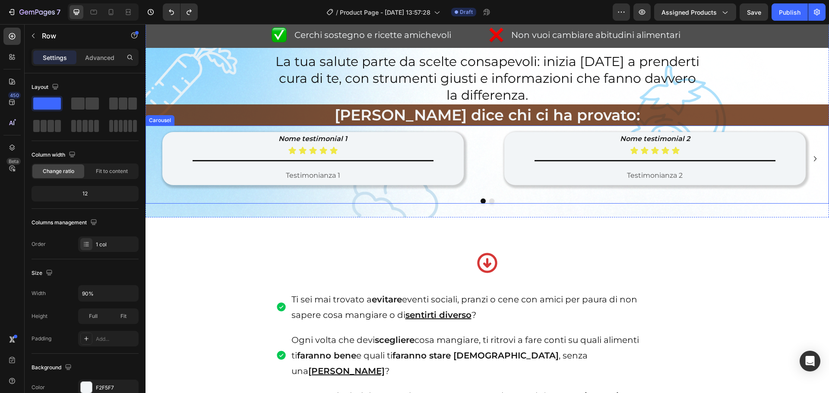
click at [663, 157] on icon "Carousel Next Arrow" at bounding box center [815, 159] width 10 height 10
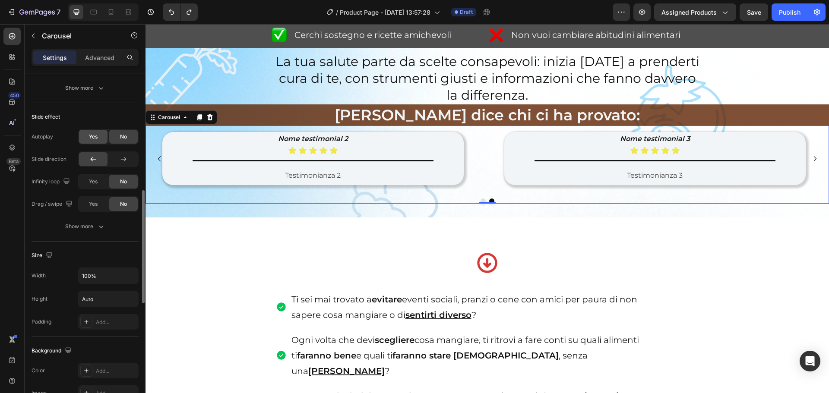
scroll to position [400, 0]
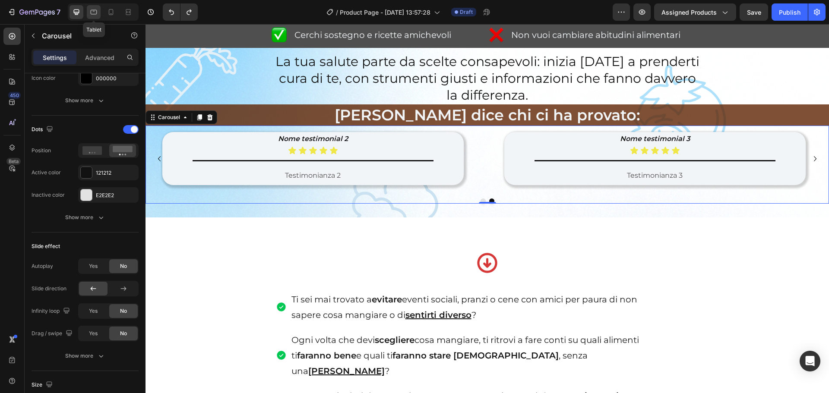
click at [95, 11] on icon at bounding box center [93, 12] width 9 height 9
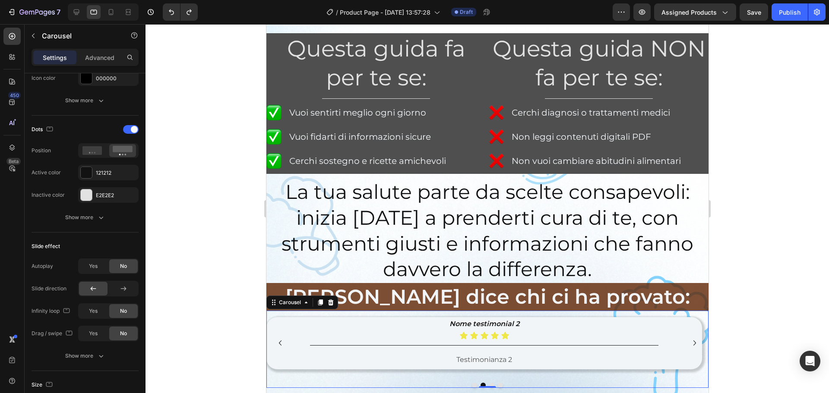
scroll to position [794, 0]
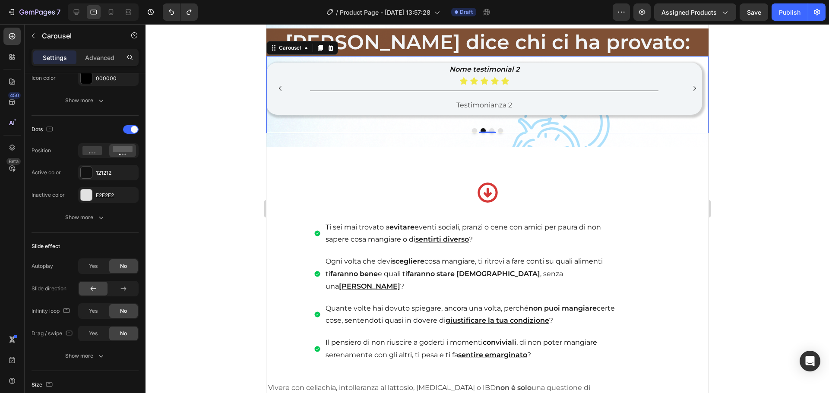
click at [119, 19] on div at bounding box center [103, 11] width 71 height 17
click at [113, 14] on icon at bounding box center [111, 12] width 5 height 6
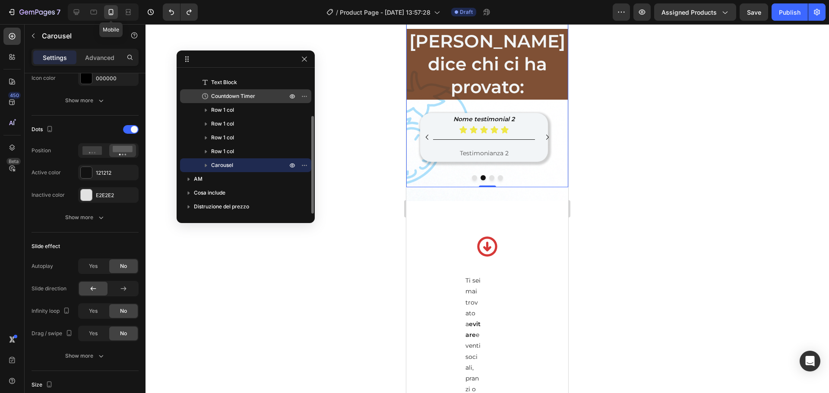
scroll to position [1045, 0]
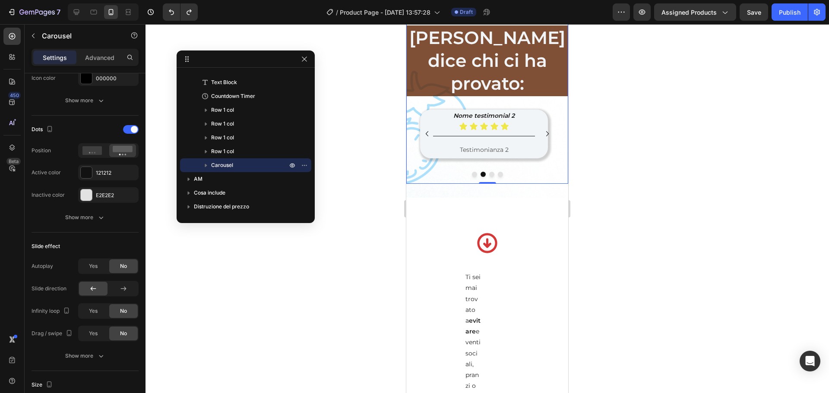
click at [542, 129] on icon "Carousel Next Arrow" at bounding box center [547, 134] width 10 height 10
click at [543, 129] on icon "Carousel Next Arrow" at bounding box center [547, 134] width 10 height 10
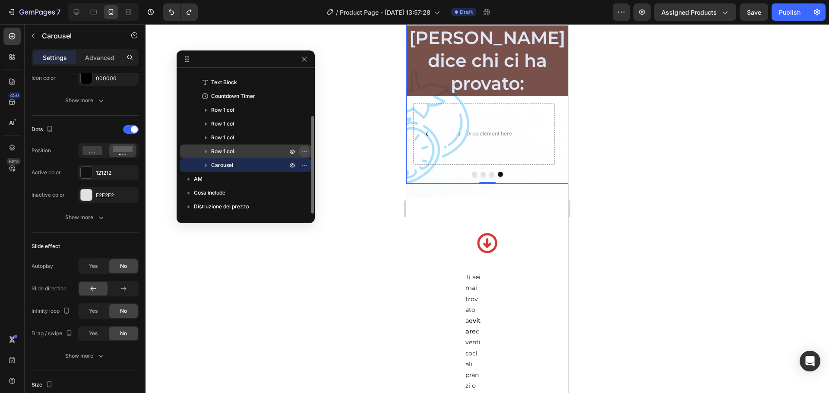
click at [305, 154] on icon "button" at bounding box center [304, 151] width 7 height 7
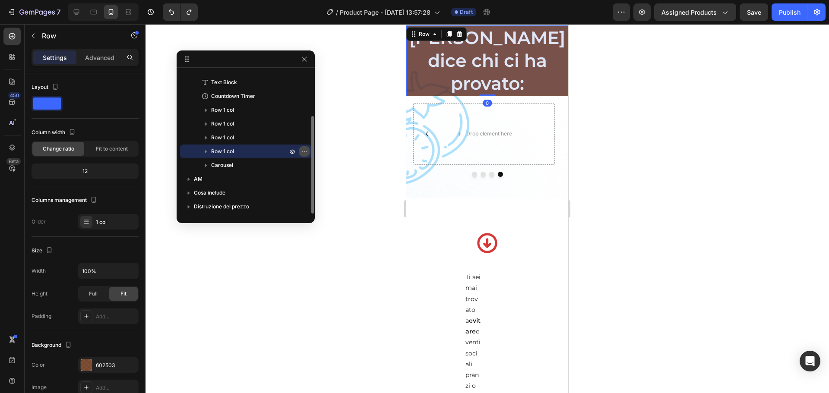
click at [304, 152] on icon "button" at bounding box center [304, 151] width 7 height 7
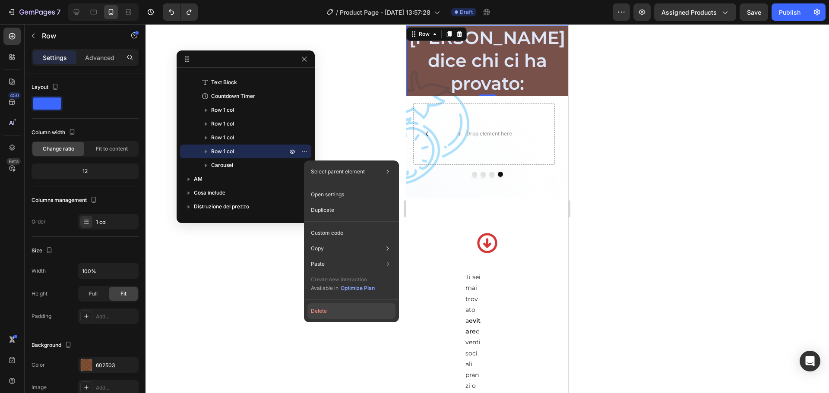
click at [322, 300] on button "Delete" at bounding box center [351, 312] width 88 height 16
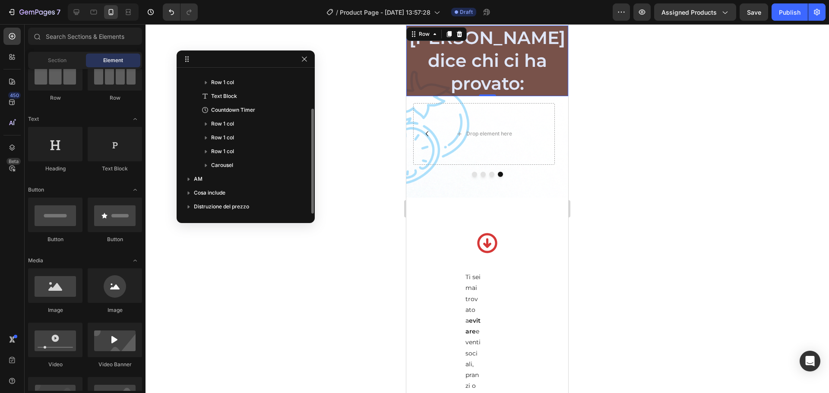
scroll to position [997, 0]
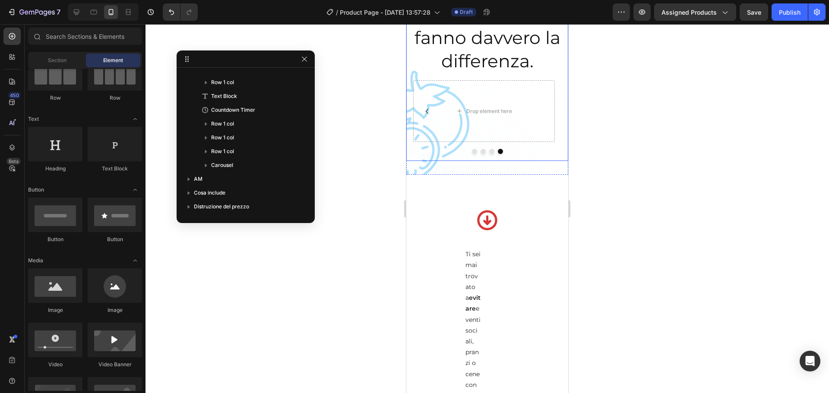
click at [427, 106] on icon "Carousel Back Arrow" at bounding box center [427, 111] width 10 height 10
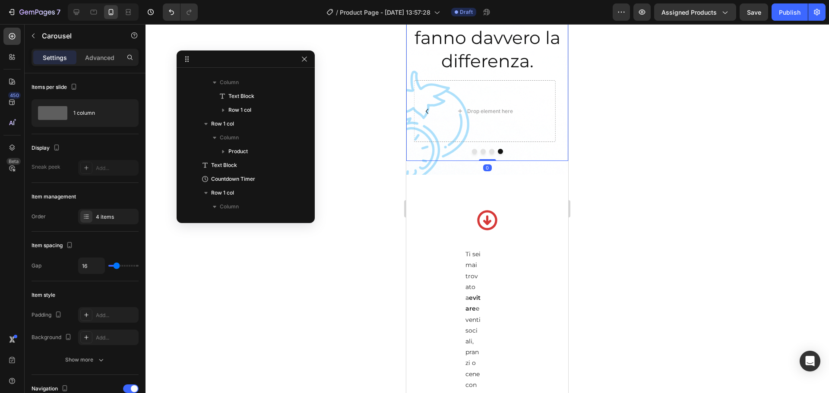
scroll to position [233, 0]
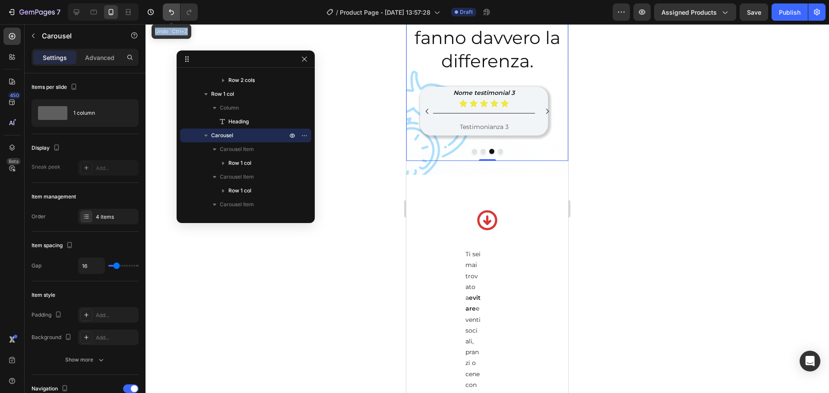
click at [176, 10] on icon "Undo/Redo" at bounding box center [171, 12] width 9 height 9
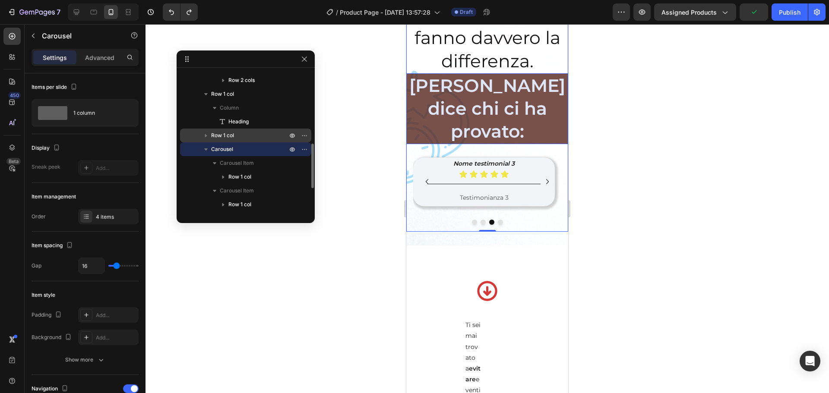
click at [224, 136] on span "Row 1 col" at bounding box center [222, 135] width 23 height 9
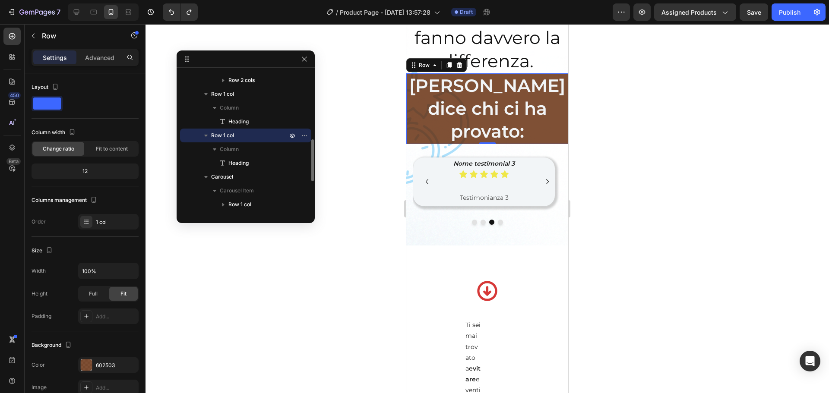
click at [212, 136] on span "Row 1 col" at bounding box center [222, 135] width 23 height 9
click at [209, 135] on icon "button" at bounding box center [206, 135] width 9 height 9
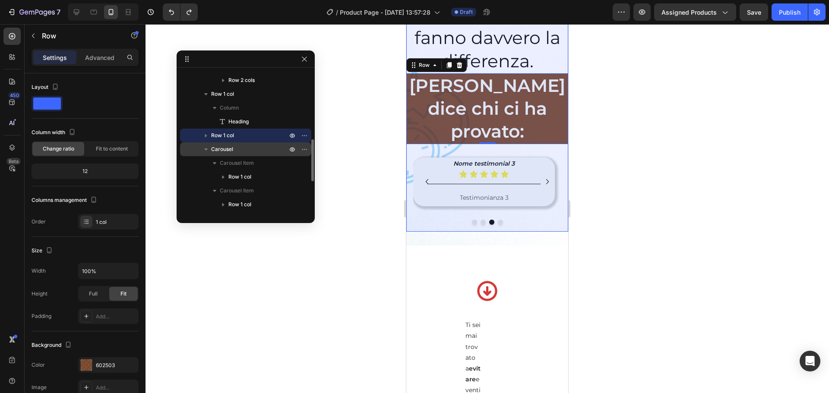
click at [208, 149] on icon "button" at bounding box center [206, 149] width 9 height 9
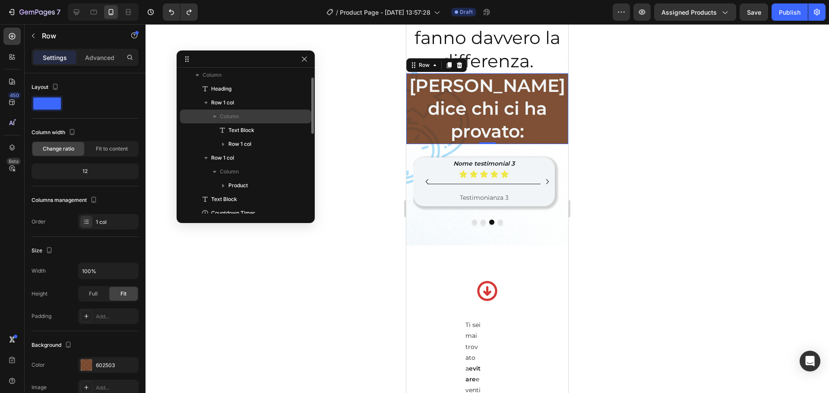
scroll to position [0, 0]
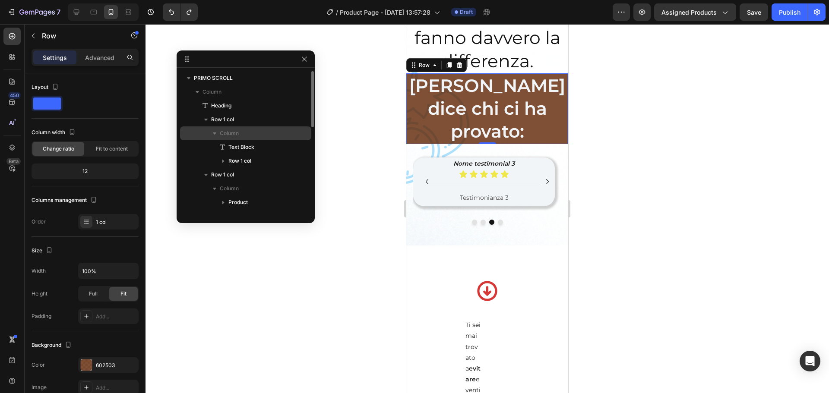
click at [228, 135] on span "Column" at bounding box center [229, 133] width 19 height 9
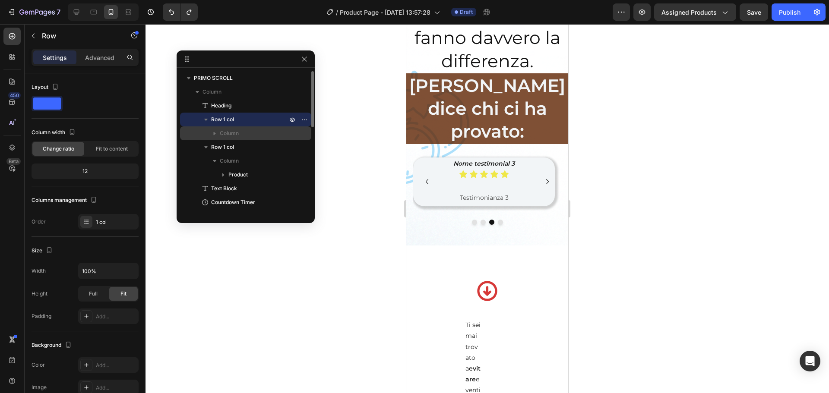
click at [230, 133] on span "Column" at bounding box center [229, 133] width 19 height 9
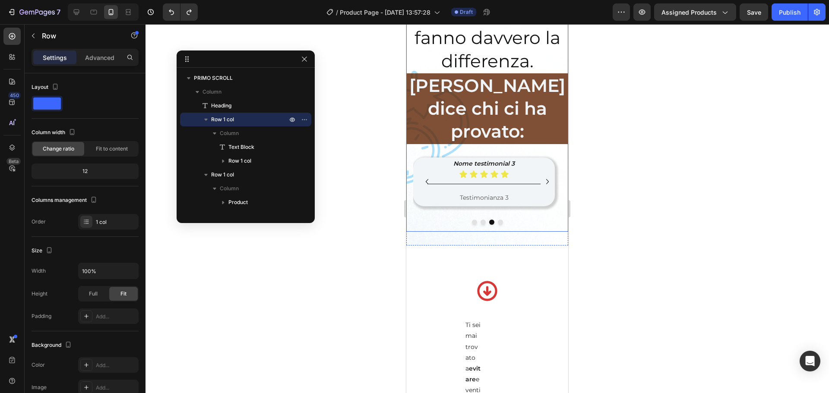
click at [542, 177] on icon "Carousel Next Arrow" at bounding box center [547, 182] width 10 height 10
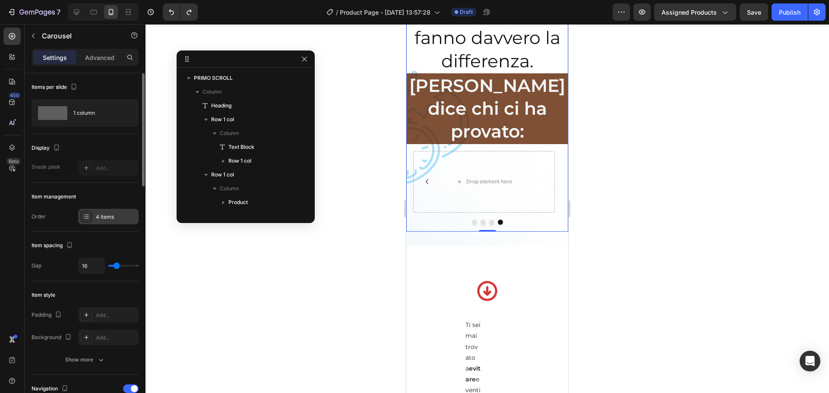
click at [108, 212] on div "4 items" at bounding box center [108, 217] width 60 height 16
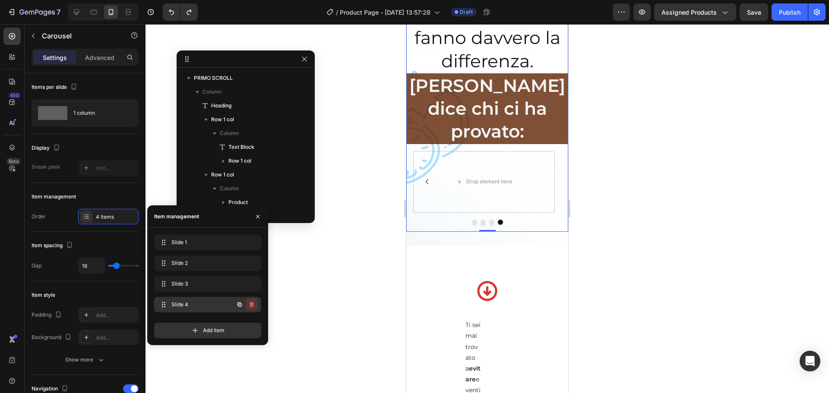
click at [253, 300] on icon "button" at bounding box center [251, 304] width 7 height 7
click at [248, 300] on div "Delete" at bounding box center [246, 305] width 16 height 8
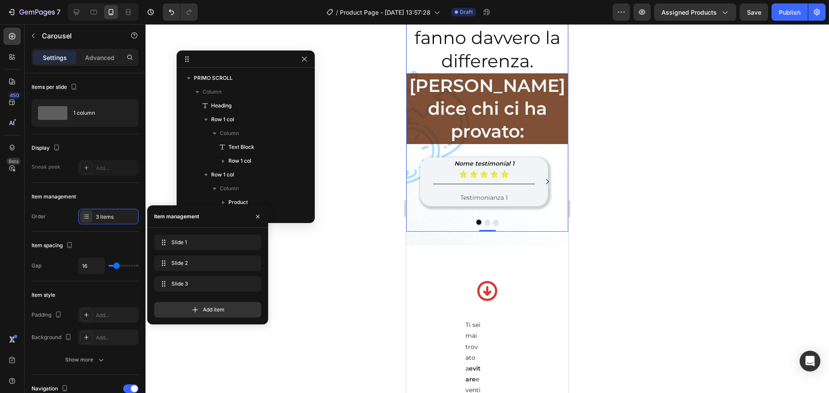
click at [663, 153] on div at bounding box center [486, 208] width 683 height 369
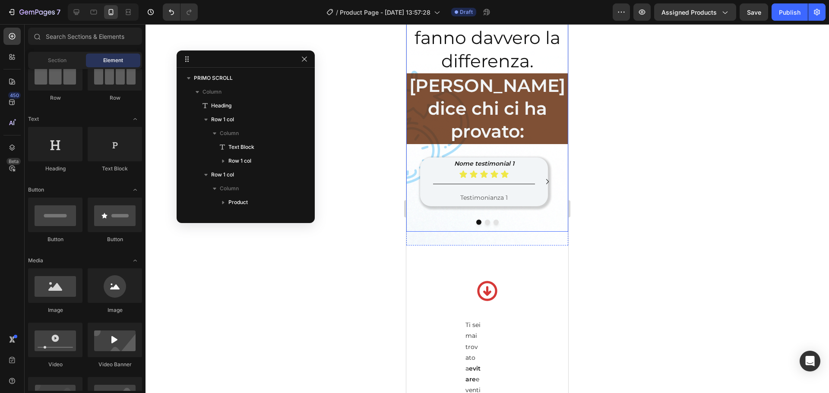
click at [542, 177] on icon "Carousel Next Arrow" at bounding box center [547, 182] width 10 height 10
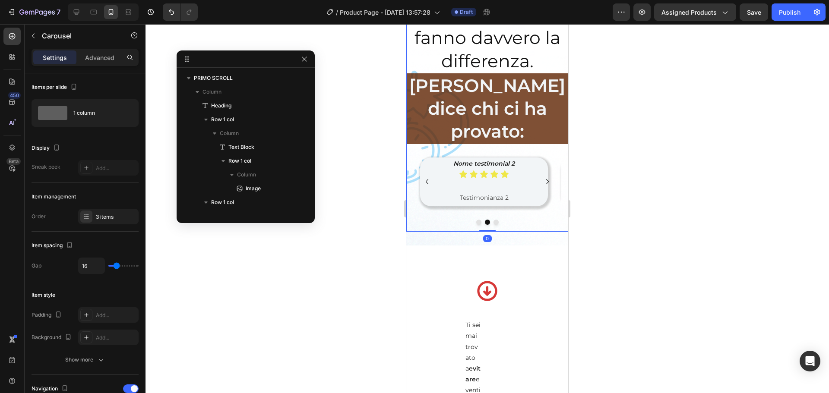
click at [542, 177] on icon "Carousel Next Arrow" at bounding box center [547, 182] width 10 height 10
click at [445, 158] on p "Nome testimonial 3" at bounding box center [484, 163] width 136 height 11
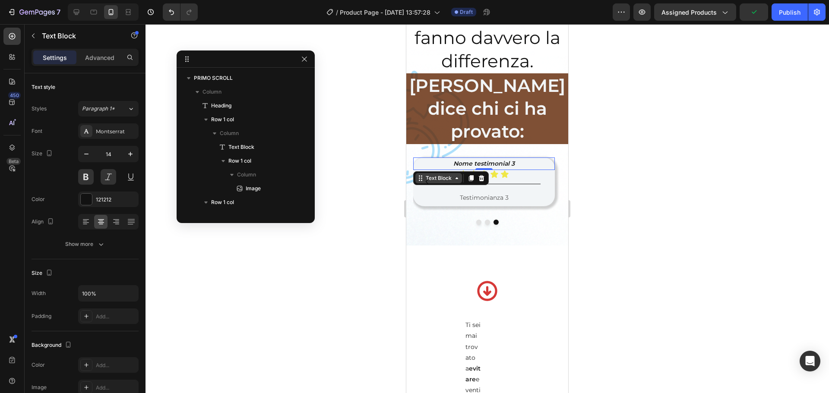
click at [453, 175] on icon at bounding box center [456, 178] width 7 height 7
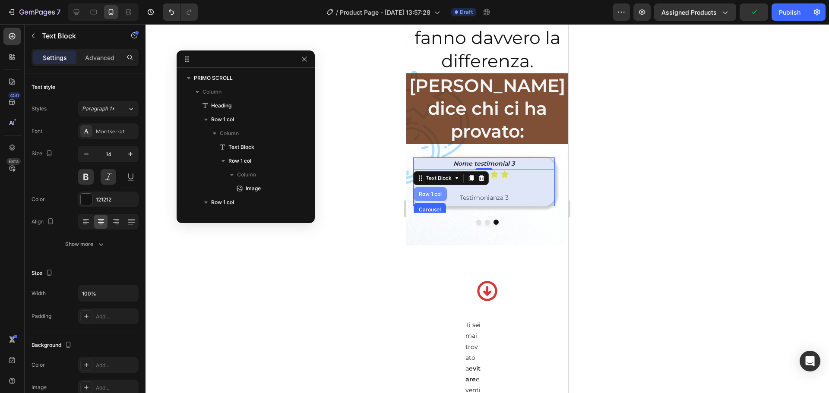
click at [433, 187] on div "Row 1 col" at bounding box center [430, 194] width 33 height 14
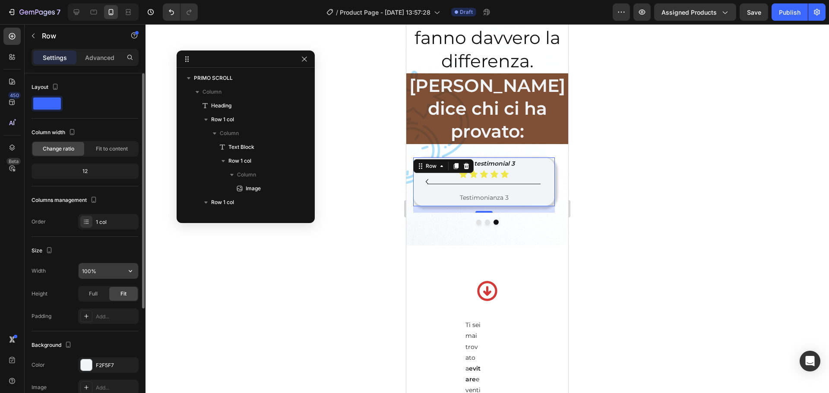
click at [87, 276] on input "100%" at bounding box center [109, 271] width 60 height 16
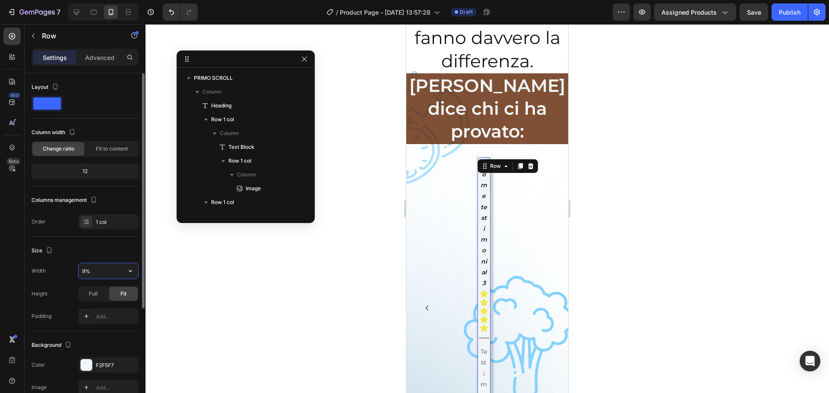
type input "90%"
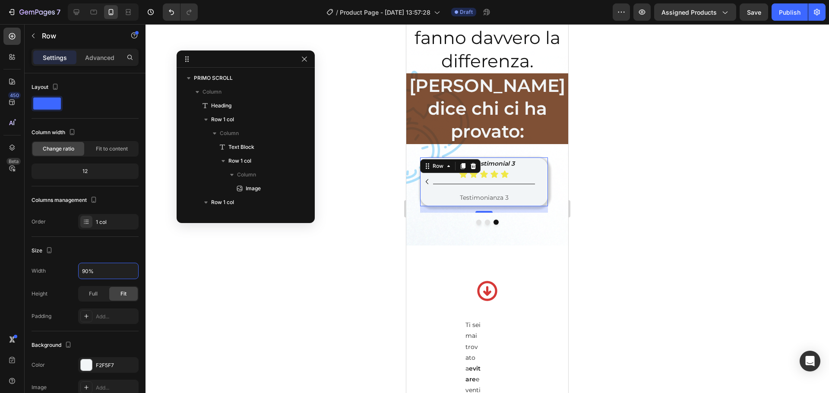
click at [646, 197] on div at bounding box center [486, 208] width 683 height 369
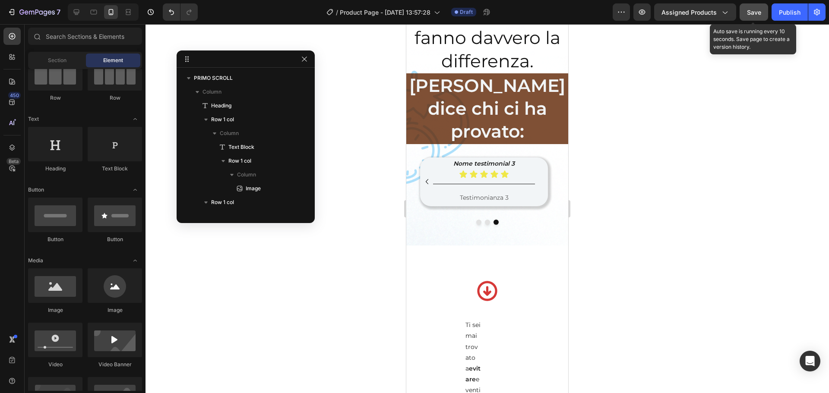
click at [663, 13] on span "Save" at bounding box center [754, 12] width 14 height 7
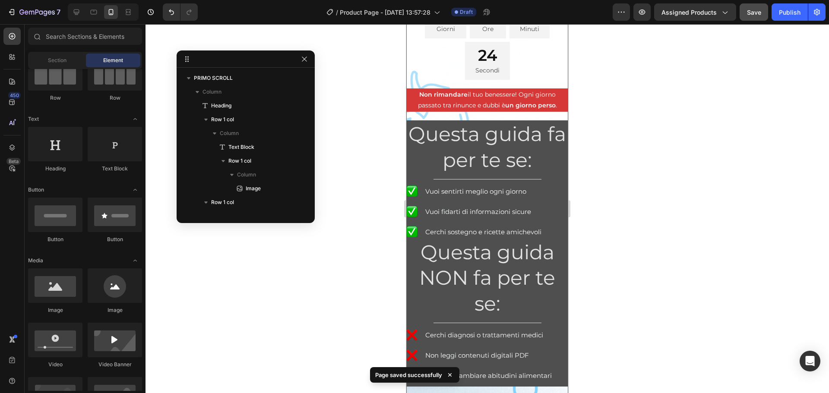
scroll to position [393, 0]
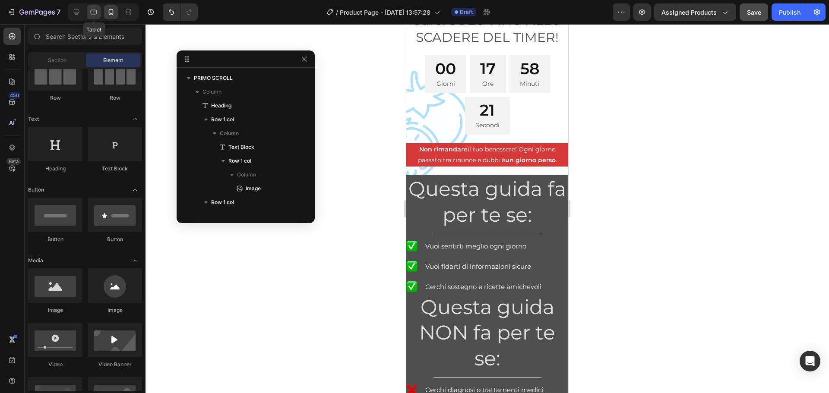
click at [96, 6] on div at bounding box center [94, 12] width 14 height 14
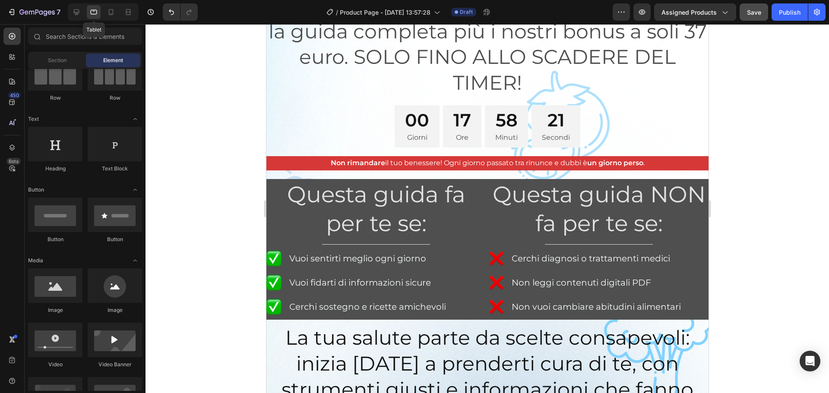
scroll to position [458, 0]
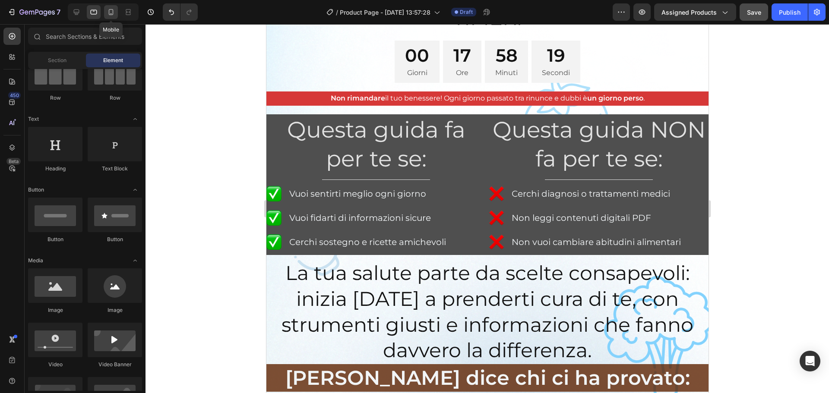
click at [111, 11] on icon at bounding box center [111, 12] width 9 height 9
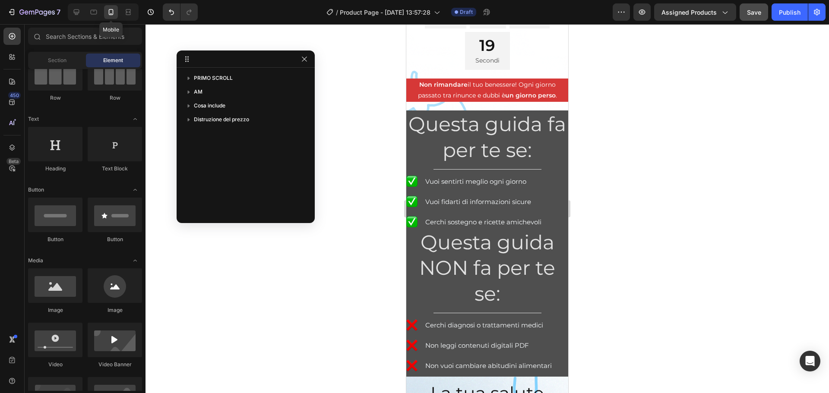
scroll to position [393, 0]
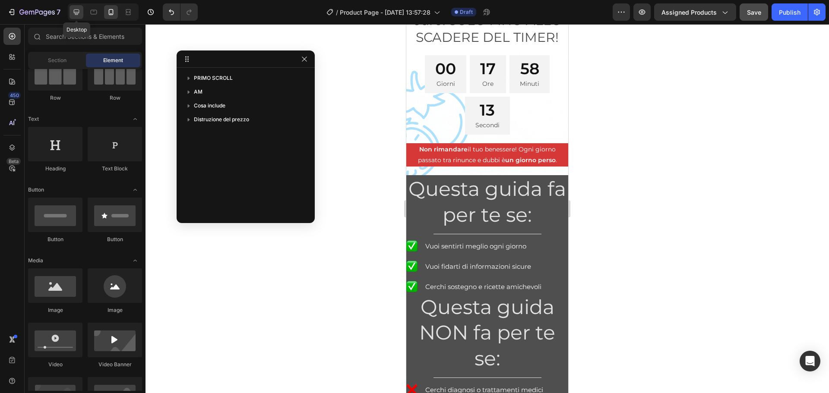
click at [72, 13] on div at bounding box center [77, 12] width 14 height 14
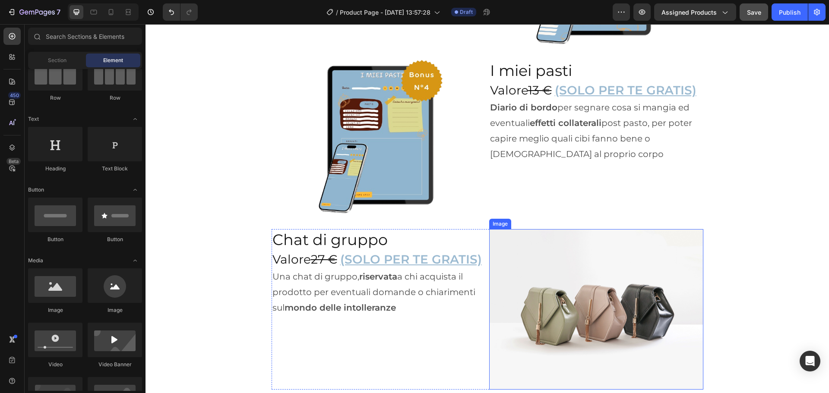
scroll to position [3660, 0]
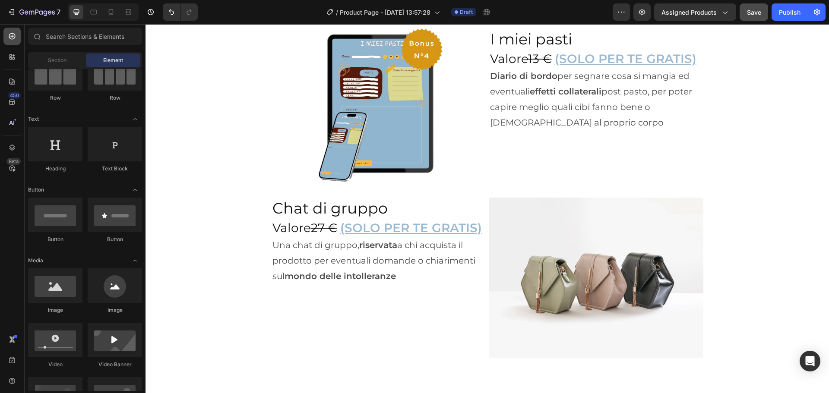
click at [5, 35] on div at bounding box center [11, 36] width 17 height 17
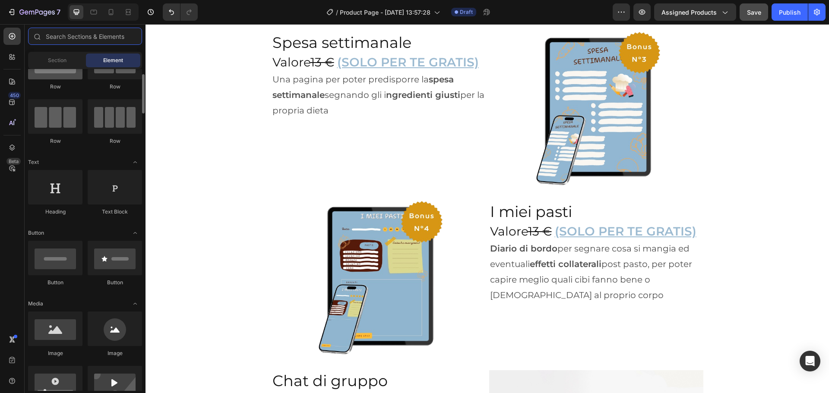
scroll to position [0, 0]
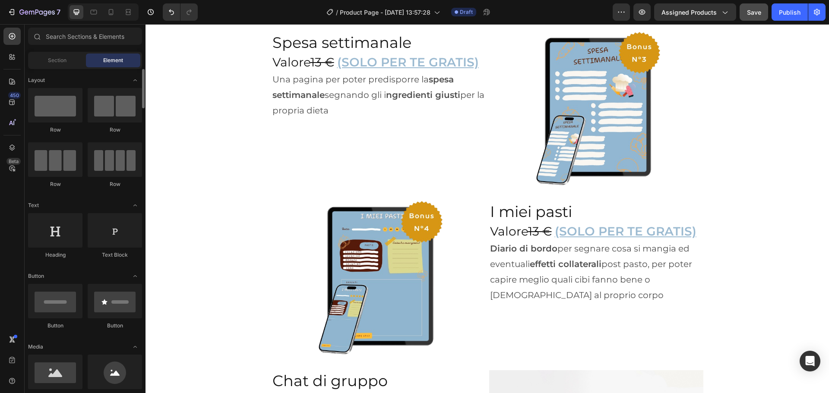
click at [285, 60] on h2 "Valore 13 € (SOLO PER TE GRATIS)" at bounding box center [379, 62] width 214 height 17
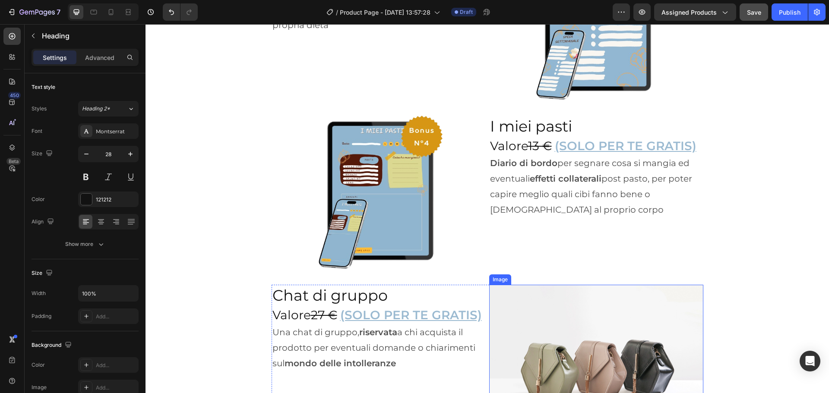
scroll to position [3703, 0]
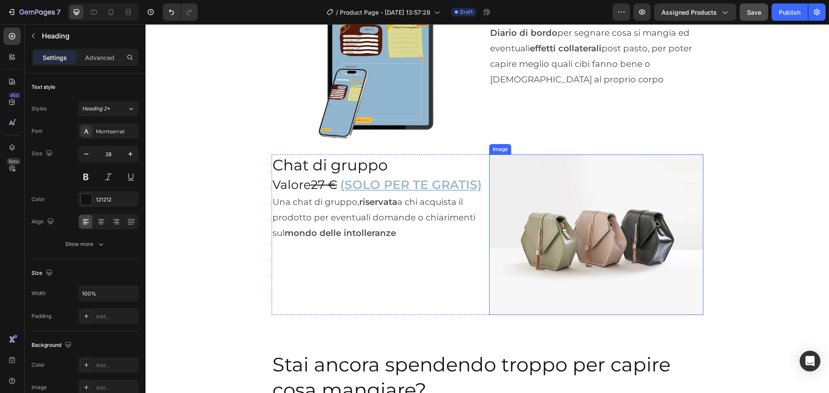
click at [553, 210] on img at bounding box center [596, 235] width 214 height 161
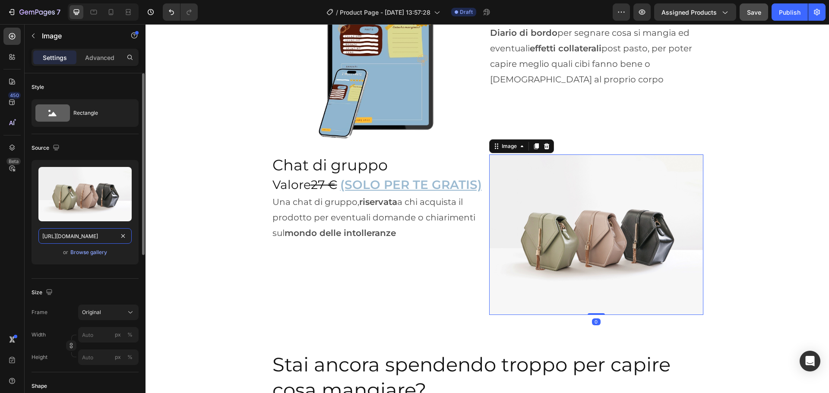
click at [72, 237] on input "[URL][DOMAIN_NAME]" at bounding box center [84, 236] width 93 height 16
click at [76, 253] on div "Browse gallery" at bounding box center [88, 253] width 37 height 8
click at [76, 250] on div "Browse gallery" at bounding box center [88, 253] width 37 height 8
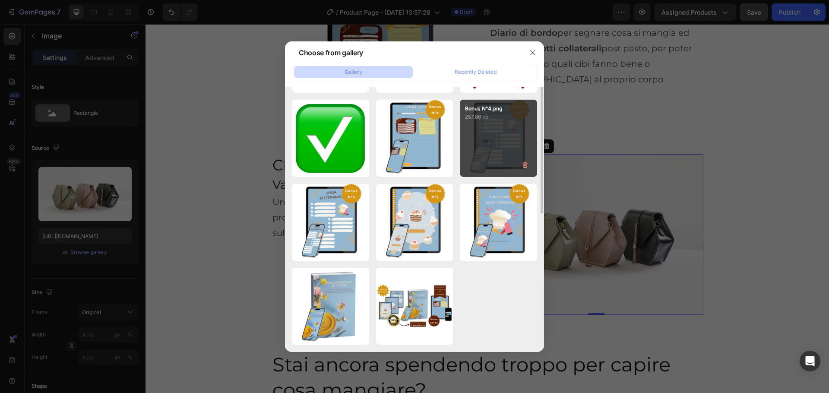
scroll to position [0, 0]
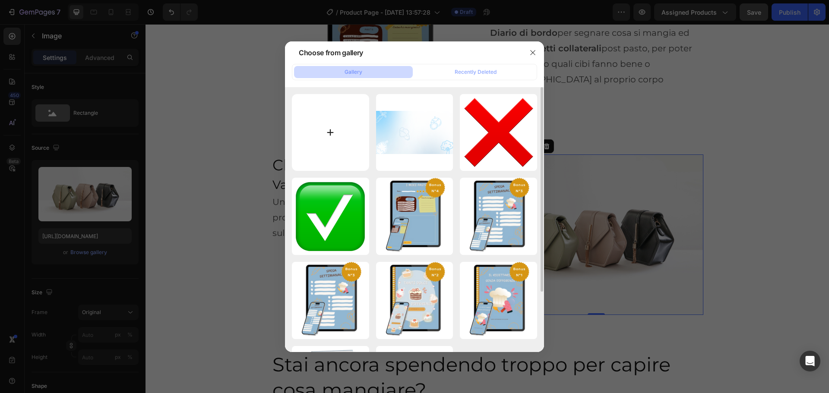
click at [314, 136] on input "file" at bounding box center [330, 132] width 77 height 77
type input "C:\fakepath\Bonus N°6.png"
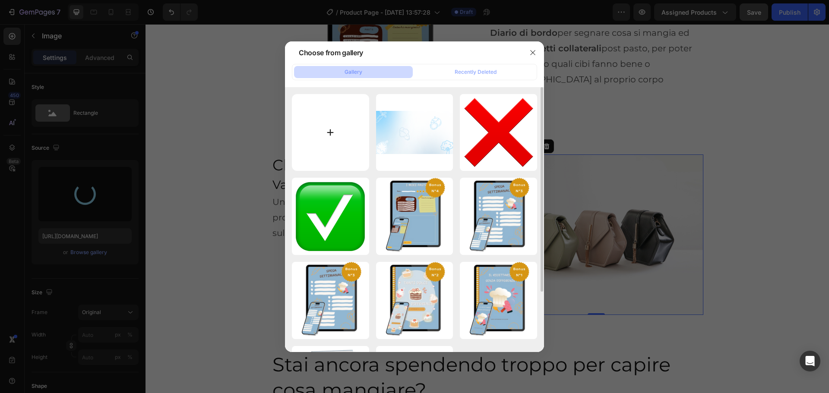
click at [312, 29] on div at bounding box center [414, 196] width 829 height 393
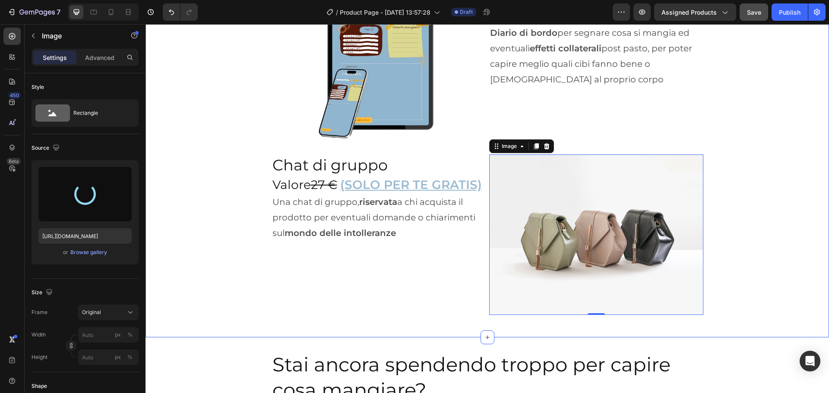
type input "[URL][DOMAIN_NAME]"
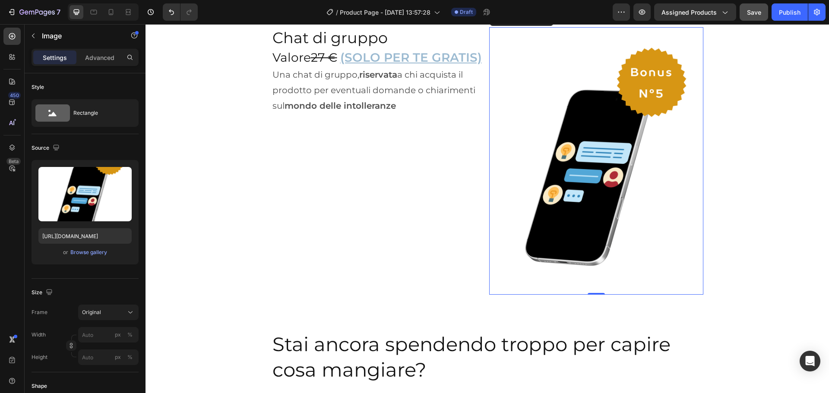
scroll to position [3833, 0]
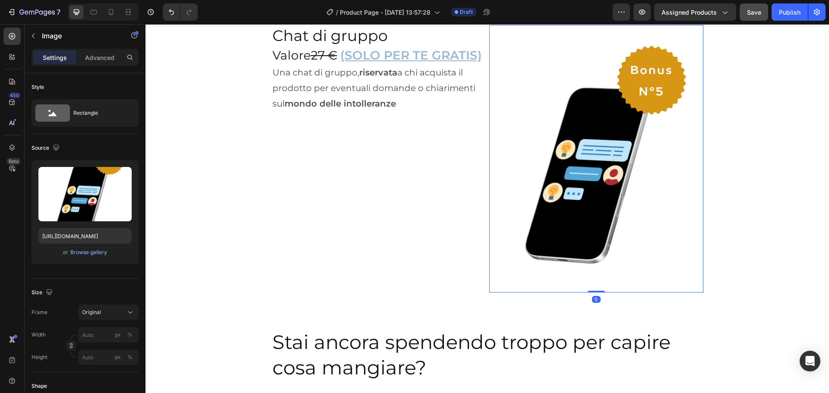
drag, startPoint x: 594, startPoint y: 290, endPoint x: 587, endPoint y: 243, distance: 47.1
click at [589, 239] on div "Image 0" at bounding box center [596, 159] width 214 height 268
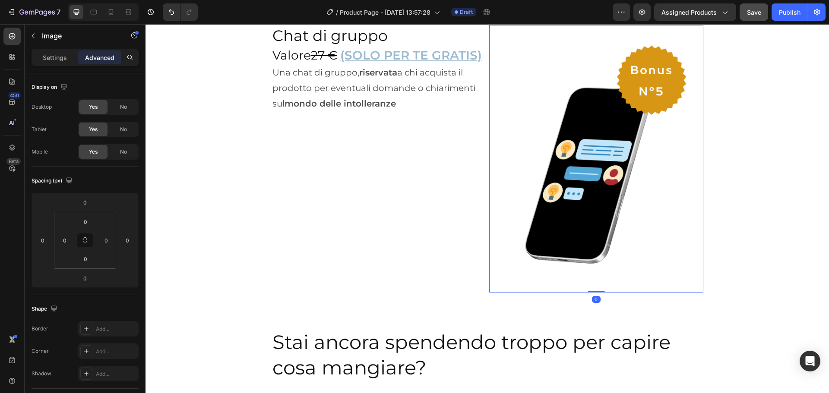
click at [618, 169] on img at bounding box center [596, 159] width 214 height 268
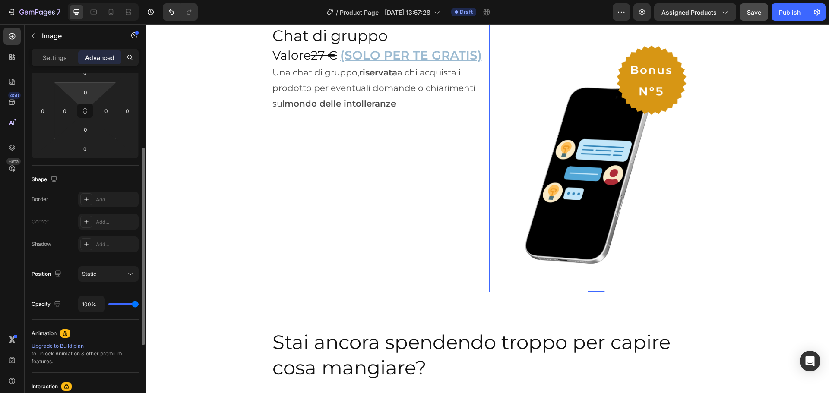
scroll to position [216, 0]
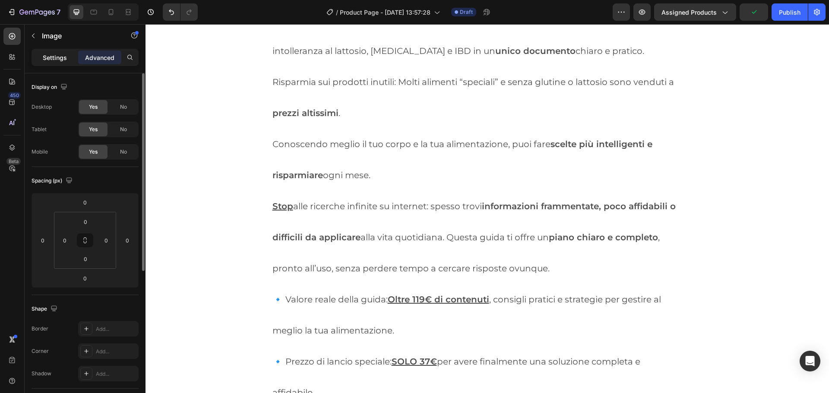
click at [51, 59] on p "Settings" at bounding box center [55, 57] width 24 height 9
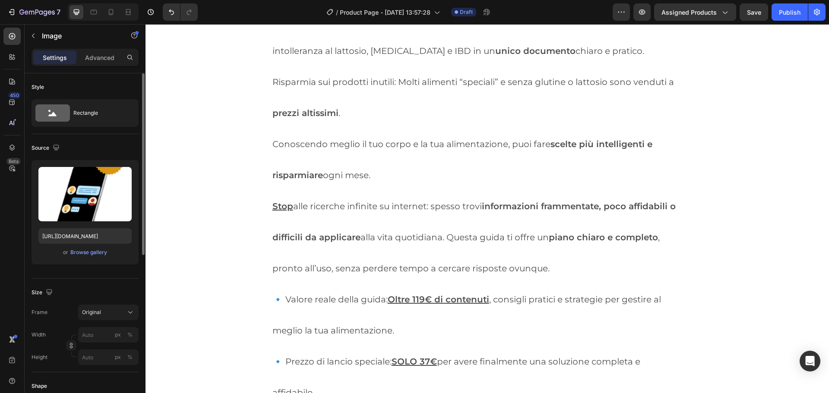
scroll to position [43, 0]
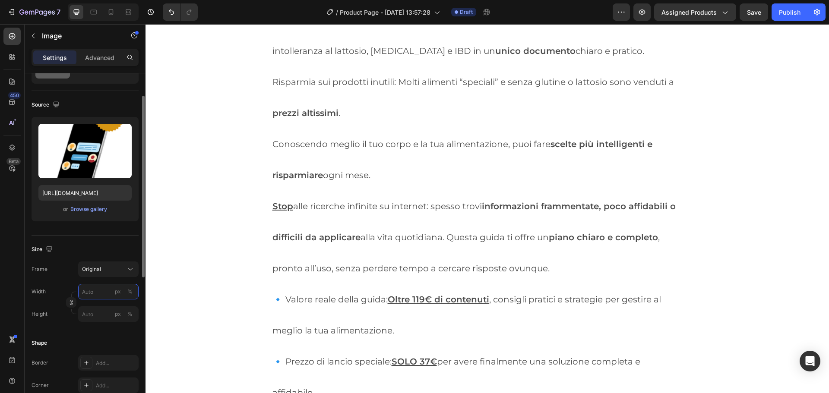
click at [84, 296] on input "px %" at bounding box center [108, 292] width 60 height 16
click at [128, 289] on div "%" at bounding box center [129, 292] width 5 height 8
click at [91, 294] on input "90" at bounding box center [108, 292] width 60 height 16
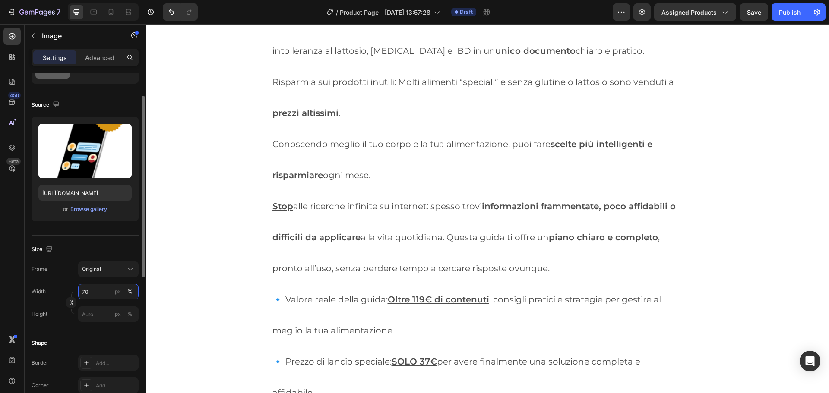
type input "7"
type input "50"
click at [132, 290] on div "%" at bounding box center [129, 292] width 5 height 8
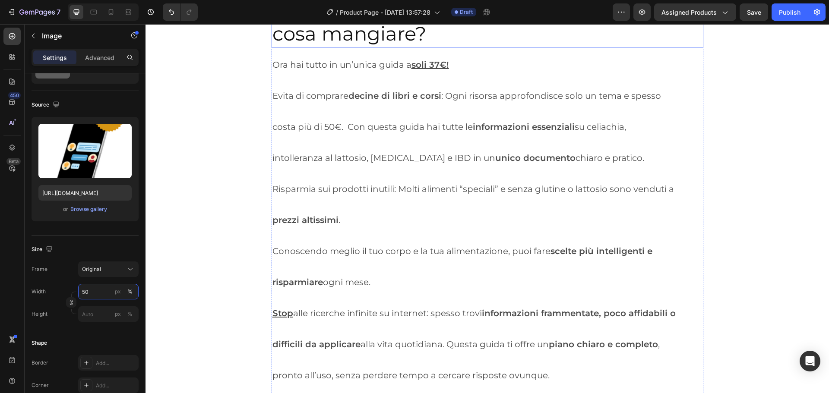
scroll to position [3703, 0]
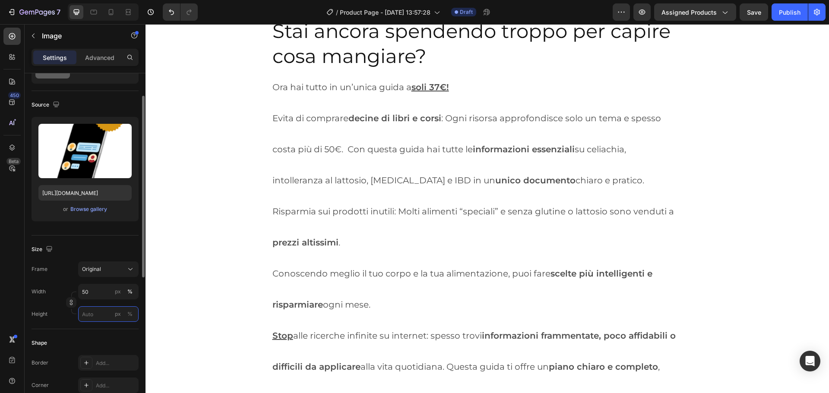
click at [92, 314] on input "px %" at bounding box center [108, 315] width 60 height 16
click at [129, 316] on div "%" at bounding box center [129, 314] width 5 height 8
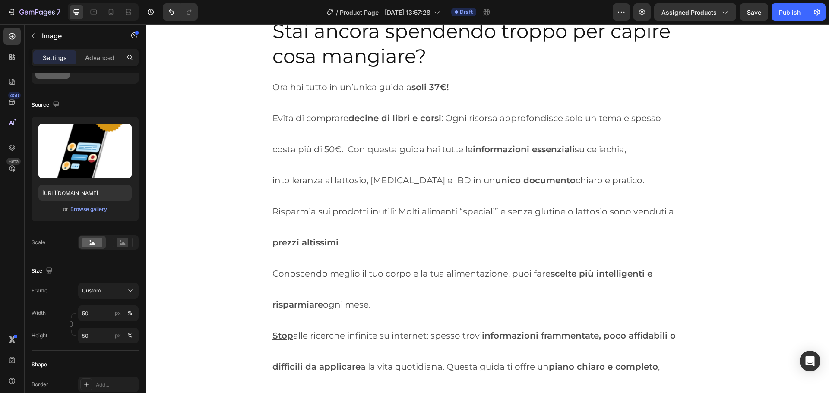
click at [89, 338] on input "50" at bounding box center [108, 336] width 60 height 16
click at [122, 354] on span "100%" at bounding box center [124, 357] width 14 height 8
type input "100"
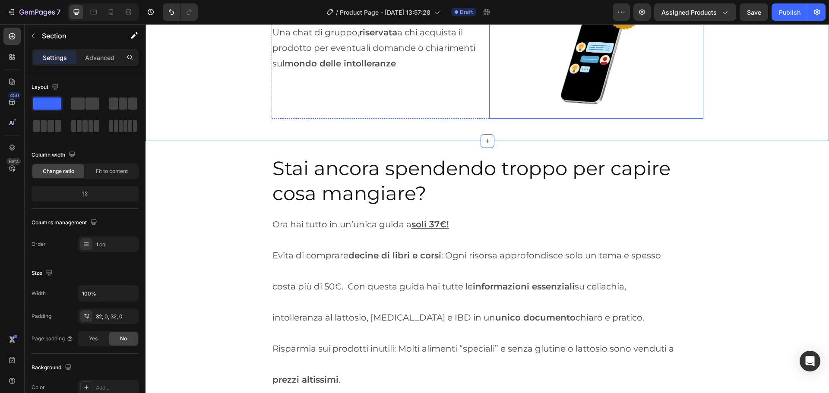
scroll to position [3660, 0]
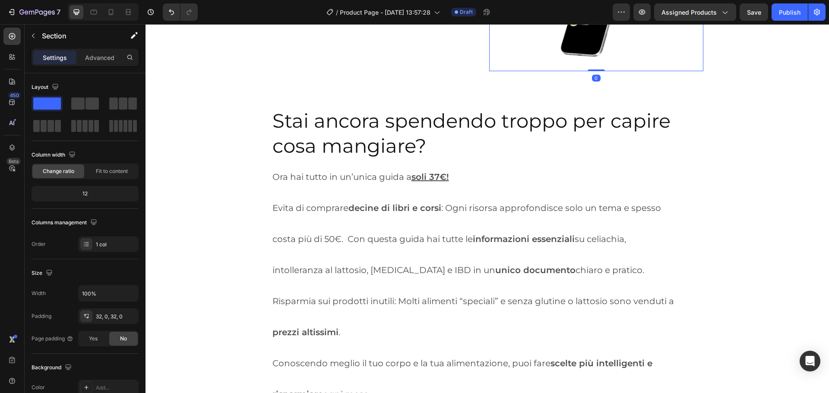
click at [563, 71] on img at bounding box center [596, 4] width 107 height 134
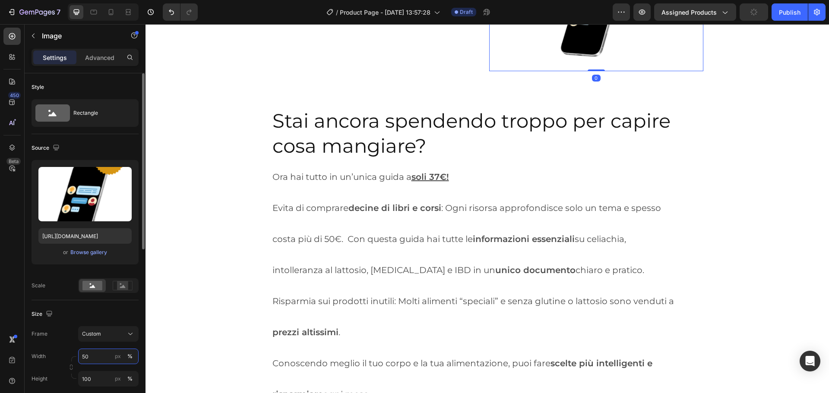
click at [89, 356] on input "50" at bounding box center [108, 357] width 60 height 16
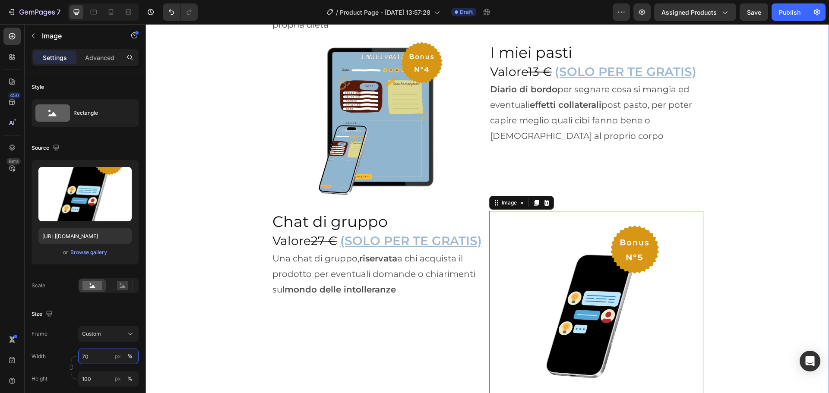
scroll to position [3574, 0]
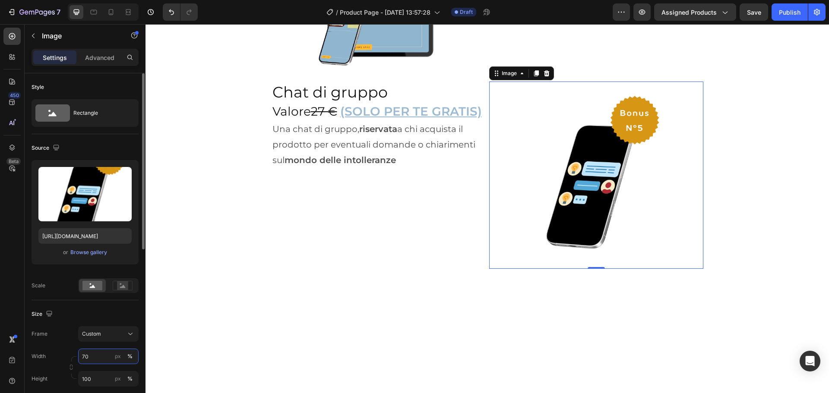
drag, startPoint x: 95, startPoint y: 358, endPoint x: 69, endPoint y: 358, distance: 25.5
click at [69, 358] on div "Width 70 px % Height 100 px %" at bounding box center [85, 368] width 107 height 38
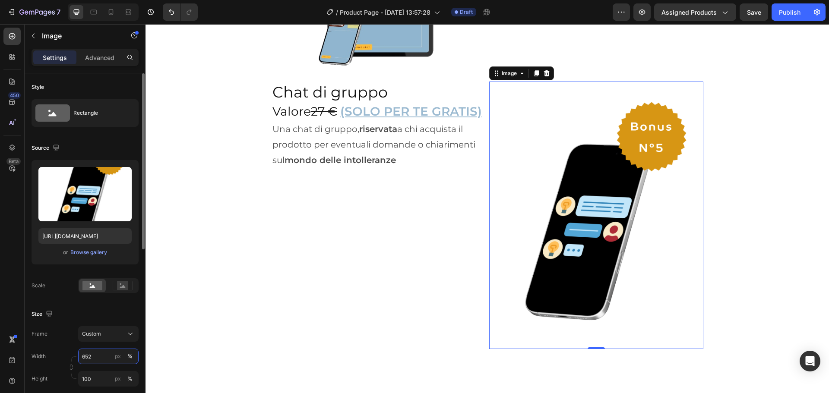
type input "65"
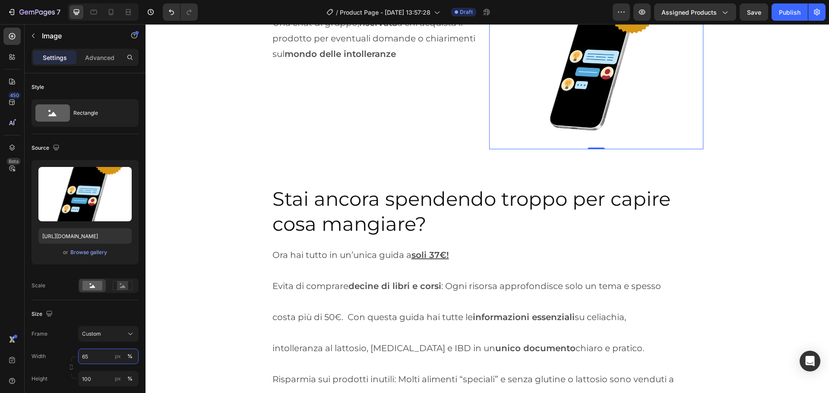
scroll to position [3660, 0]
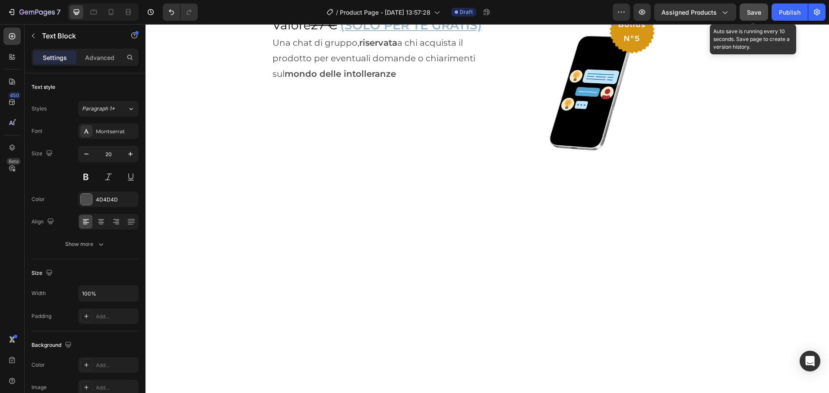
click at [759, 11] on span "Save" at bounding box center [754, 12] width 14 height 7
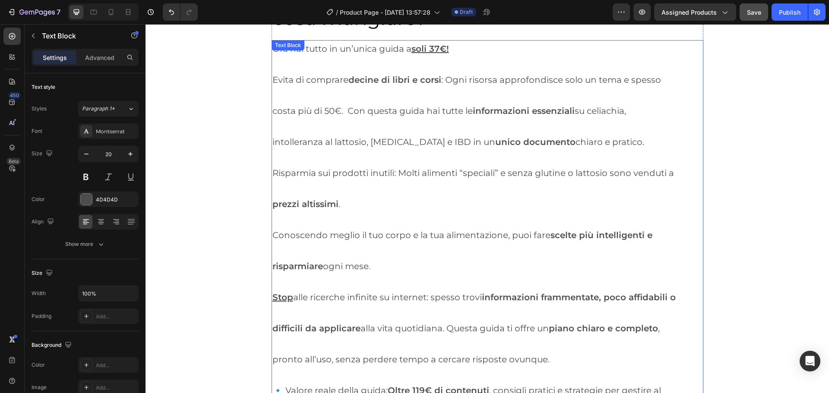
scroll to position [4135, 0]
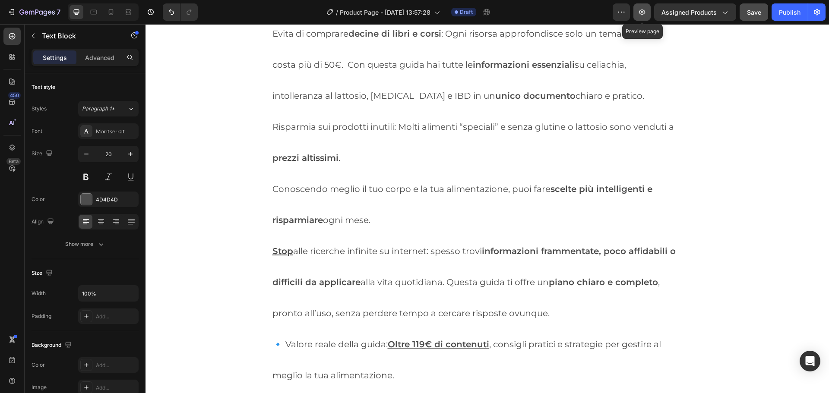
click at [643, 12] on icon "button" at bounding box center [642, 12] width 9 height 9
